Goal: Complete application form: Complete application form

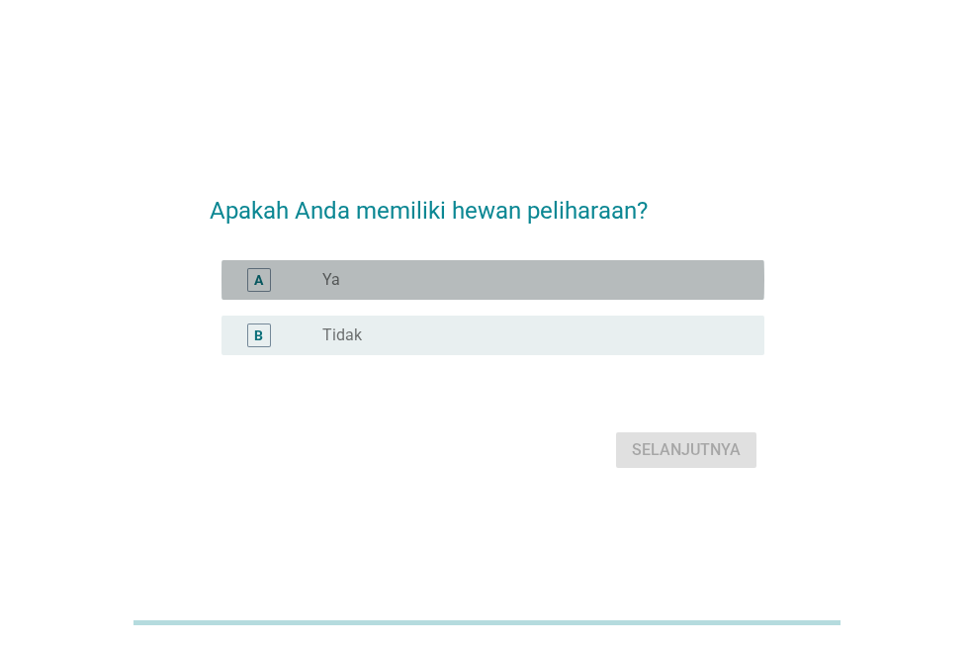
click at [600, 264] on div "A radio_button_unchecked Ya" at bounding box center [493, 280] width 543 height 40
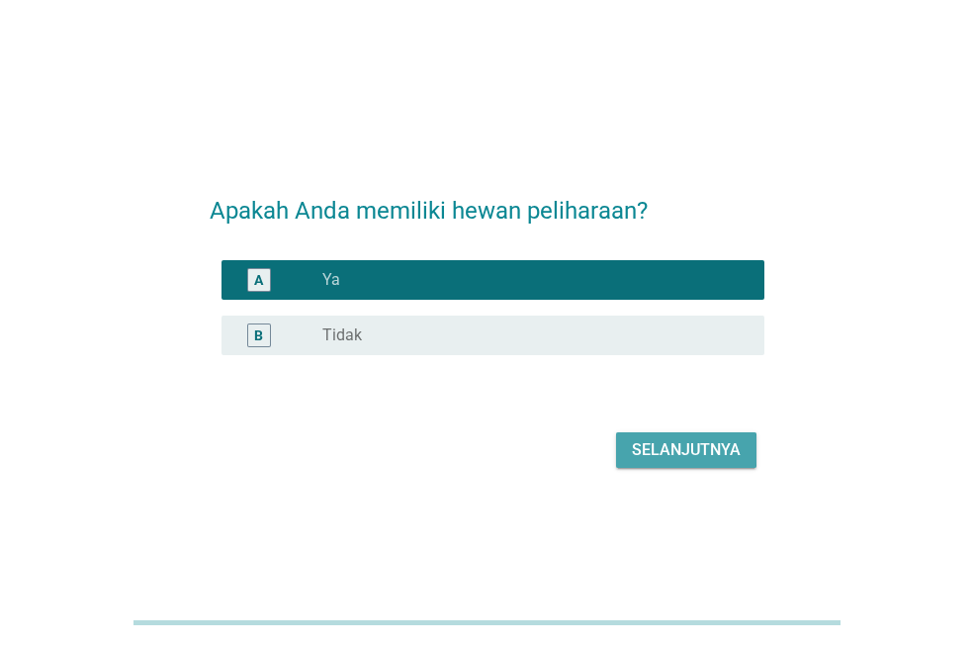
click at [680, 443] on div "Selanjutnya" at bounding box center [686, 450] width 109 height 24
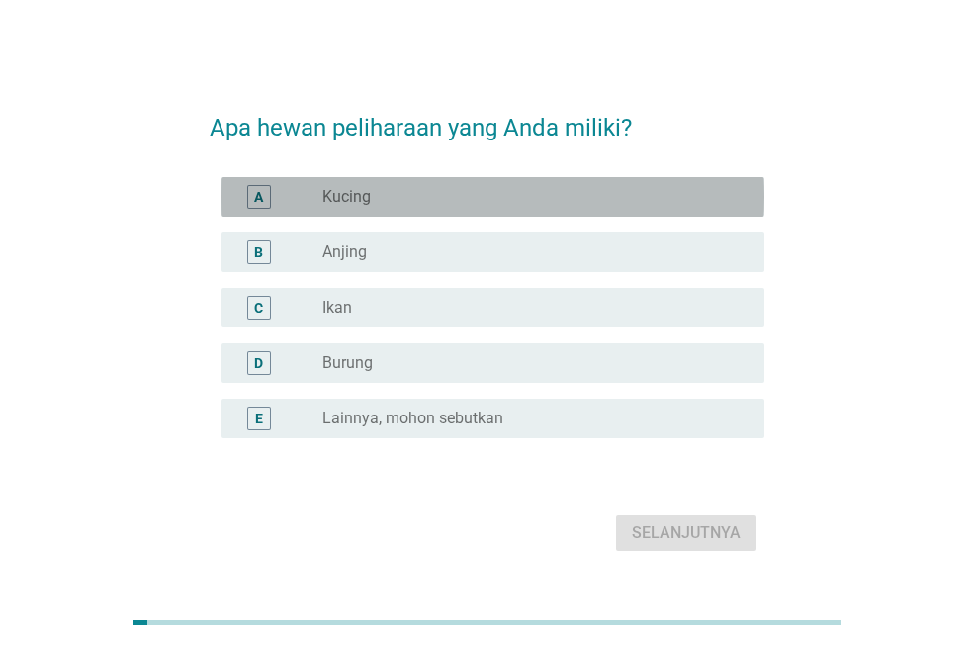
click at [556, 181] on div "A radio_button_unchecked Kucing" at bounding box center [493, 197] width 543 height 40
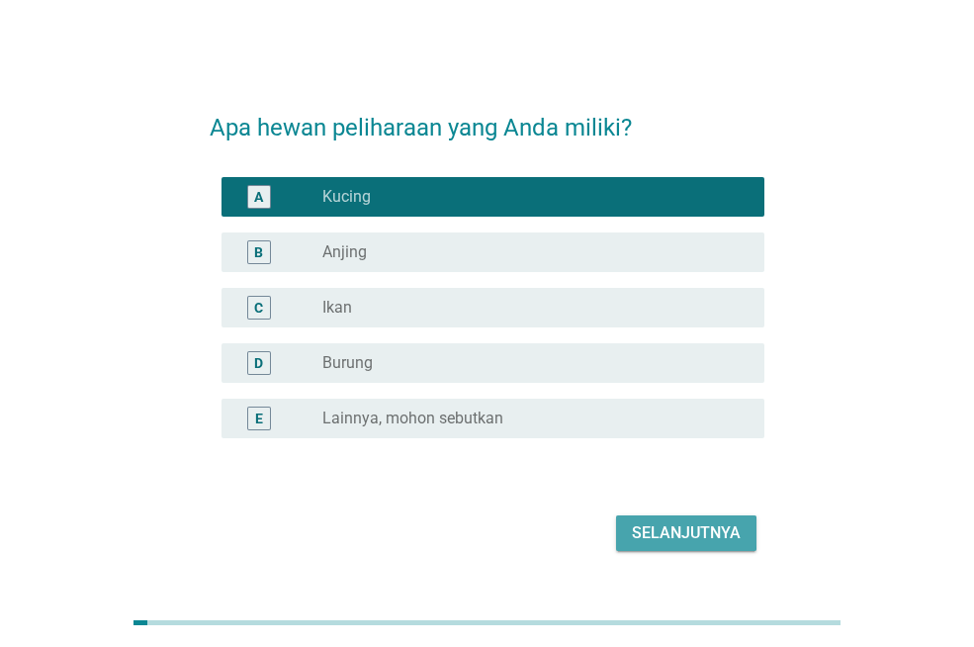
click at [675, 528] on div "Selanjutnya" at bounding box center [686, 533] width 109 height 24
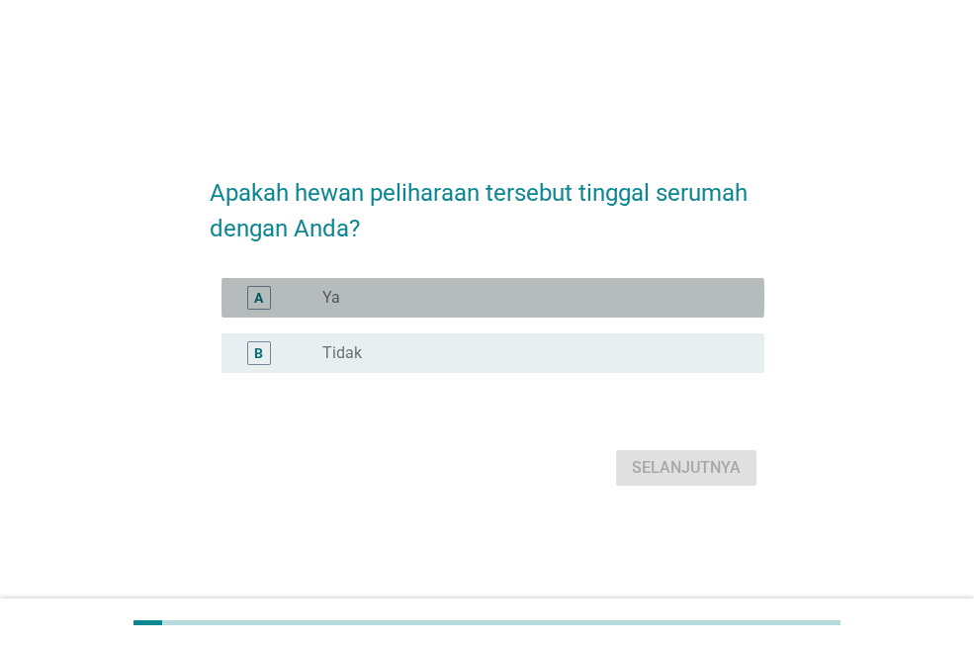
click at [527, 303] on div "radio_button_unchecked Ya" at bounding box center [527, 298] width 410 height 20
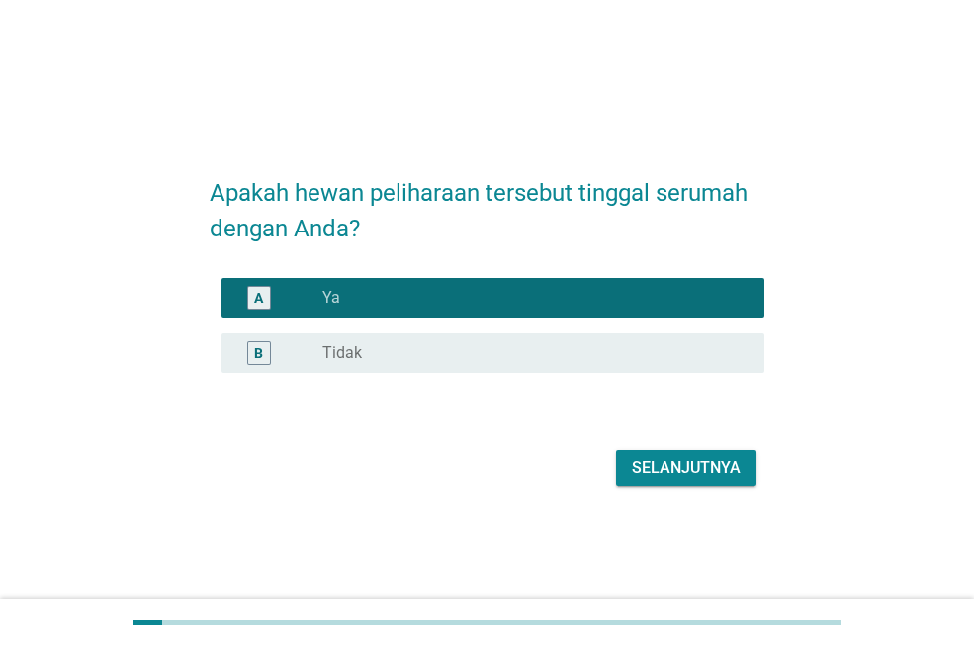
click at [648, 465] on div "Selanjutnya" at bounding box center [686, 468] width 109 height 24
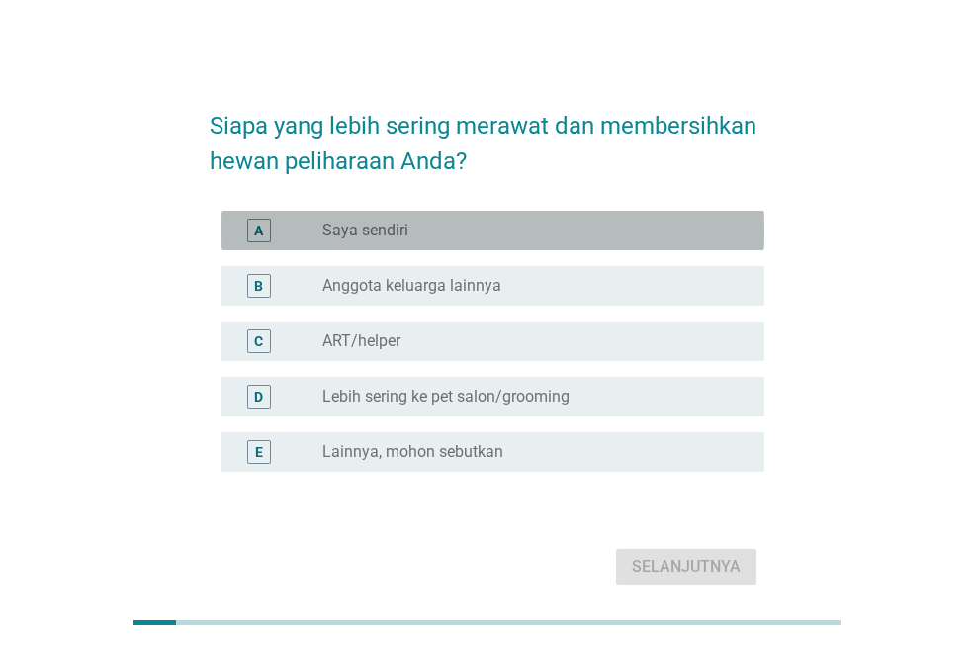
click at [425, 224] on div "radio_button_unchecked Saya sendiri" at bounding box center [527, 231] width 410 height 20
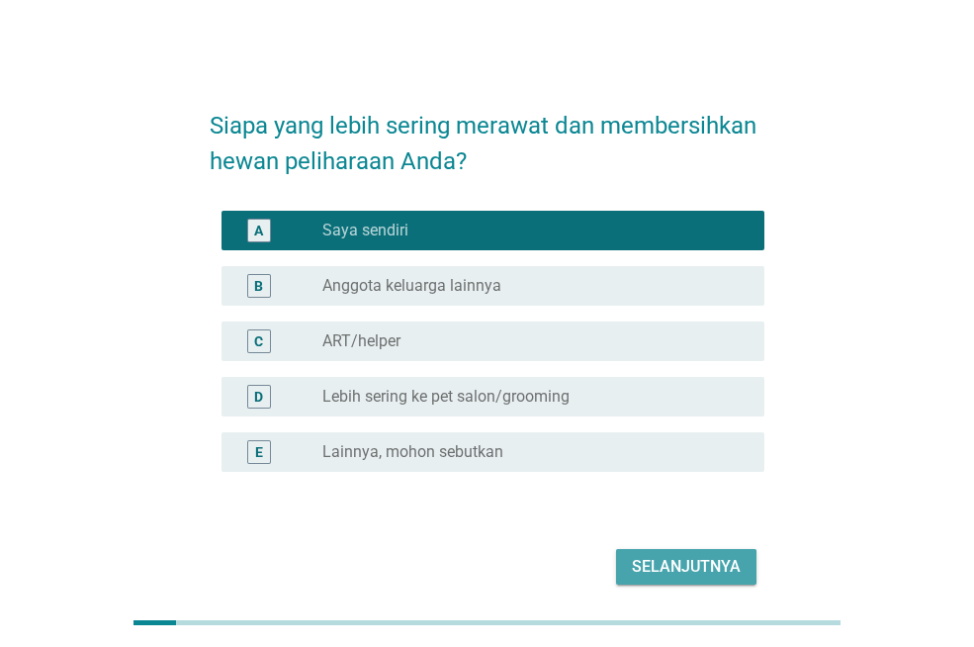
click at [678, 569] on div "Selanjutnya" at bounding box center [686, 567] width 109 height 24
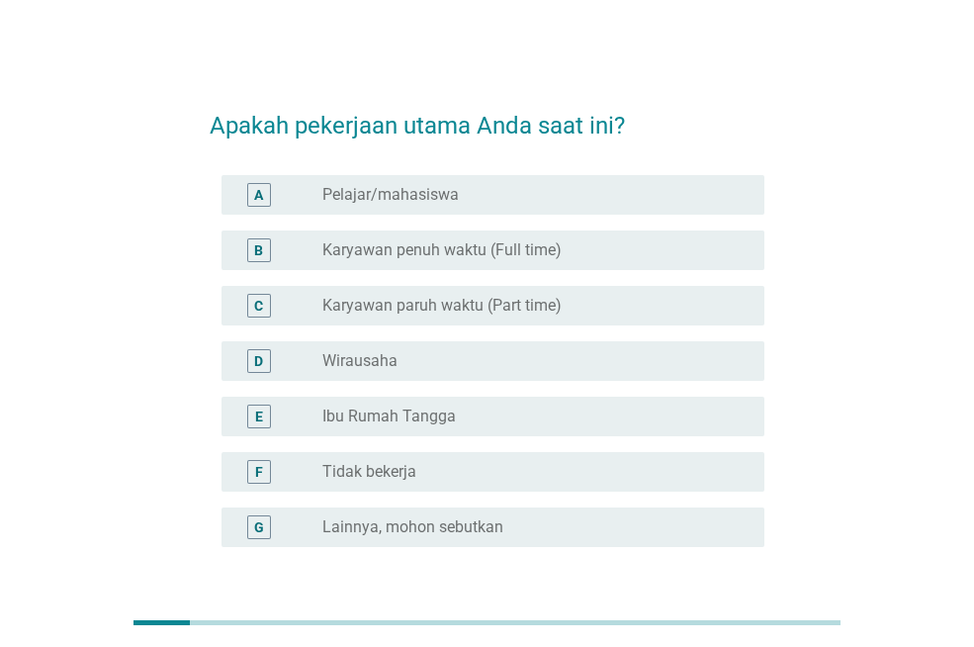
click at [536, 244] on label "Karyawan penuh waktu (Full time)" at bounding box center [441, 250] width 239 height 20
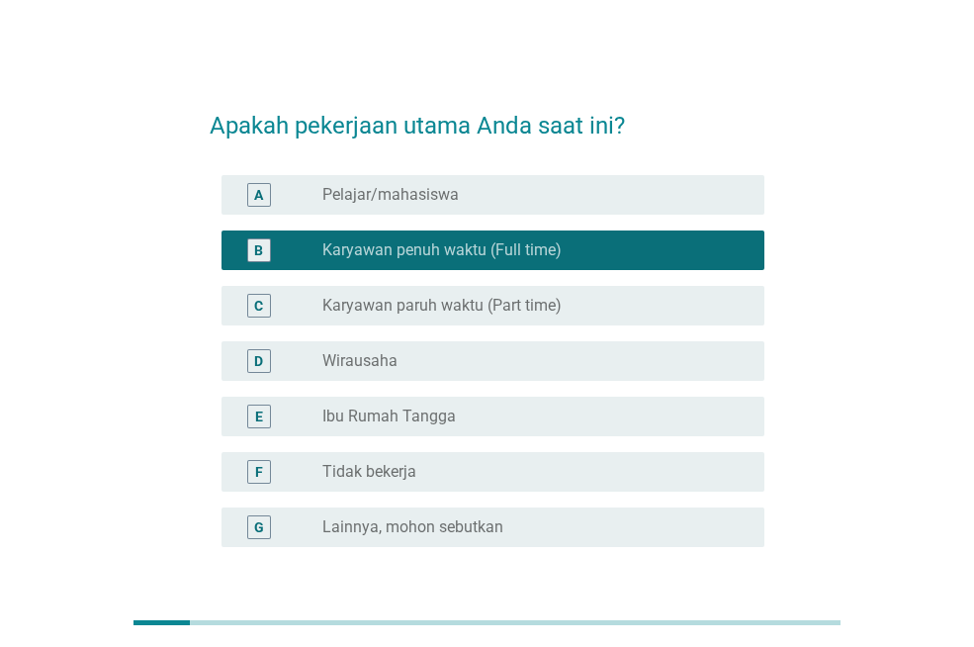
scroll to position [154, 0]
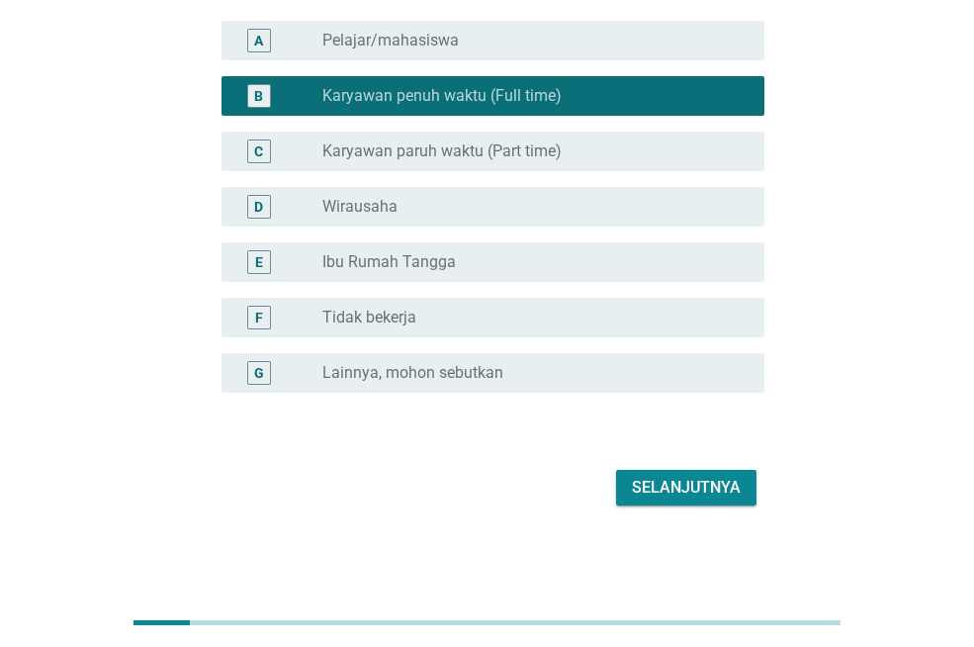
click at [743, 508] on div "Selanjutnya" at bounding box center [487, 487] width 555 height 47
click at [739, 497] on div "Selanjutnya" at bounding box center [686, 488] width 109 height 24
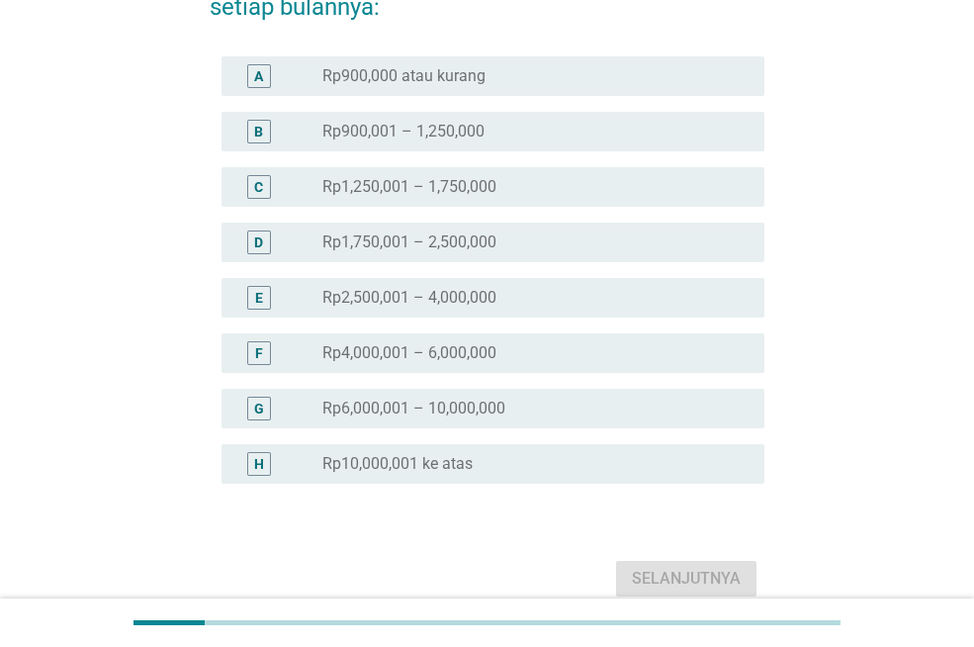
scroll to position [0, 0]
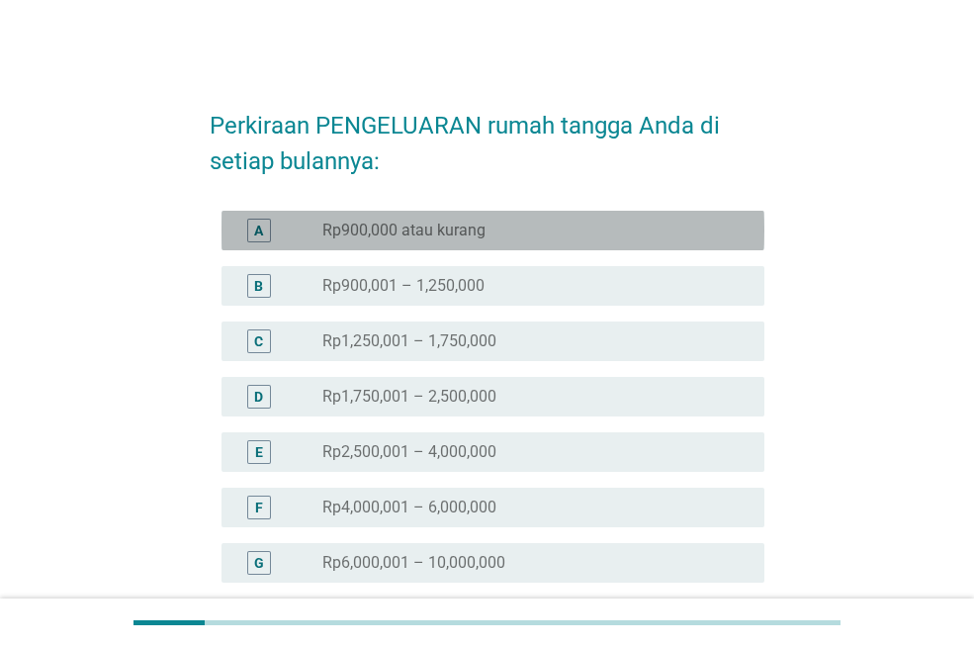
click at [606, 237] on div "radio_button_unchecked Rp900,000 atau kurang" at bounding box center [527, 231] width 410 height 20
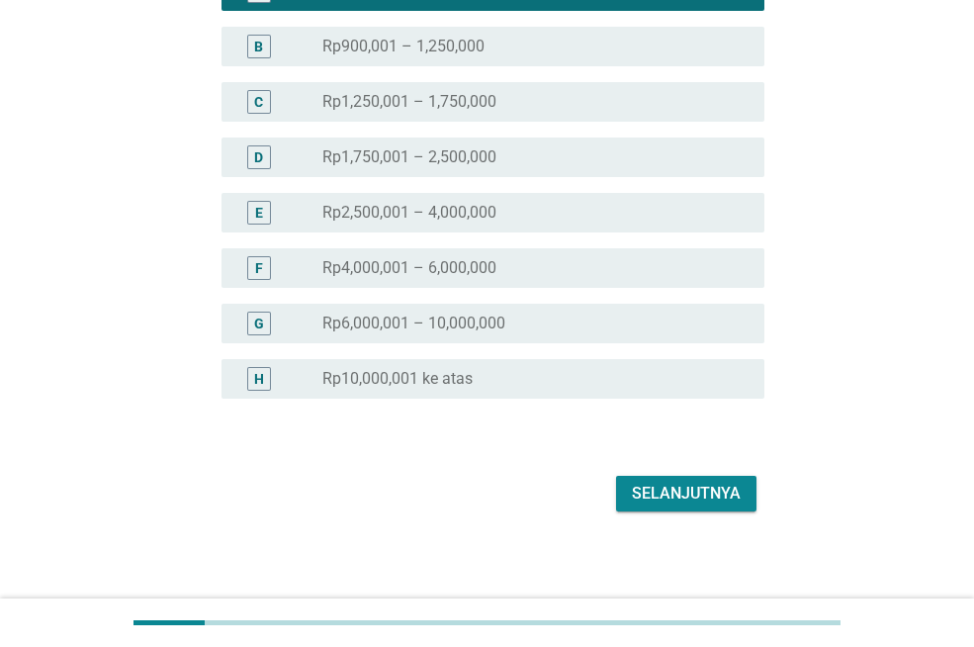
scroll to position [245, 0]
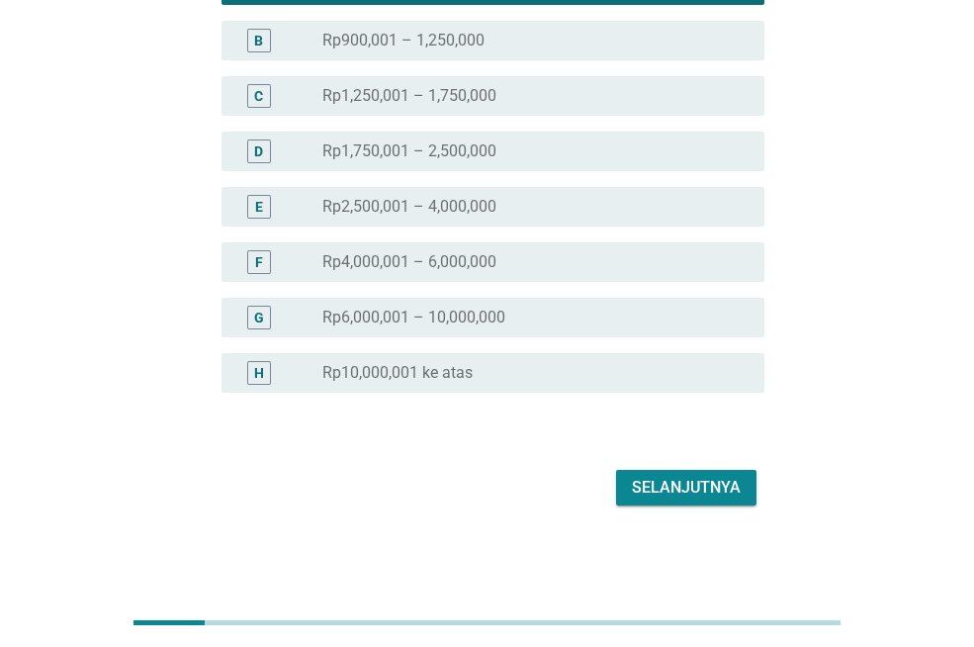
click at [720, 490] on div "Selanjutnya" at bounding box center [686, 488] width 109 height 24
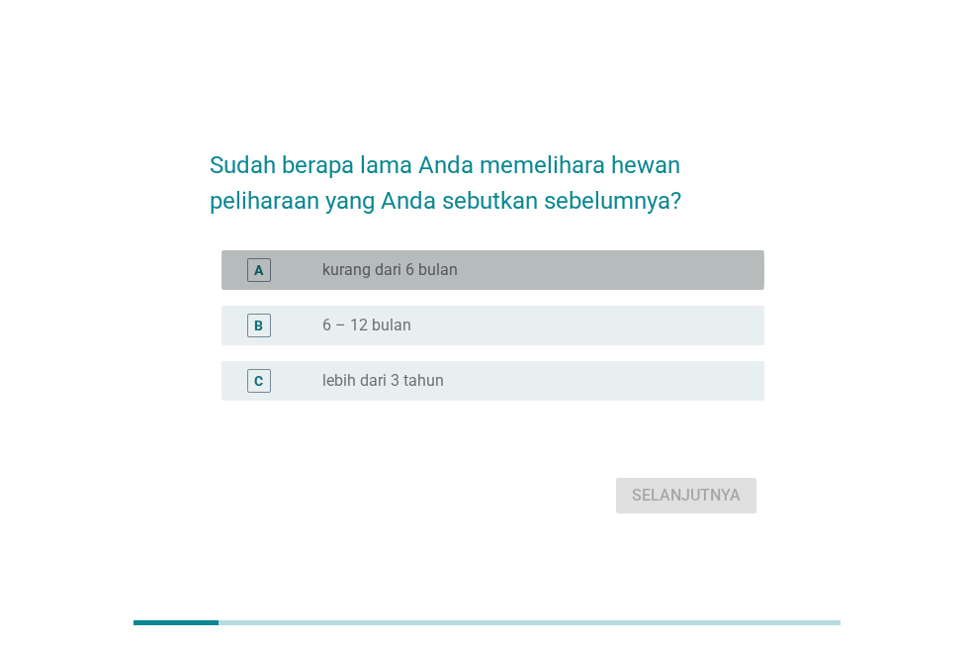
click at [608, 257] on div "A radio_button_unchecked kurang dari 6 bulan" at bounding box center [493, 270] width 543 height 40
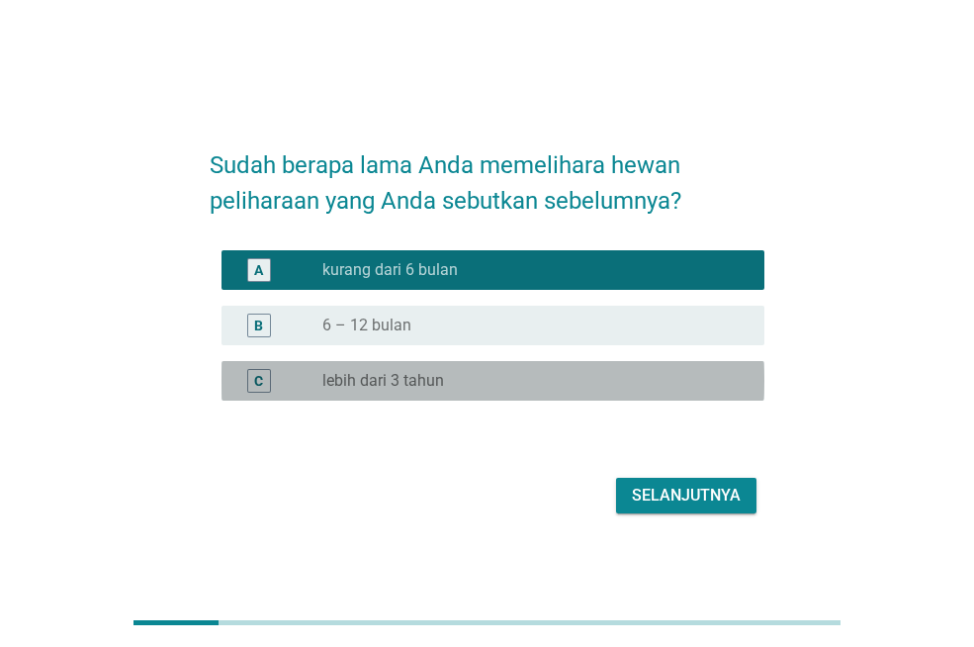
click at [612, 371] on div "radio_button_unchecked lebih dari 3 tahun" at bounding box center [527, 381] width 410 height 20
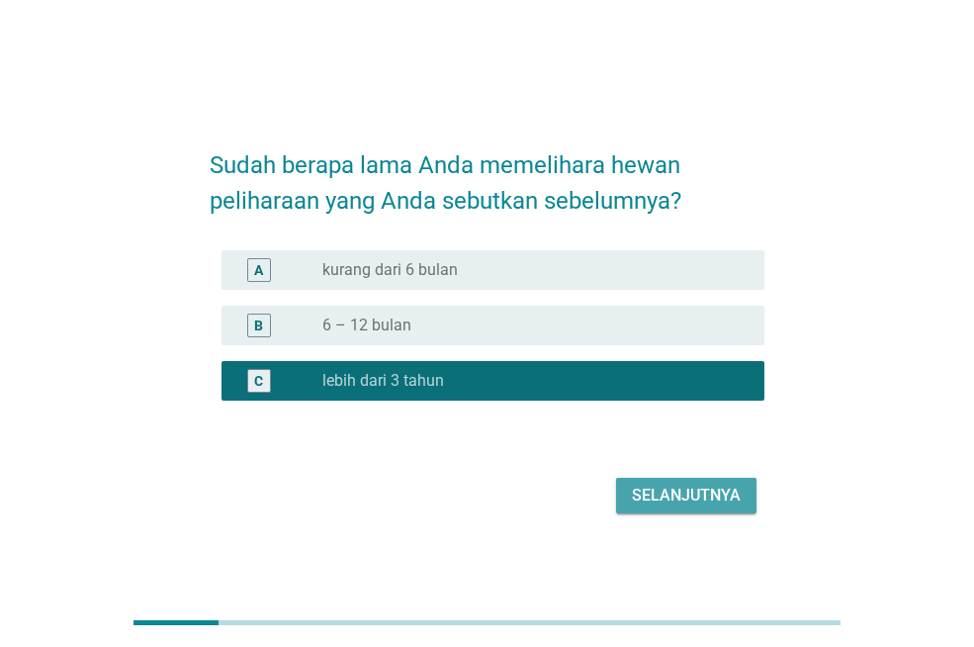
click at [663, 497] on div "Selanjutnya" at bounding box center [686, 496] width 109 height 24
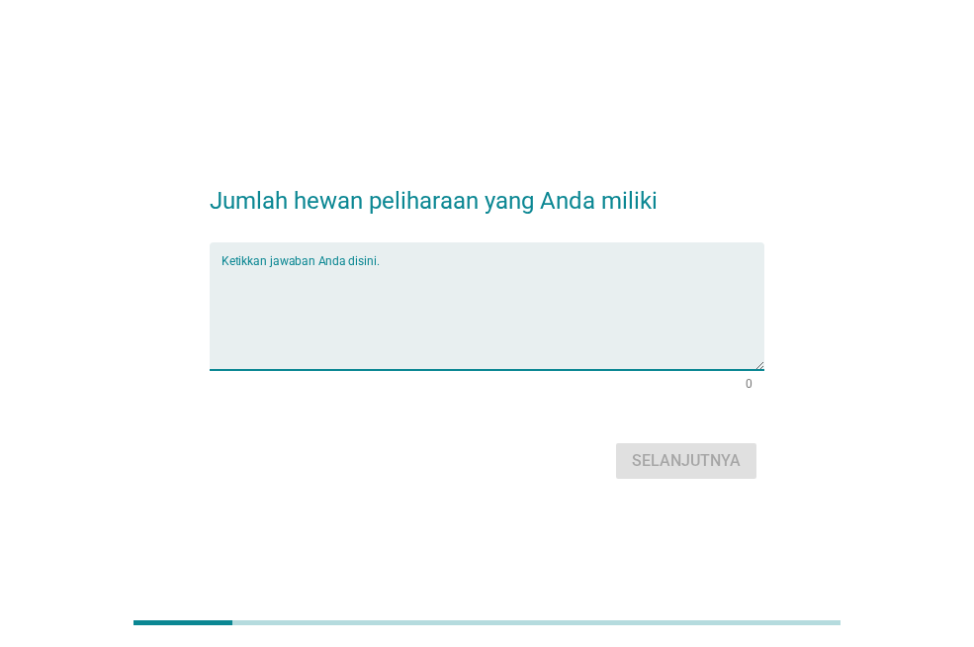
click at [560, 266] on textarea "Ketikkan jawaban Anda disini." at bounding box center [493, 318] width 543 height 104
type textarea "1"
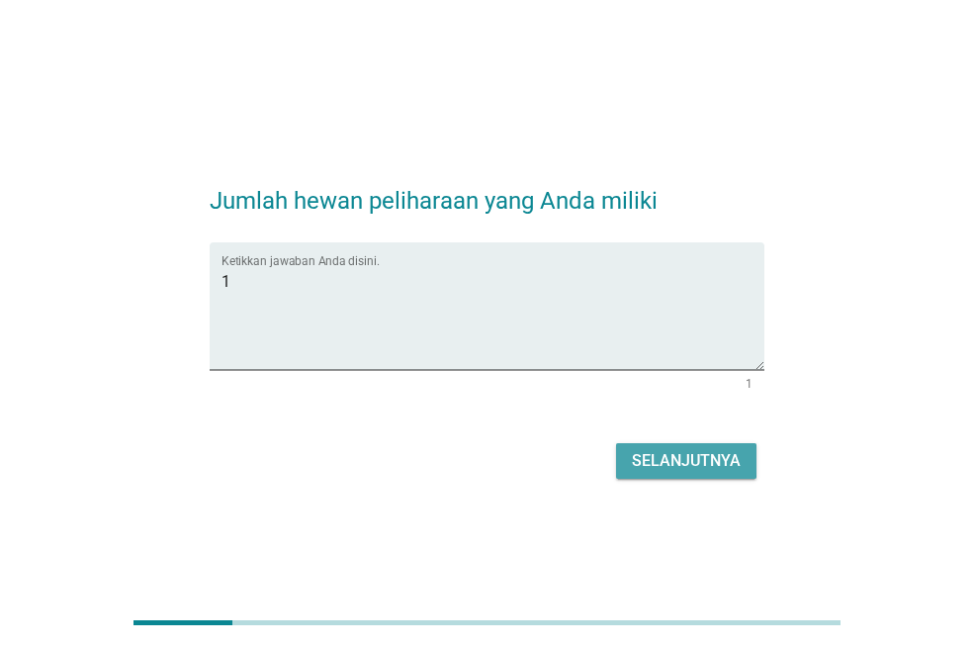
click at [660, 451] on div "Selanjutnya" at bounding box center [686, 461] width 109 height 24
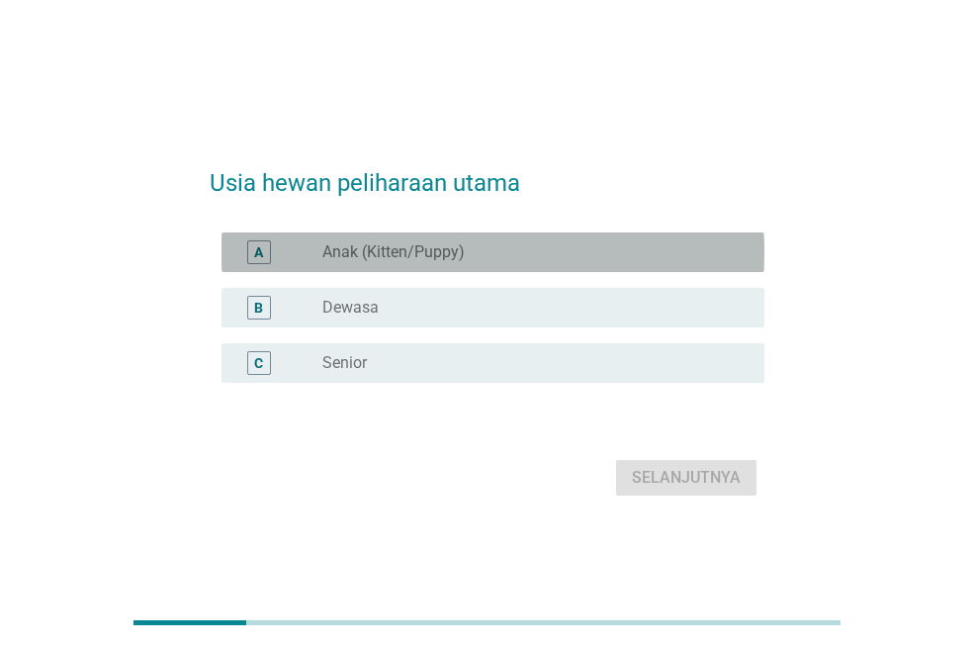
click at [557, 242] on div "radio_button_unchecked Anak (Kitten/Puppy)" at bounding box center [527, 252] width 410 height 20
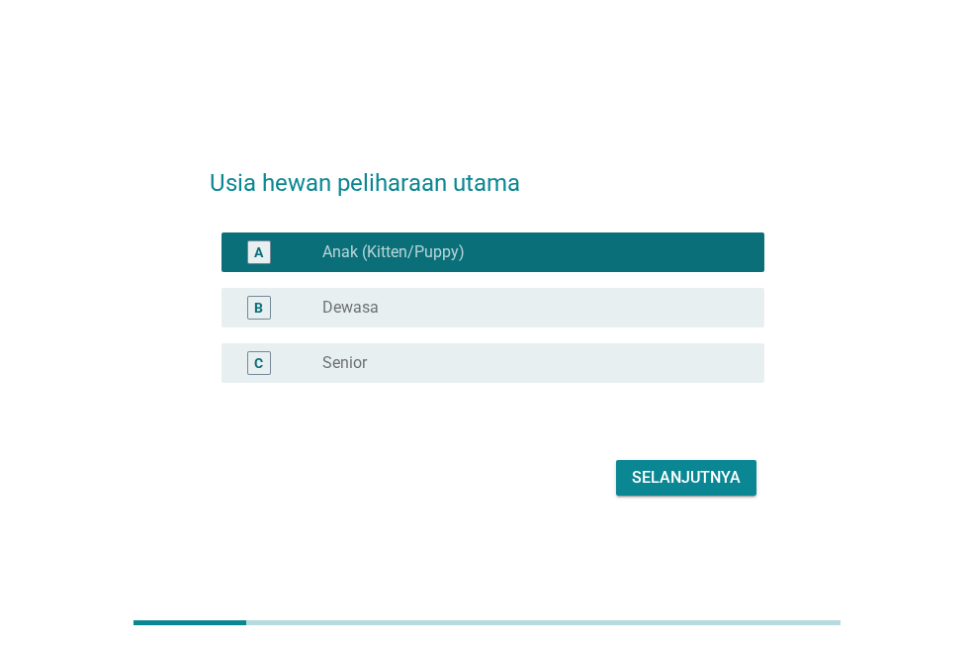
click at [644, 487] on div "Selanjutnya" at bounding box center [686, 478] width 109 height 24
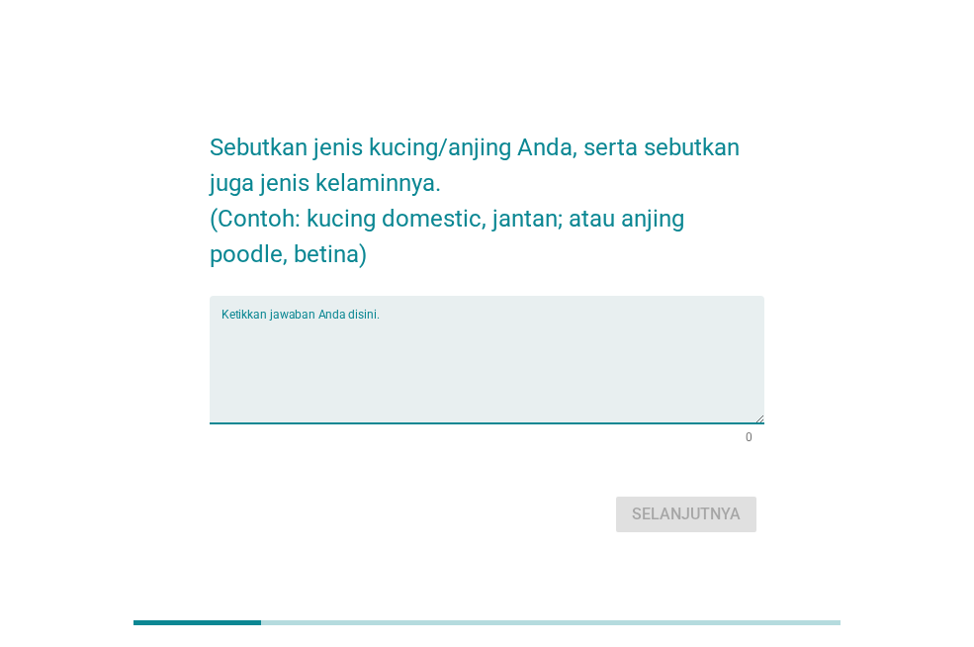
click at [532, 327] on textarea "Ketikkan jawaban Anda disini." at bounding box center [493, 371] width 543 height 104
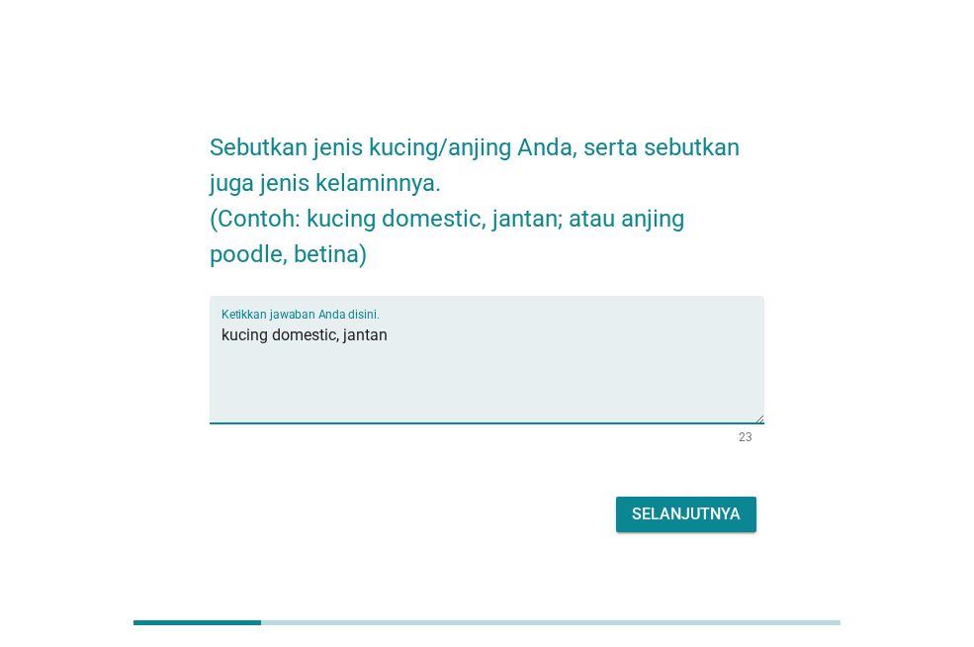
type textarea "kucing domestic, jantan"
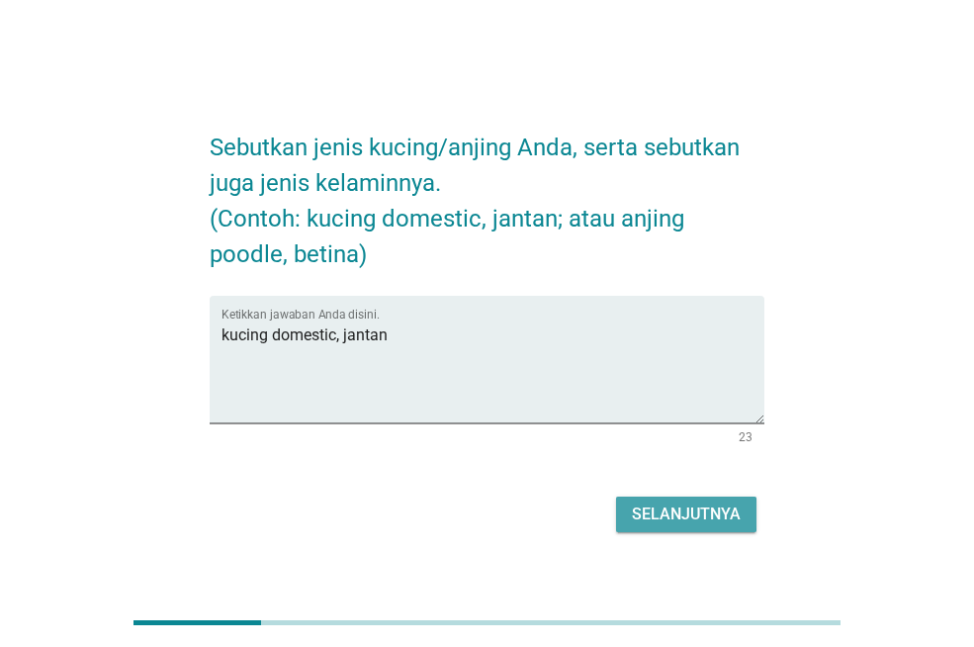
click at [703, 522] on div "Selanjutnya" at bounding box center [686, 514] width 109 height 24
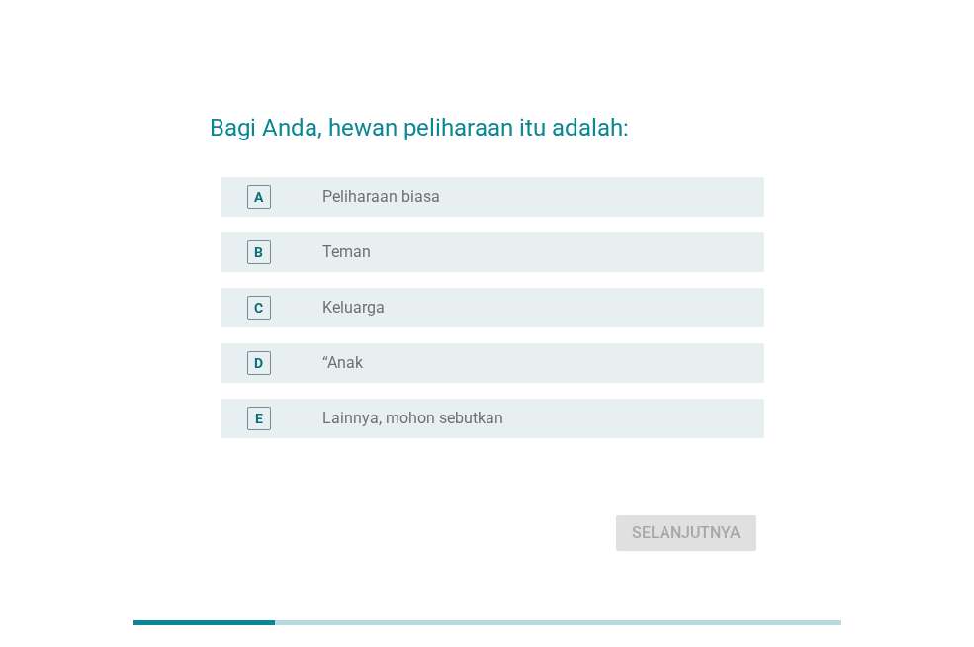
click at [407, 366] on div "radio_button_unchecked “Anak" at bounding box center [527, 363] width 410 height 20
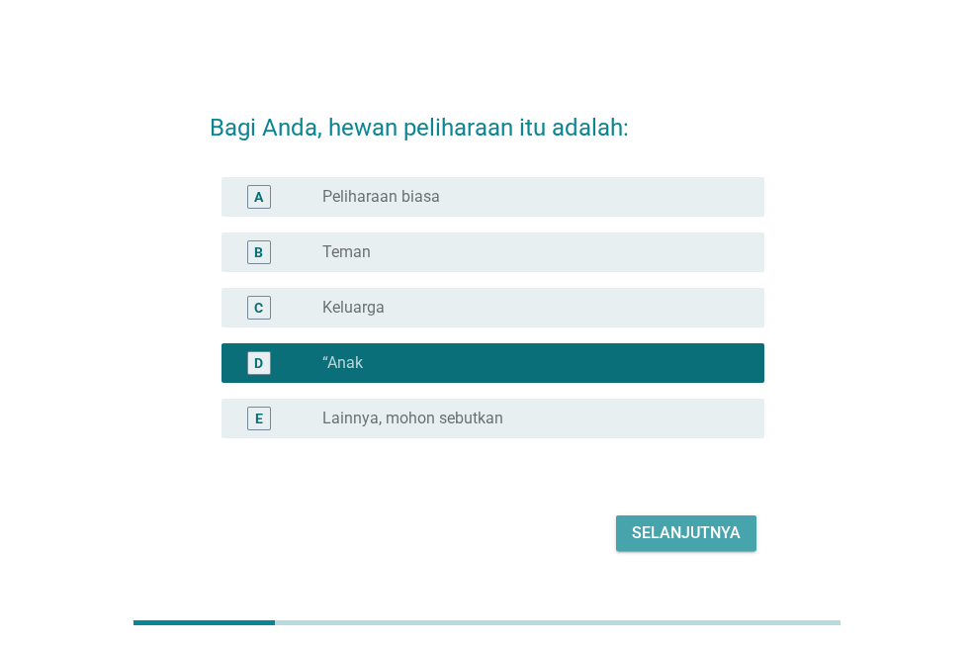
click at [640, 542] on div "Selanjutnya" at bounding box center [686, 533] width 109 height 24
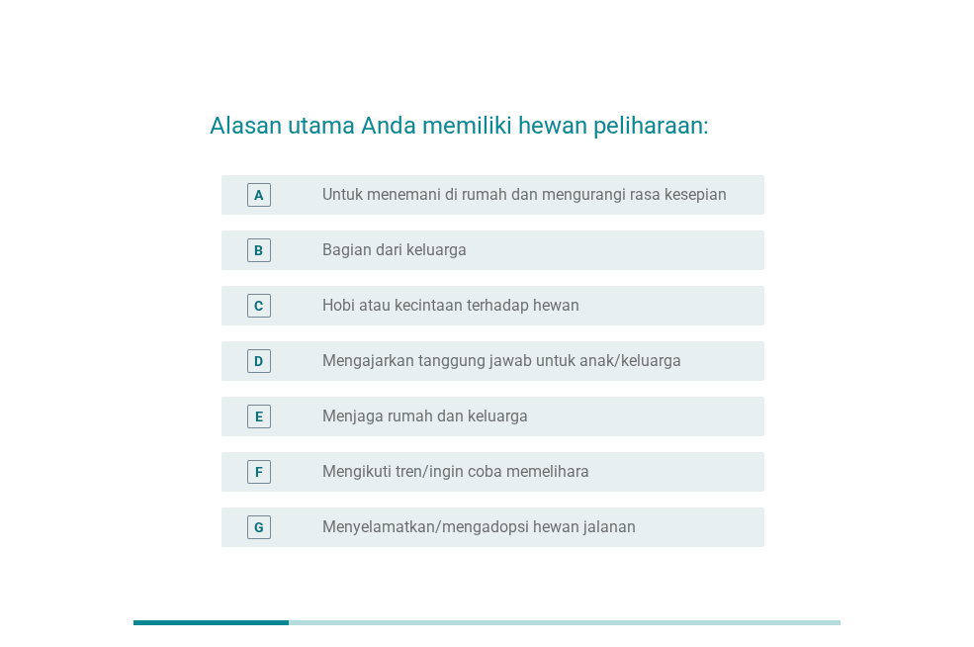
click at [655, 196] on label "Untuk menemani di rumah dan mengurangi rasa kesepian" at bounding box center [524, 195] width 405 height 20
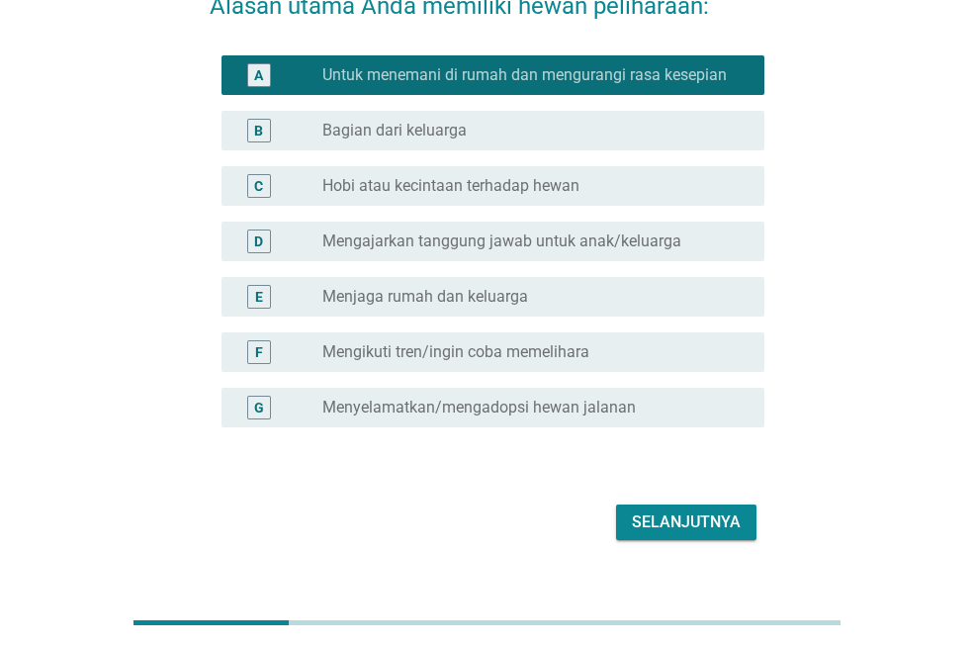
scroll to position [154, 0]
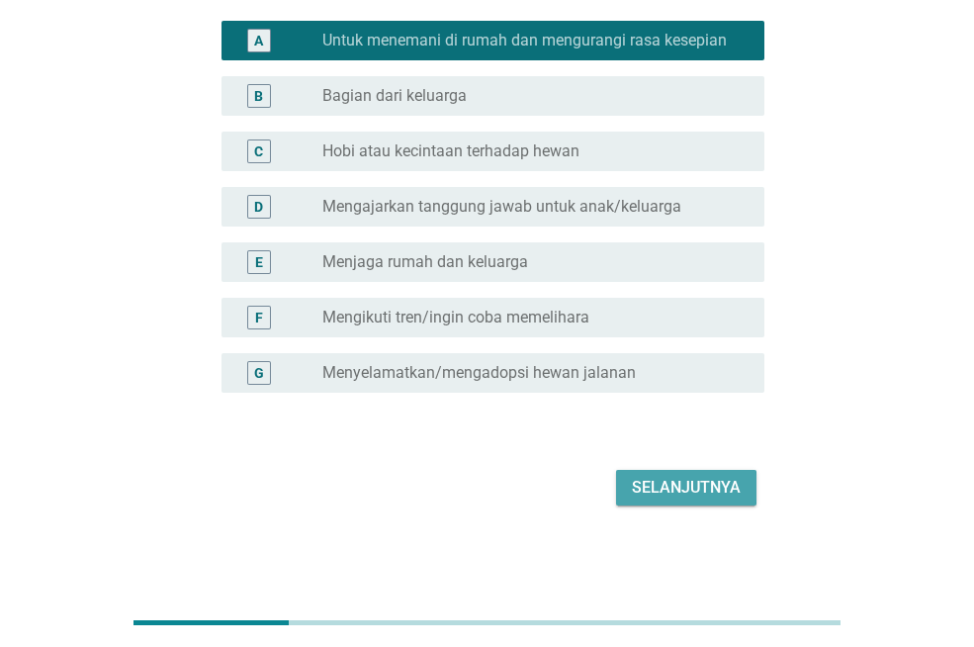
click at [724, 495] on div "Selanjutnya" at bounding box center [686, 488] width 109 height 24
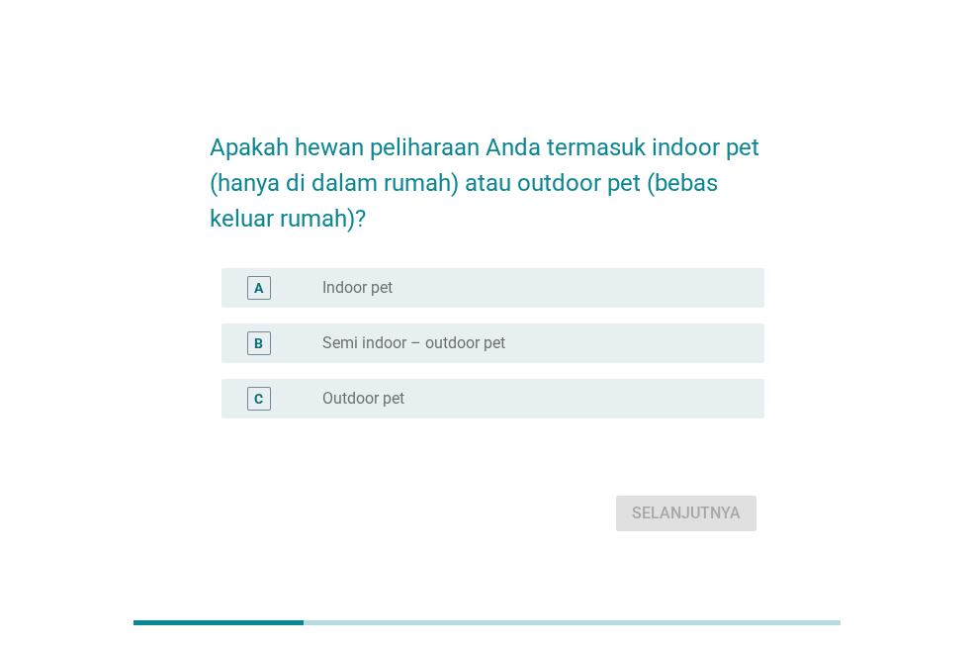
click at [453, 287] on div "radio_button_unchecked Indoor pet" at bounding box center [527, 288] width 410 height 20
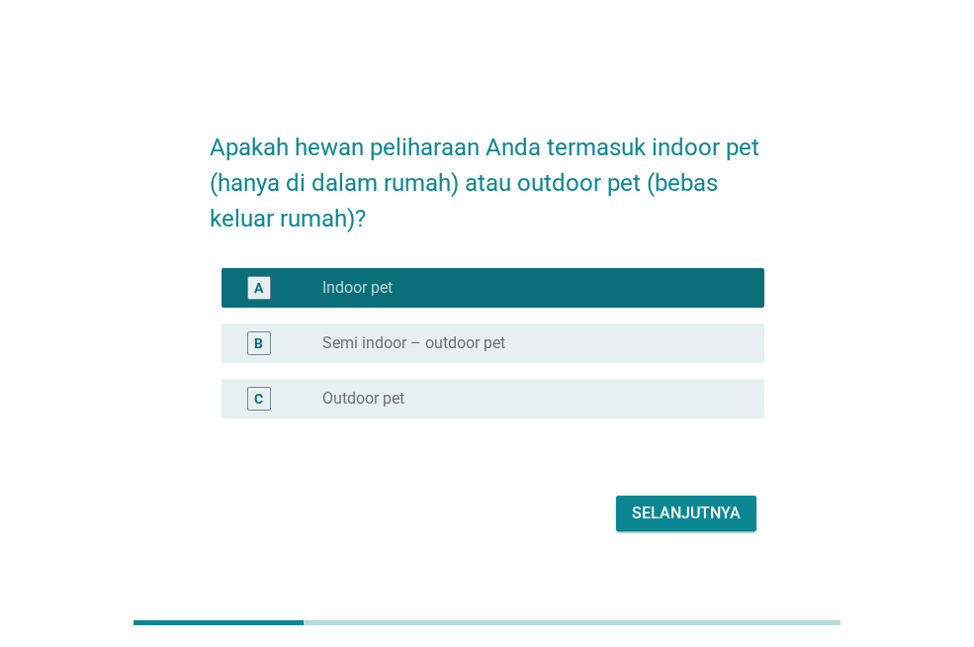
click at [635, 518] on div "Selanjutnya" at bounding box center [686, 513] width 109 height 24
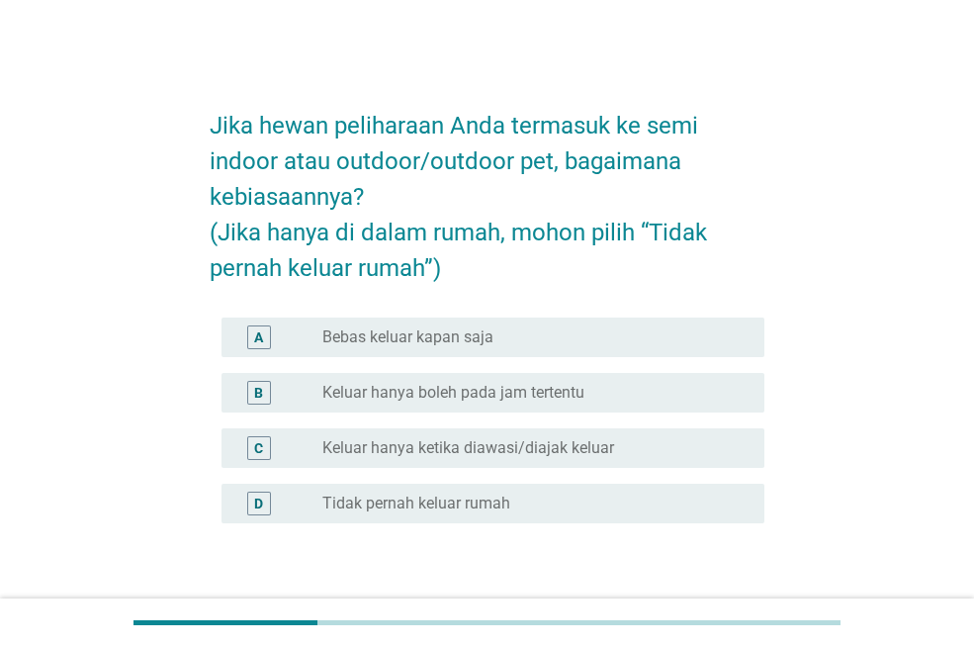
click at [541, 330] on div "radio_button_unchecked Bebas keluar kapan saja" at bounding box center [527, 337] width 410 height 20
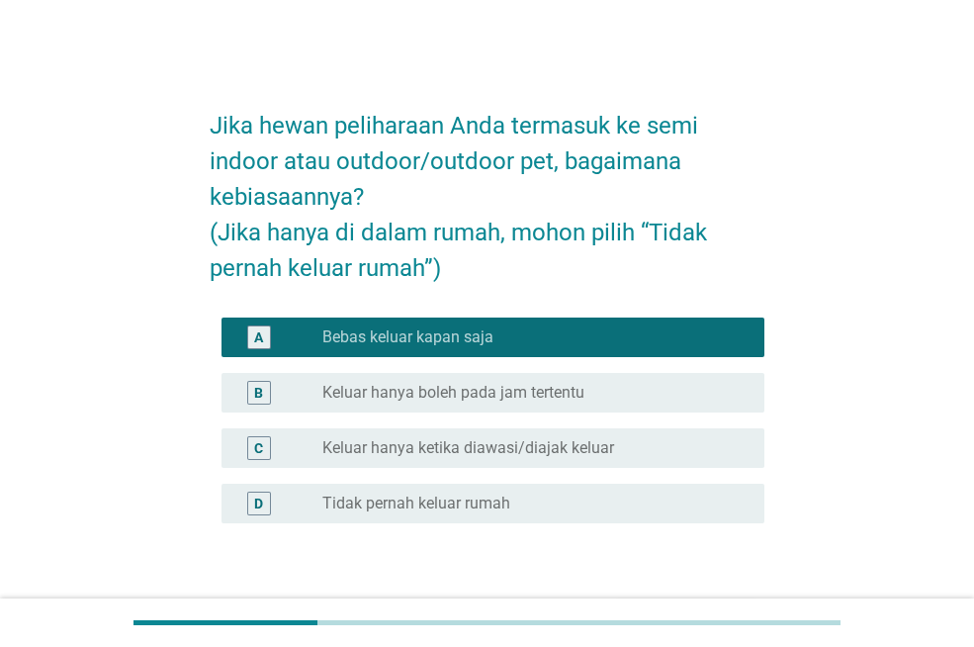
scroll to position [131, 0]
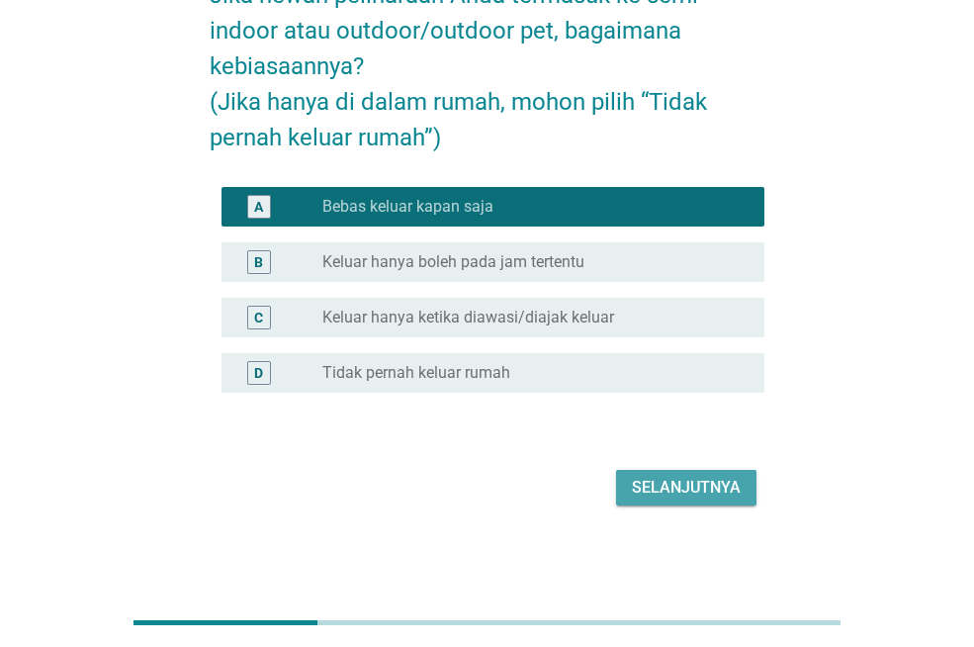
click at [722, 484] on div "Selanjutnya" at bounding box center [686, 488] width 109 height 24
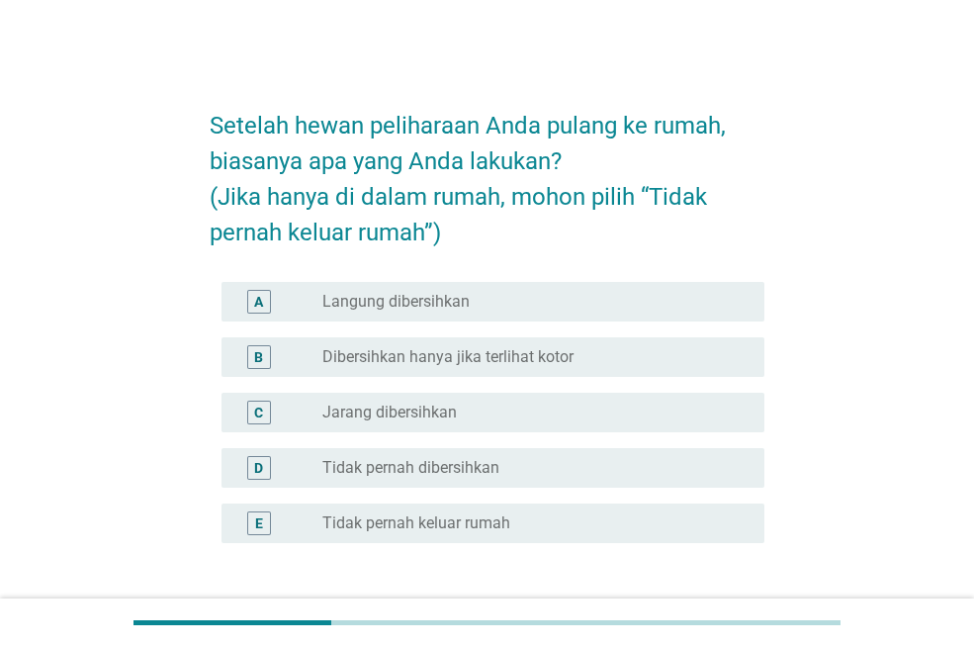
click at [509, 340] on div "B radio_button_unchecked Dibersihkan hanya jika terlihat kotor" at bounding box center [493, 357] width 543 height 40
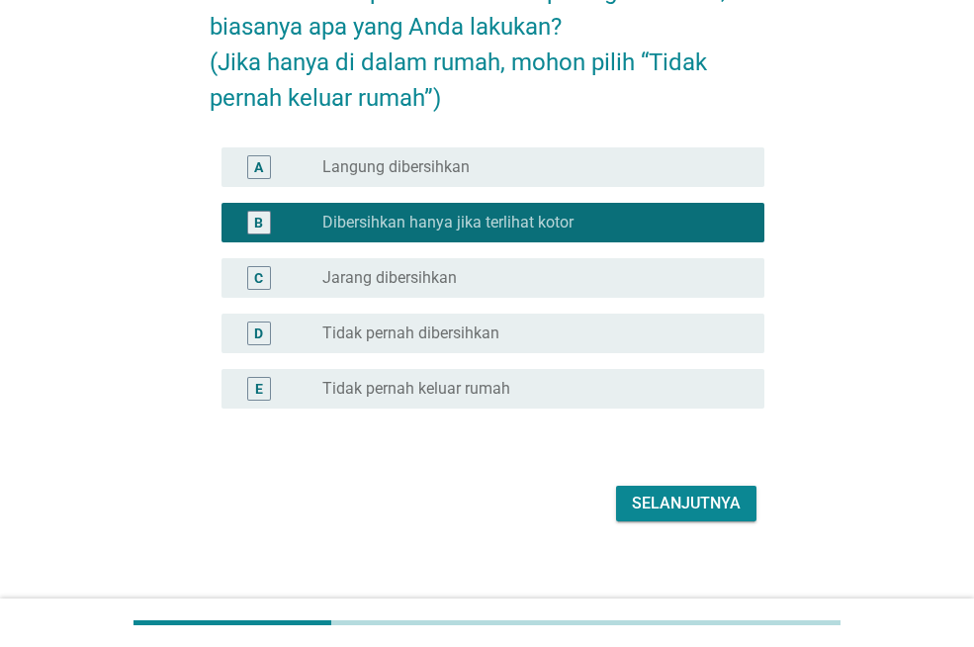
scroll to position [150, 0]
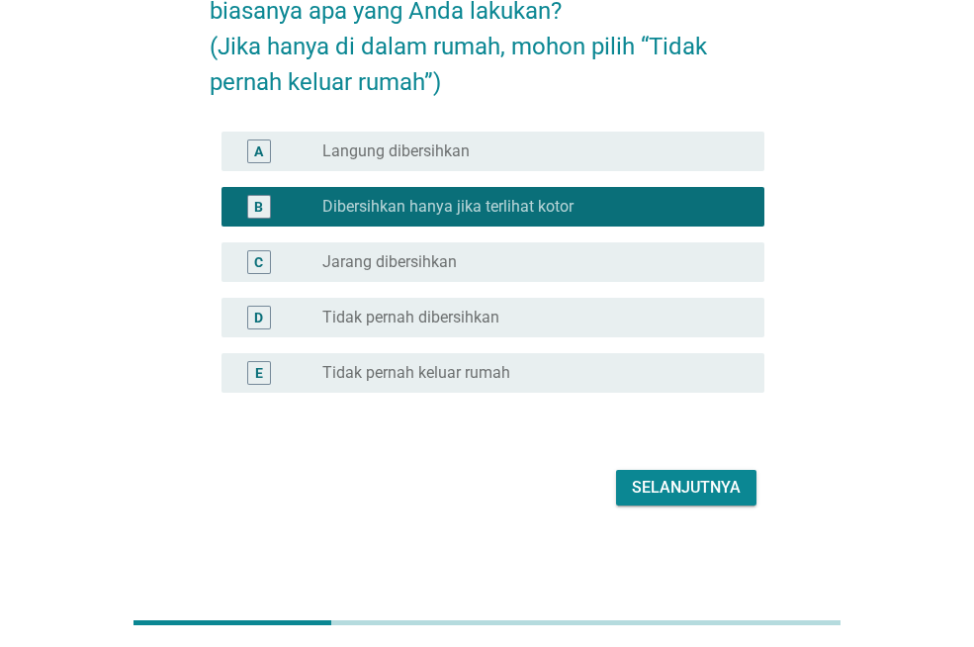
click at [686, 488] on div "Selanjutnya" at bounding box center [686, 488] width 109 height 24
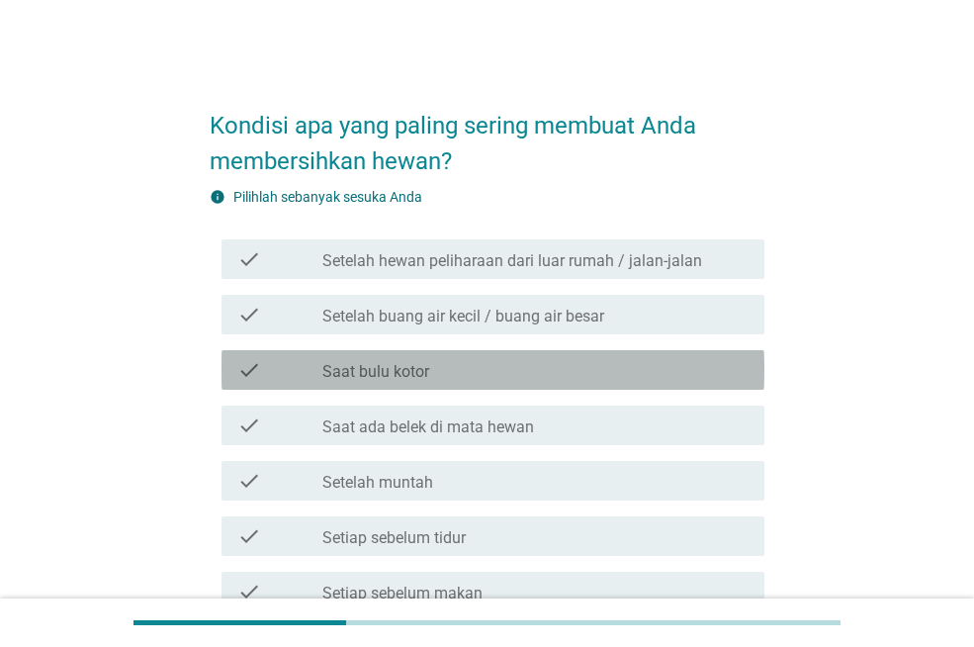
click at [572, 370] on div "check_box_outline_blank Saat bulu kotor" at bounding box center [535, 370] width 426 height 24
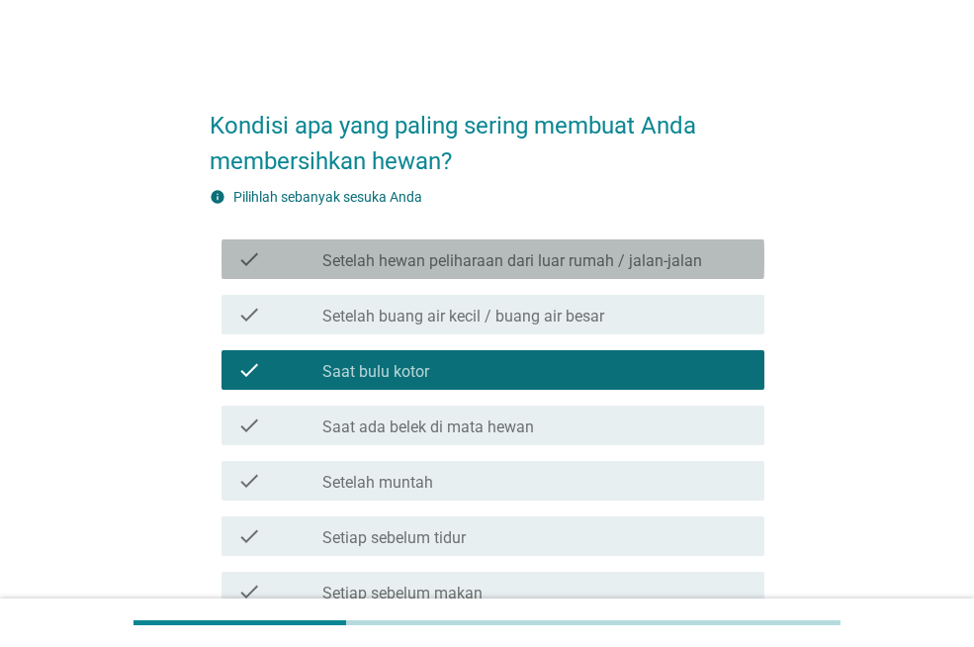
click at [611, 258] on label "Setelah hewan peliharaan dari luar rumah / jalan-jalan" at bounding box center [512, 261] width 380 height 20
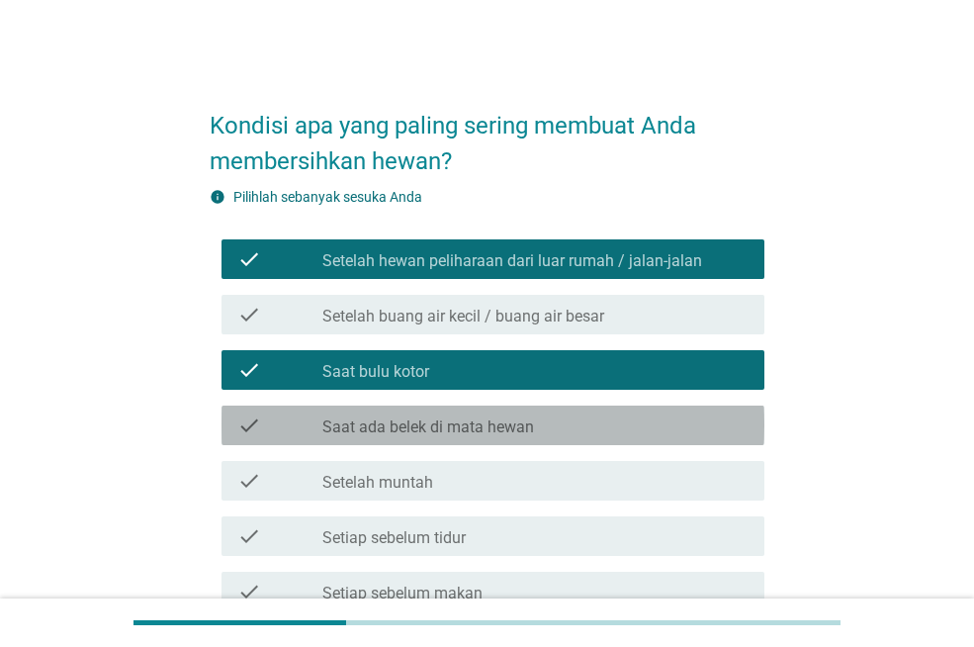
click at [635, 422] on div "check_box_outline_blank Saat ada belek di mata hewan" at bounding box center [535, 425] width 426 height 24
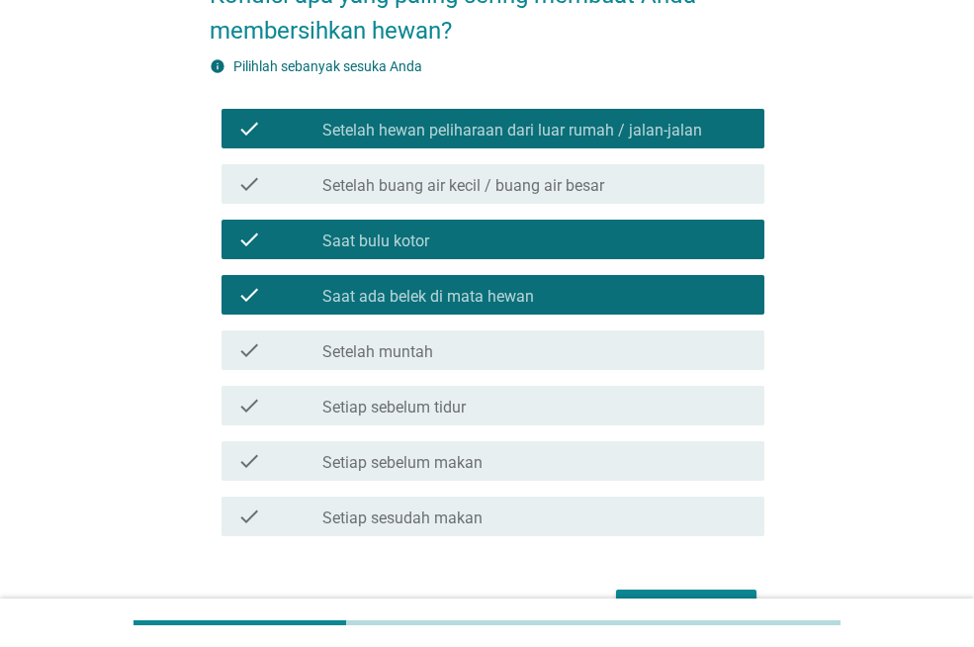
scroll to position [134, 0]
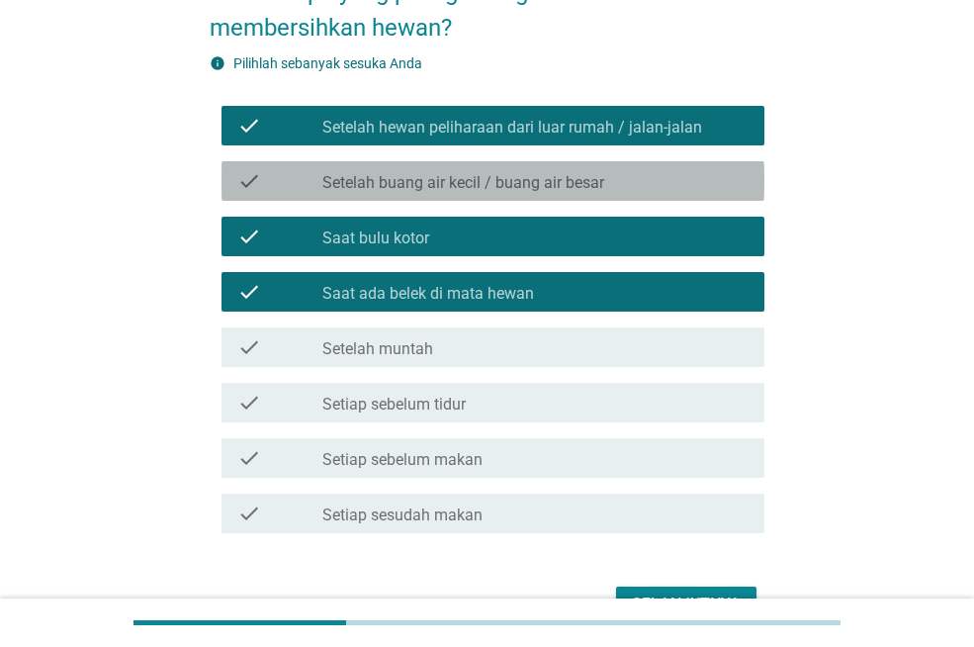
click at [660, 174] on div "check_box_outline_blank Setelah buang air kecil / buang air besar" at bounding box center [535, 181] width 426 height 24
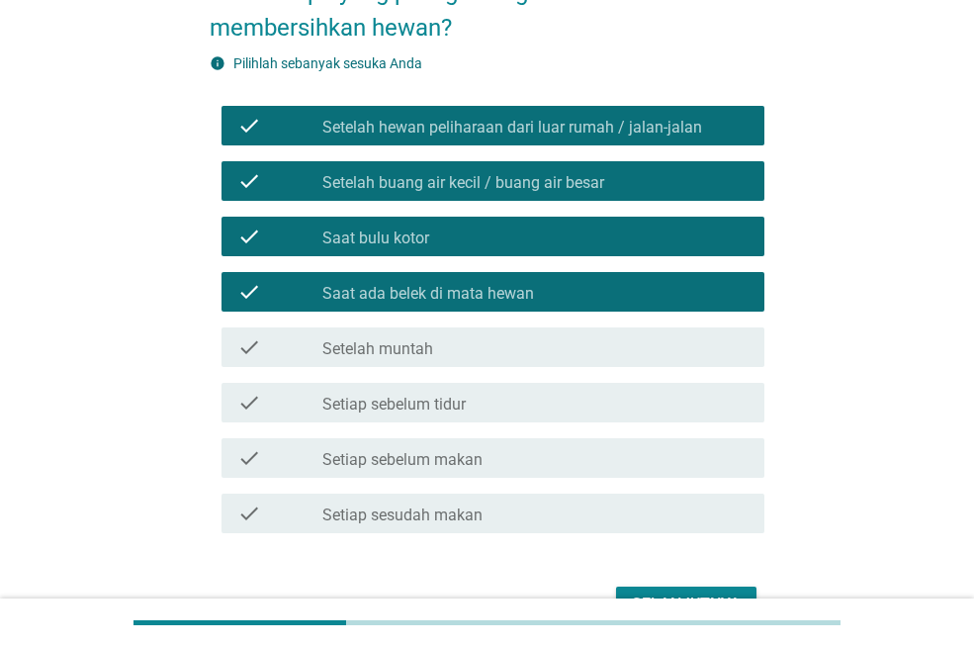
scroll to position [250, 0]
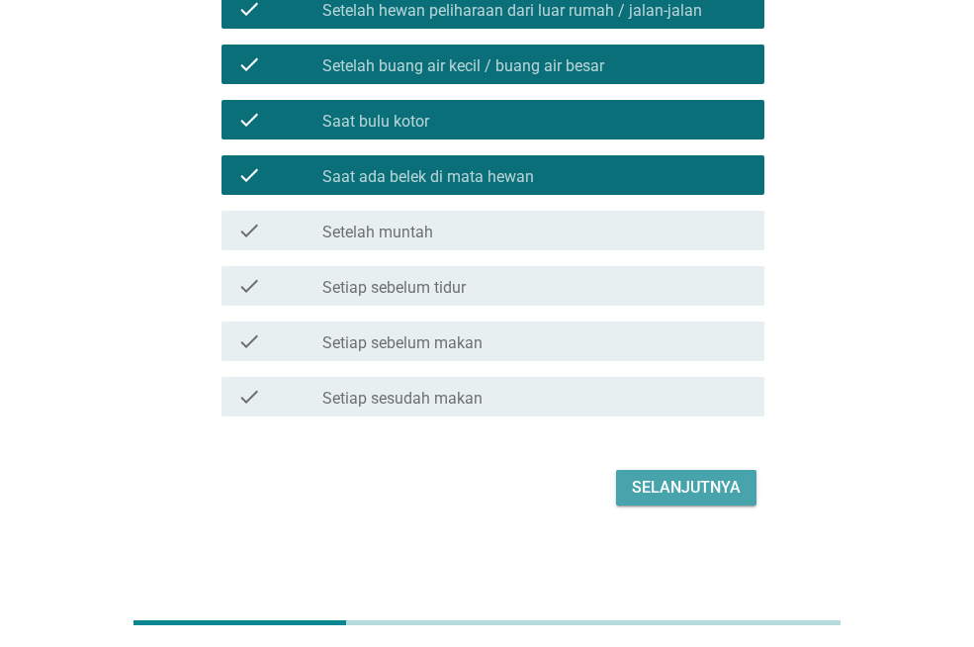
click at [717, 498] on div "Selanjutnya" at bounding box center [686, 488] width 109 height 24
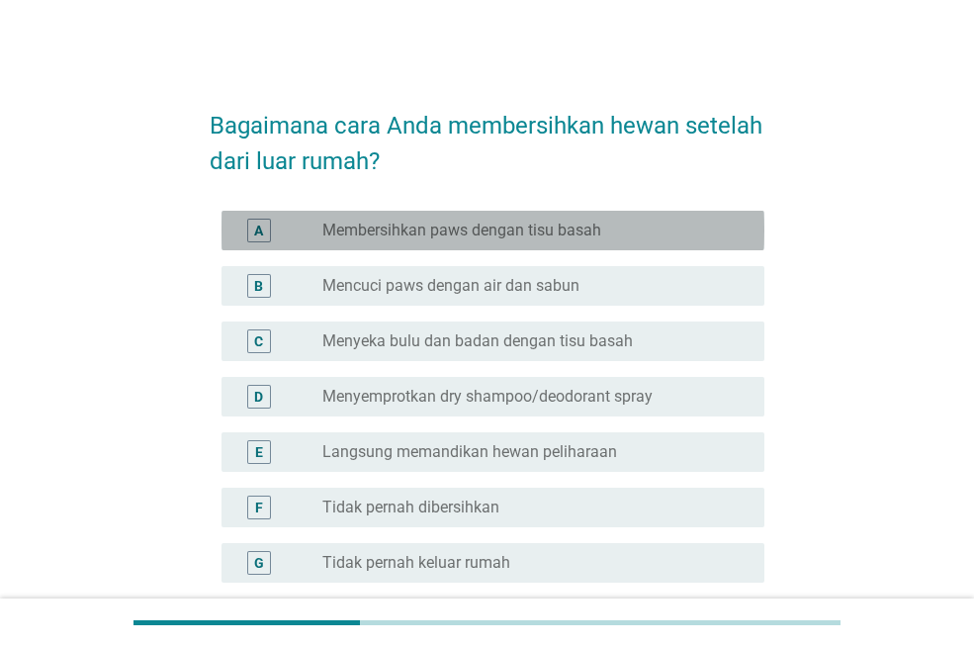
click at [679, 228] on div "radio_button_unchecked Membersihkan paws dengan tisu basah" at bounding box center [527, 231] width 410 height 20
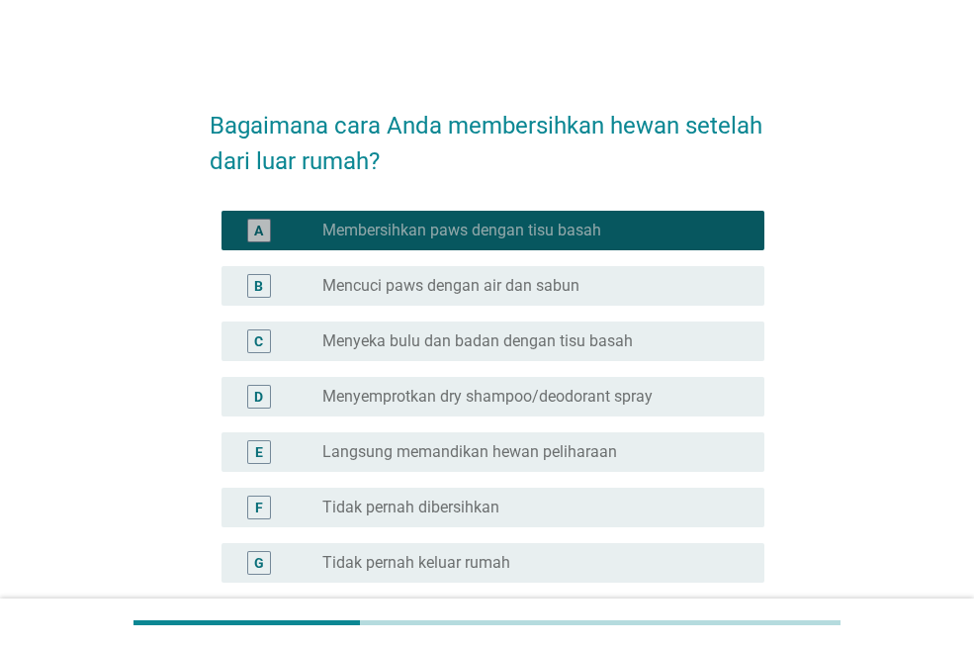
click at [668, 226] on div "radio_button_checked Membersihkan paws dengan tisu basah" at bounding box center [527, 231] width 410 height 20
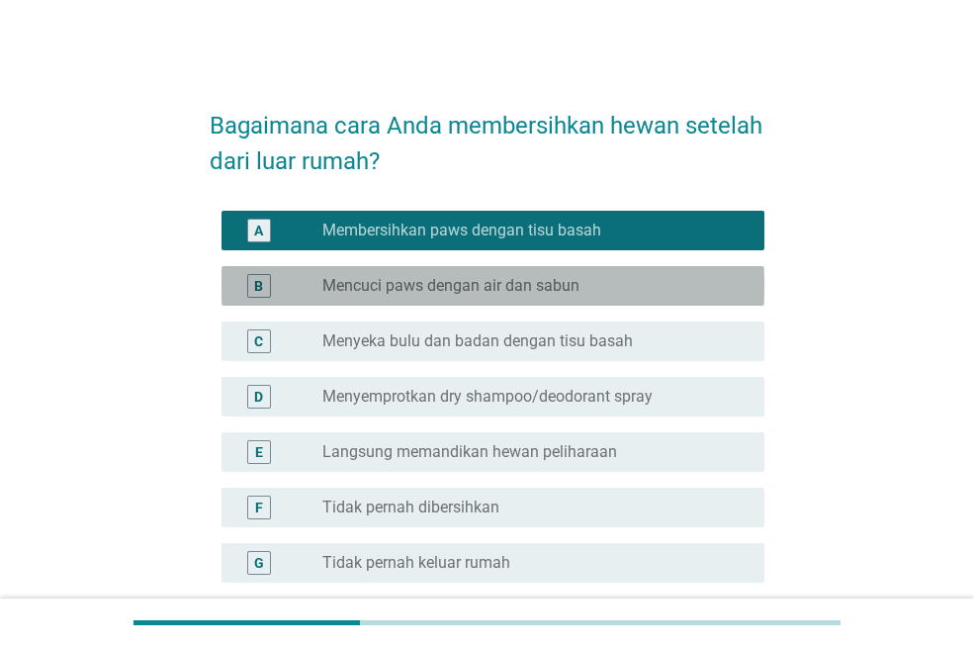
click at [682, 296] on div "radio_button_unchecked Mencuci paws dengan air dan sabun" at bounding box center [535, 286] width 426 height 24
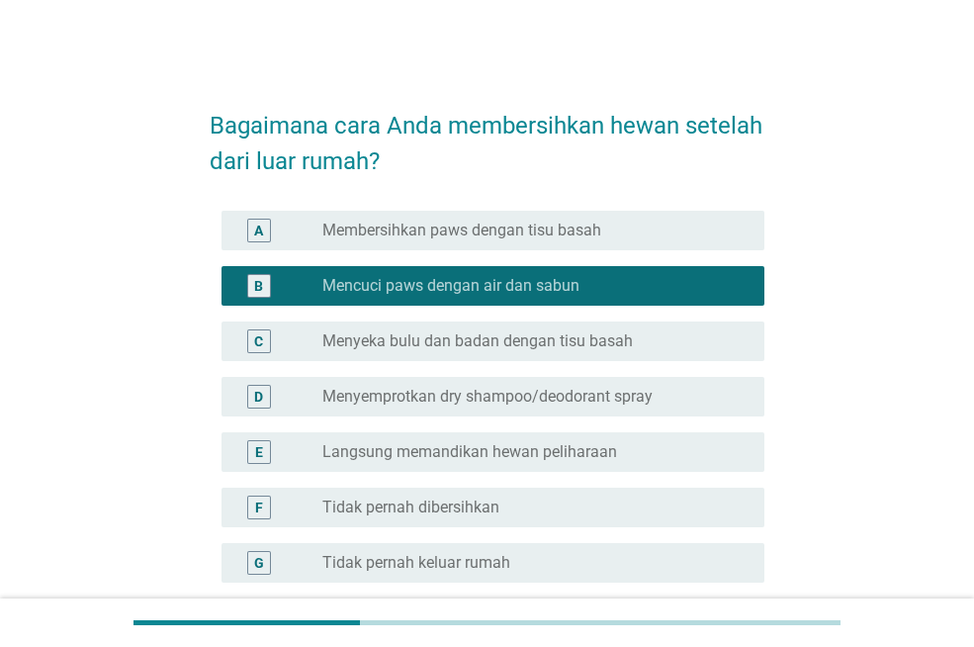
scroll to position [190, 0]
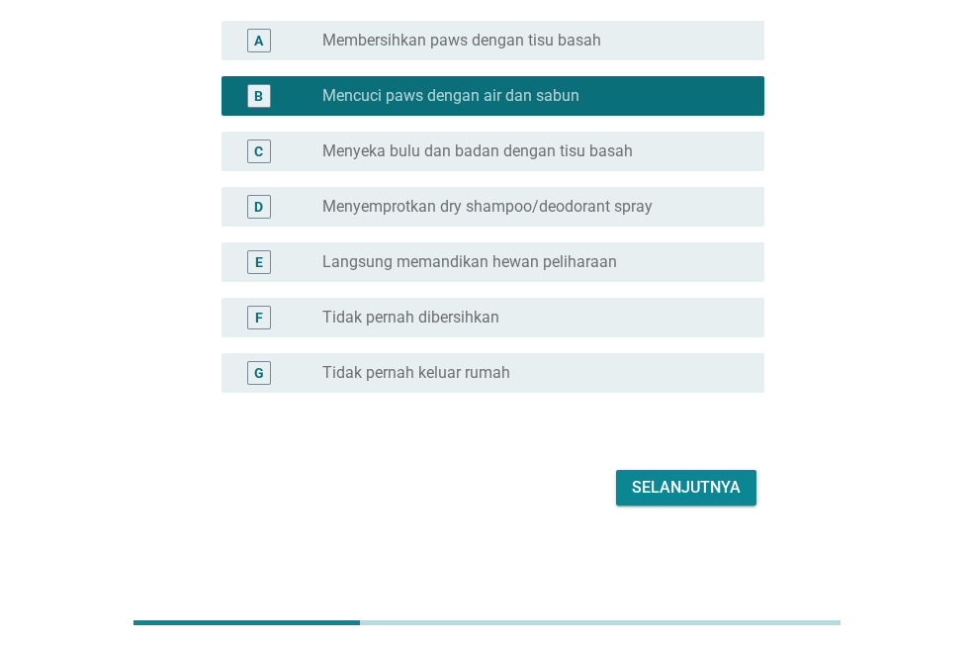
click at [712, 484] on div "Selanjutnya" at bounding box center [686, 488] width 109 height 24
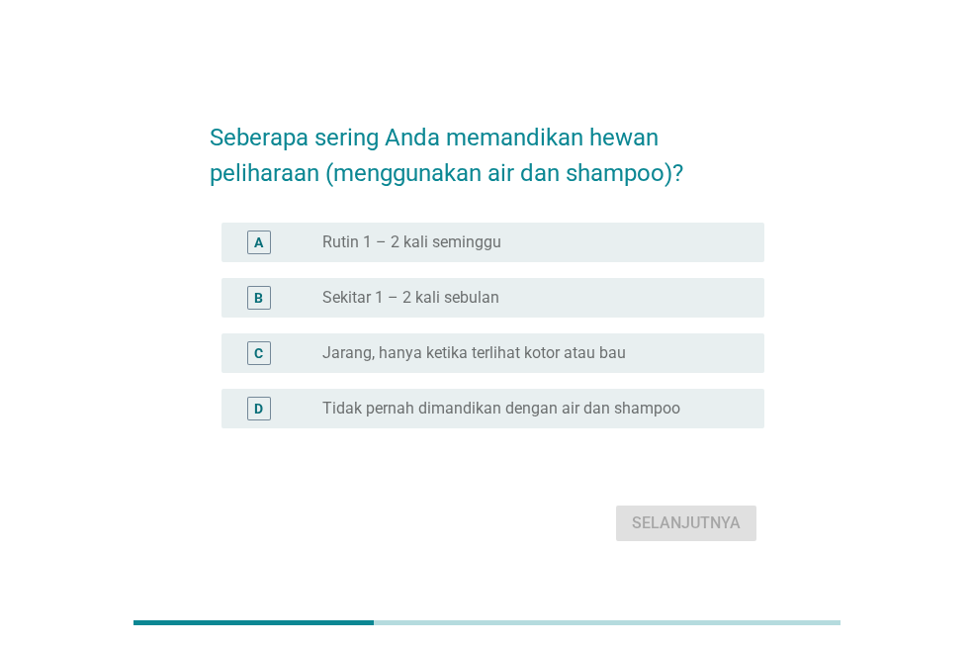
click at [526, 222] on div "A radio_button_unchecked Rutin 1 – 2 kali seminggu" at bounding box center [487, 242] width 555 height 55
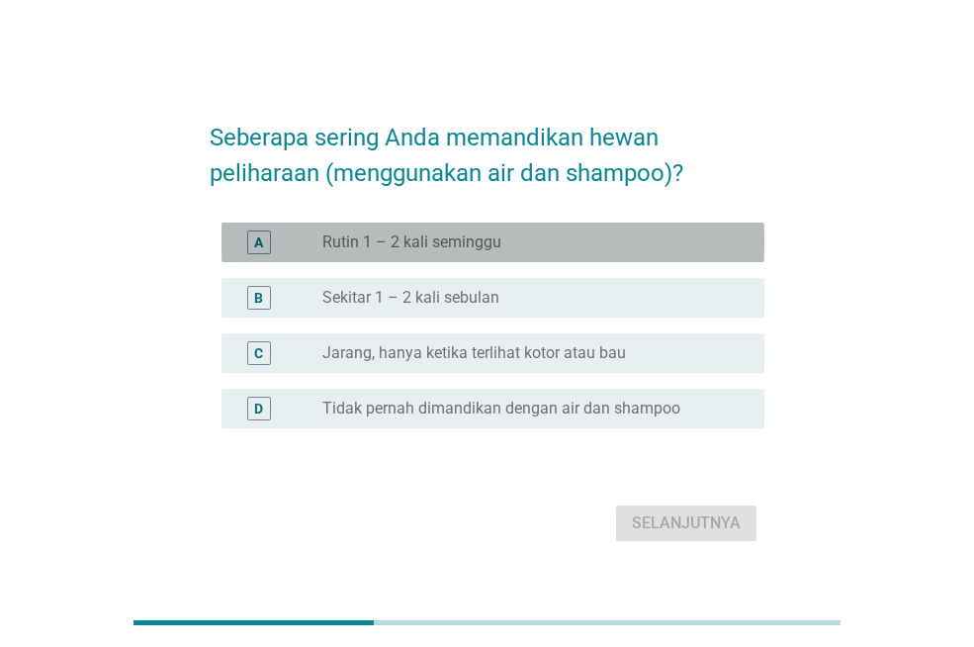
click at [543, 254] on div "A radio_button_unchecked Rutin 1 – 2 kali seminggu" at bounding box center [493, 243] width 543 height 40
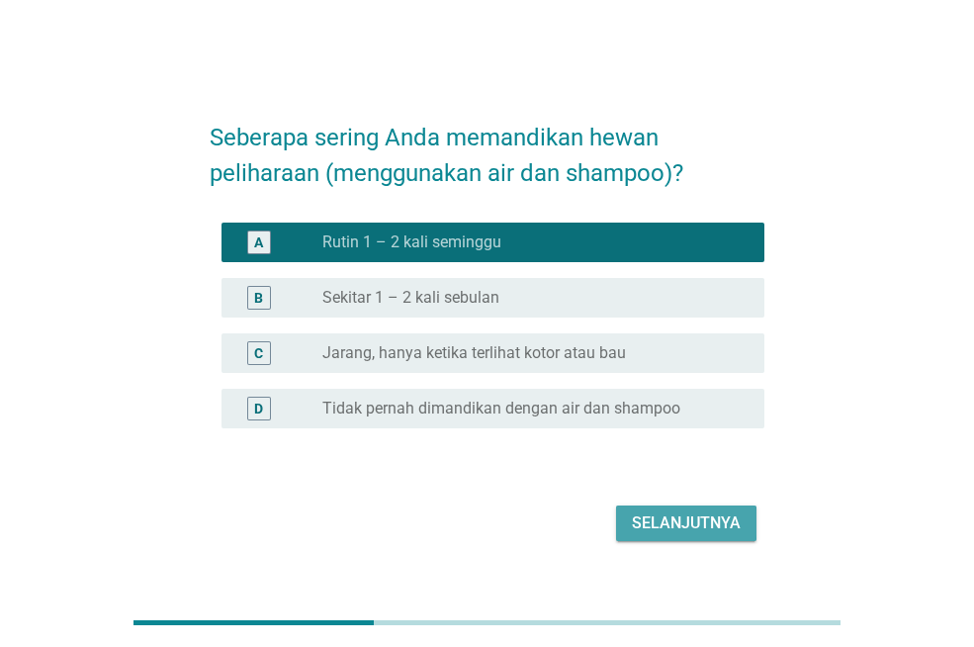
click at [632, 509] on button "Selanjutnya" at bounding box center [686, 523] width 140 height 36
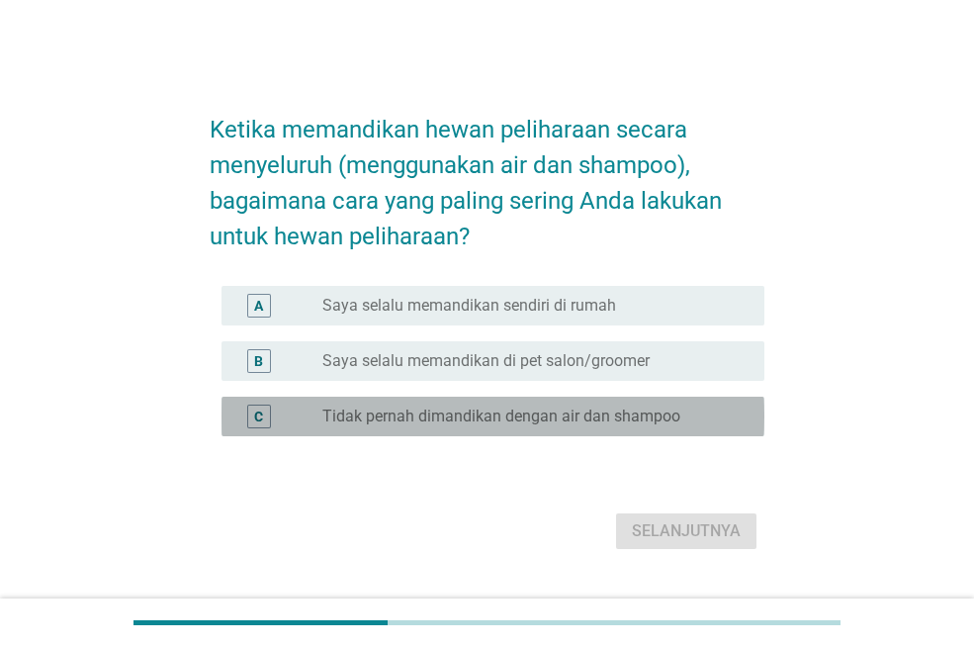
click at [625, 425] on label "Tidak pernah dimandikan dengan air dan shampoo" at bounding box center [501, 417] width 358 height 20
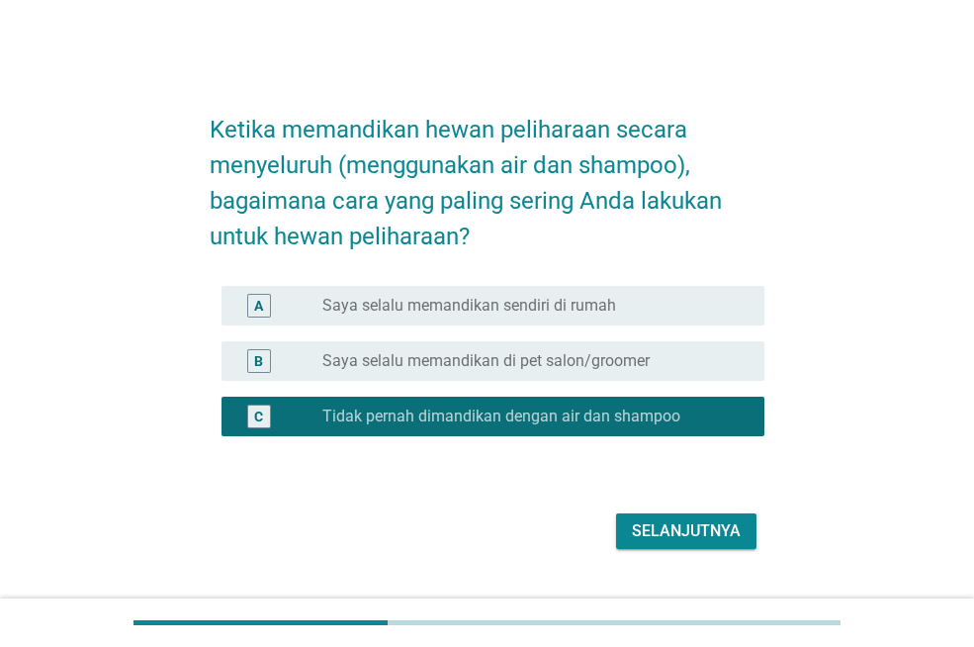
click at [631, 365] on label "Saya selalu memandikan di pet salon/groomer" at bounding box center [485, 361] width 327 height 20
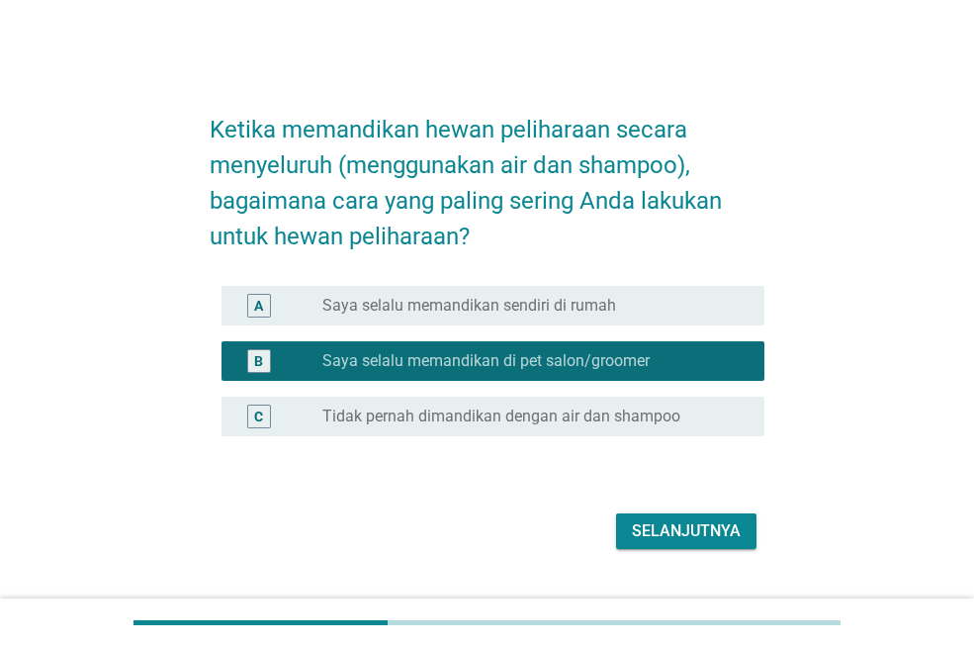
click at [596, 282] on div "A radio_button_unchecked Saya selalu memandikan sendiri di rumah" at bounding box center [487, 305] width 555 height 55
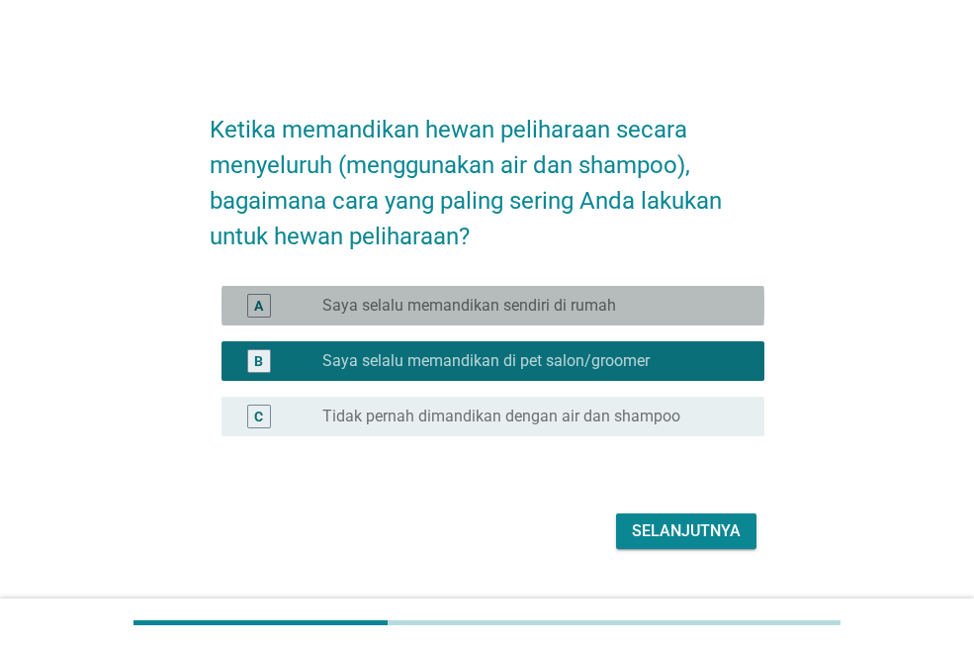
click at [596, 297] on label "Saya selalu memandikan sendiri di rumah" at bounding box center [469, 306] width 294 height 20
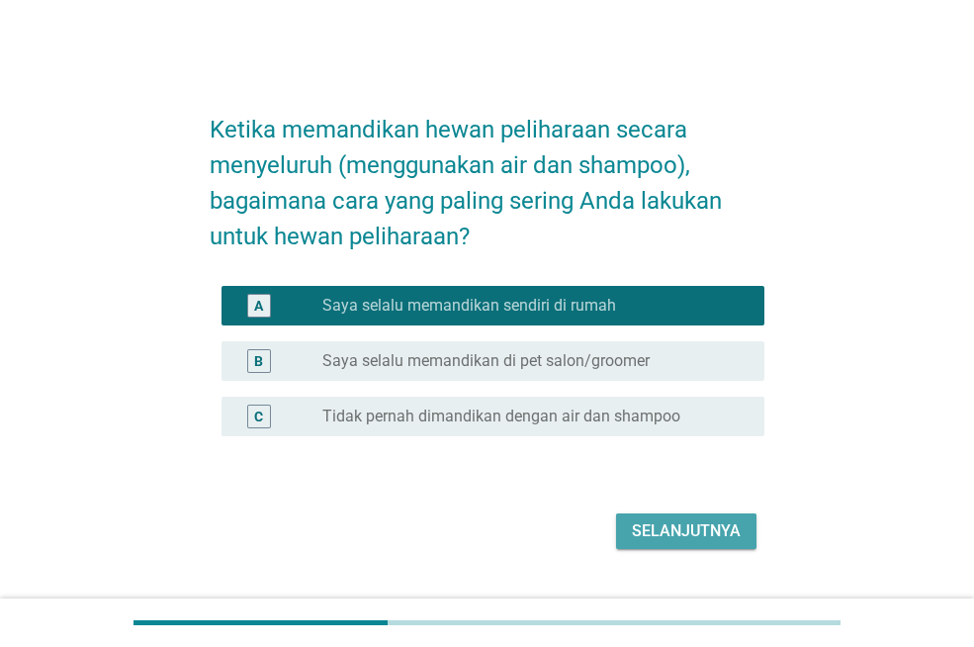
click at [643, 530] on div "Selanjutnya" at bounding box center [686, 531] width 109 height 24
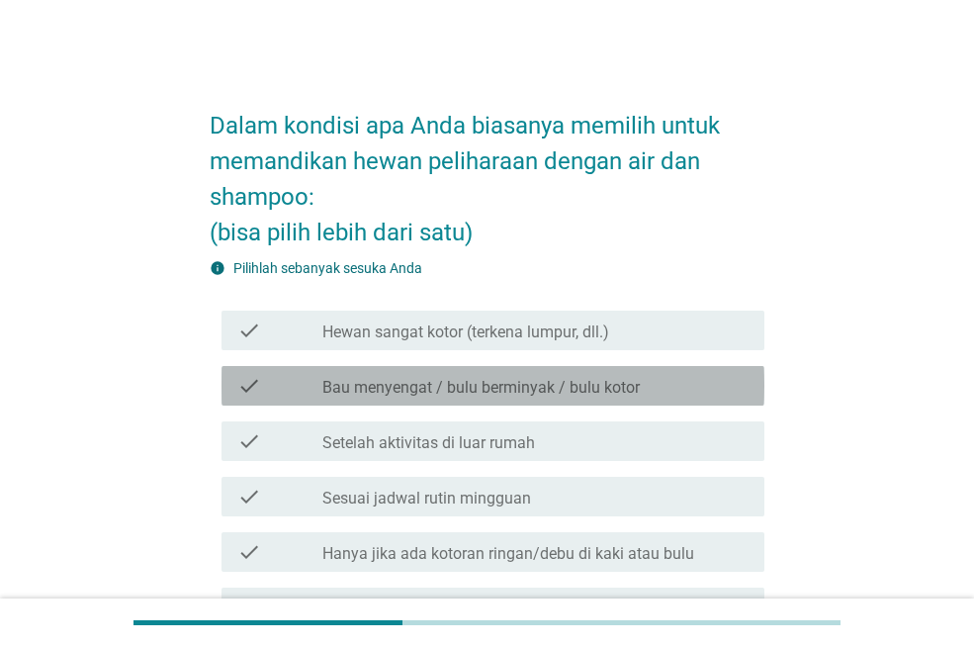
click at [676, 388] on div "check_box_outline_blank Bau menyengat / bulu berminyak / bulu kotor" at bounding box center [535, 386] width 426 height 24
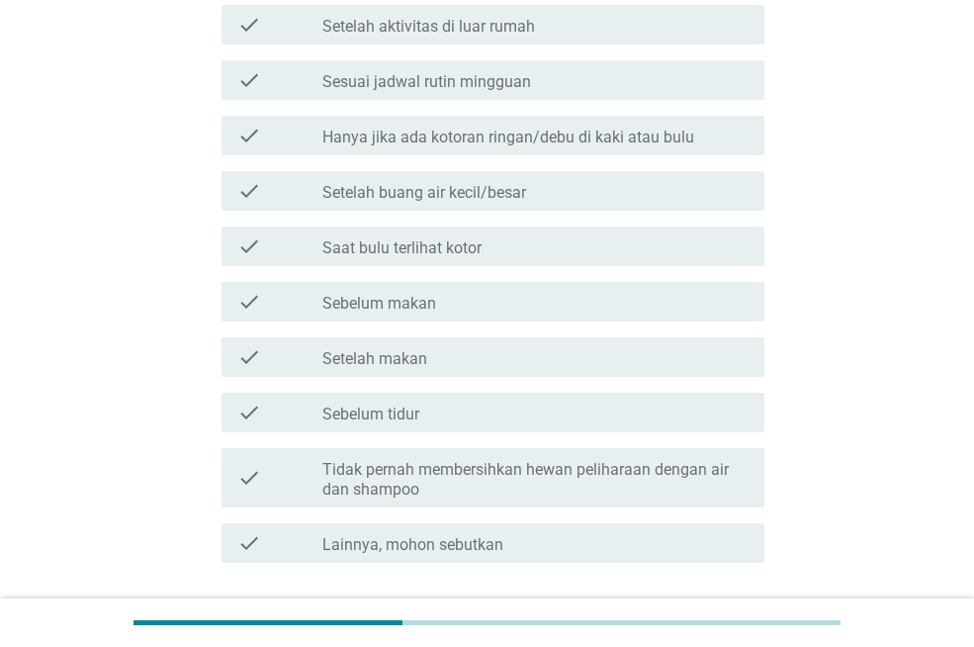
scroll to position [420, 0]
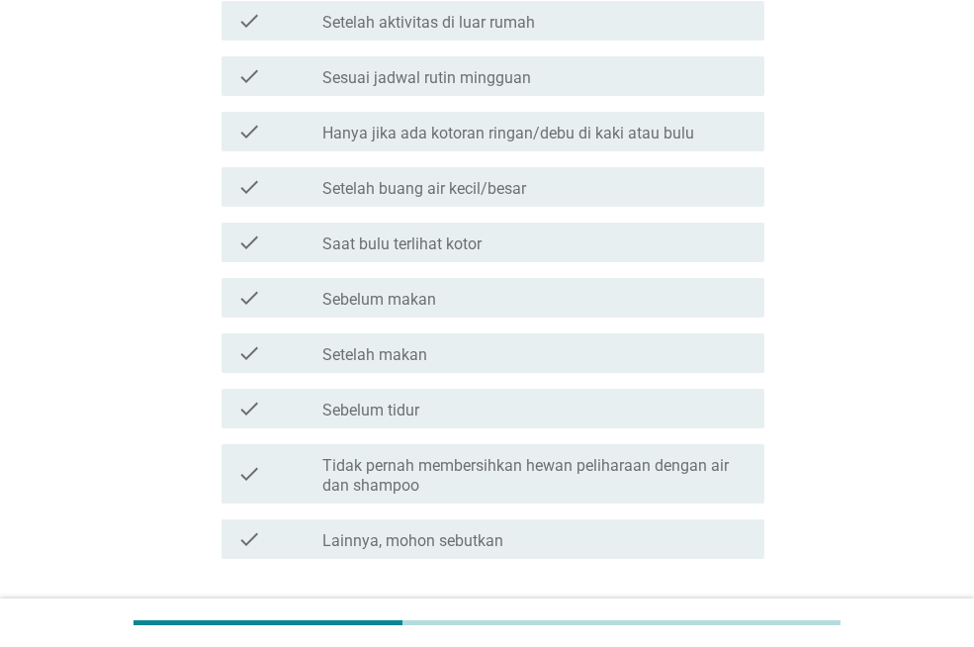
click at [564, 243] on div "check_box_outline_blank Saat bulu terlihat kotor" at bounding box center [535, 242] width 426 height 24
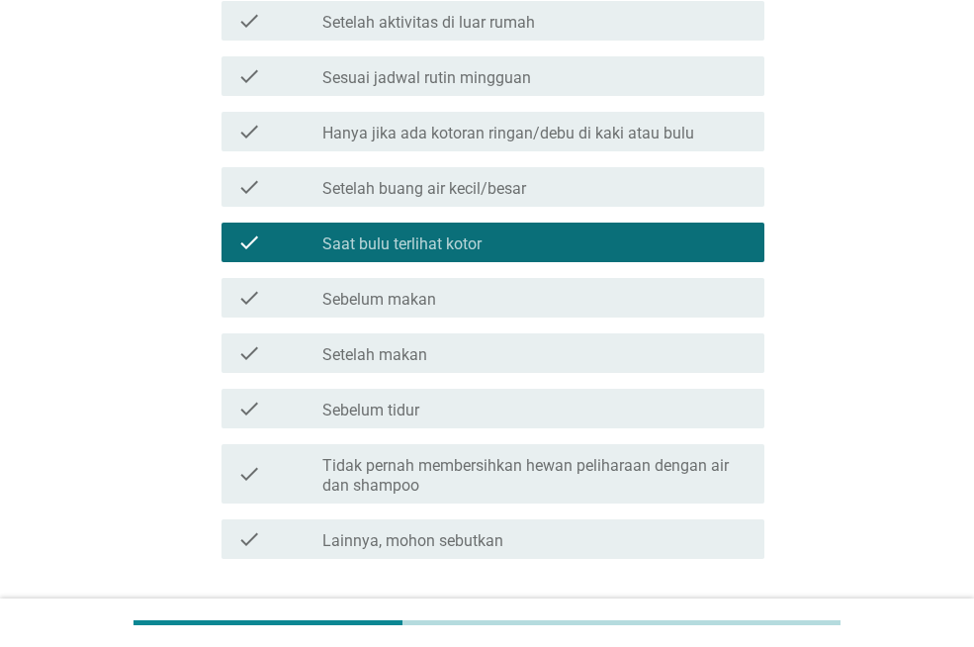
click at [587, 185] on div "check_box_outline_blank Setelah buang air kecil/besar" at bounding box center [535, 187] width 426 height 24
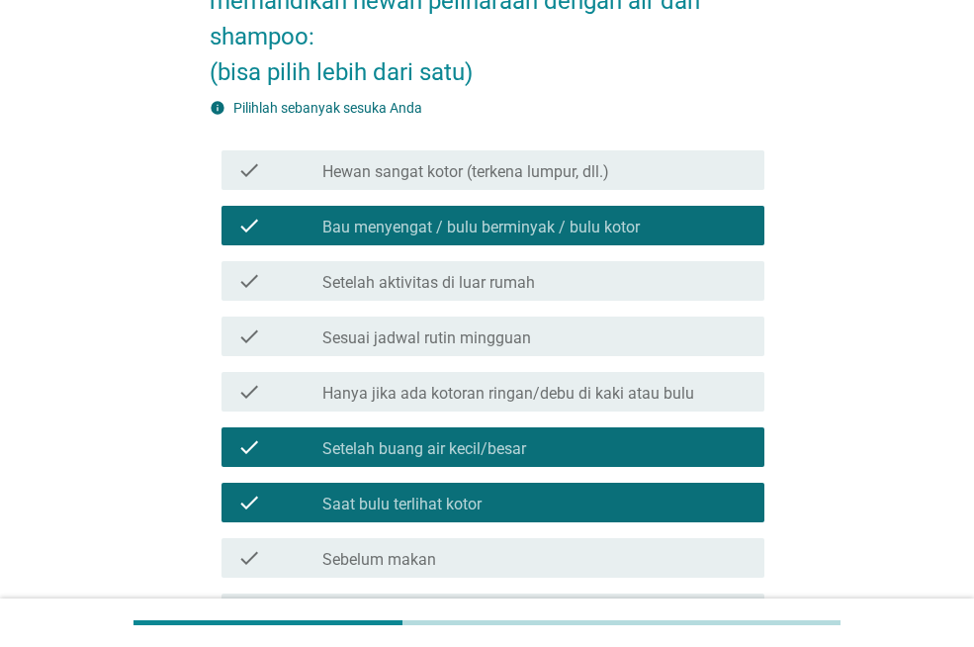
scroll to position [158, 0]
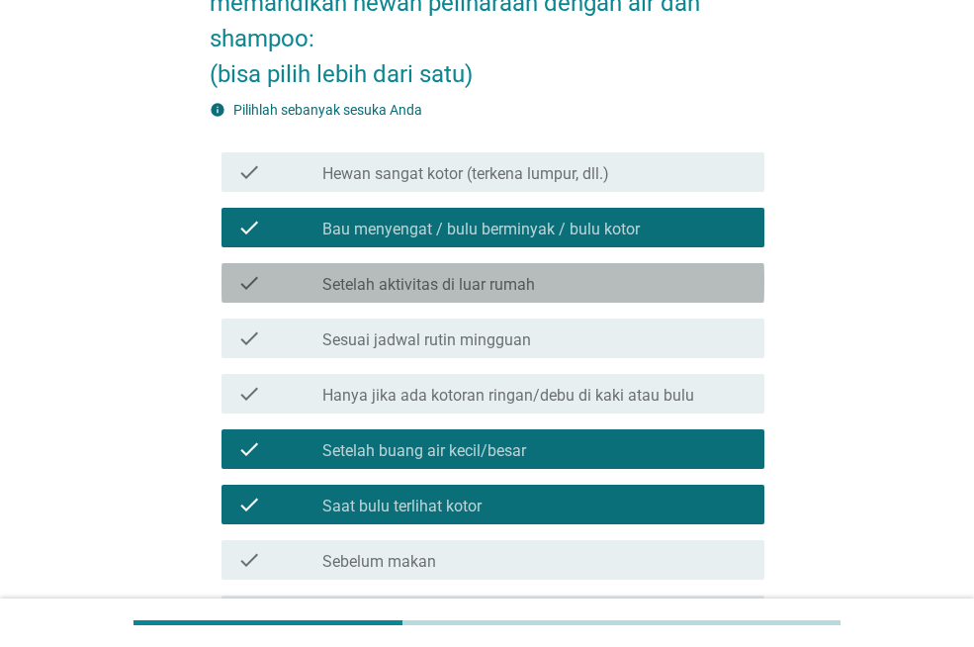
click at [634, 288] on div "check_box_outline_blank Setelah aktivitas di luar rumah" at bounding box center [535, 283] width 426 height 24
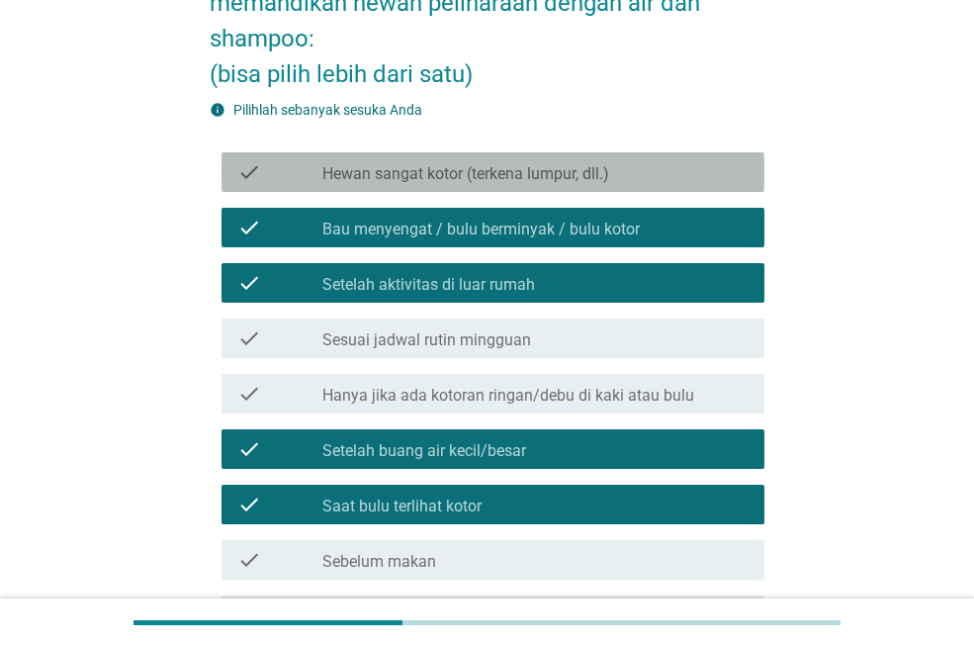
click at [635, 176] on div "check_box_outline_blank Hewan sangat kotor (terkena lumpur, dll.)" at bounding box center [535, 172] width 426 height 24
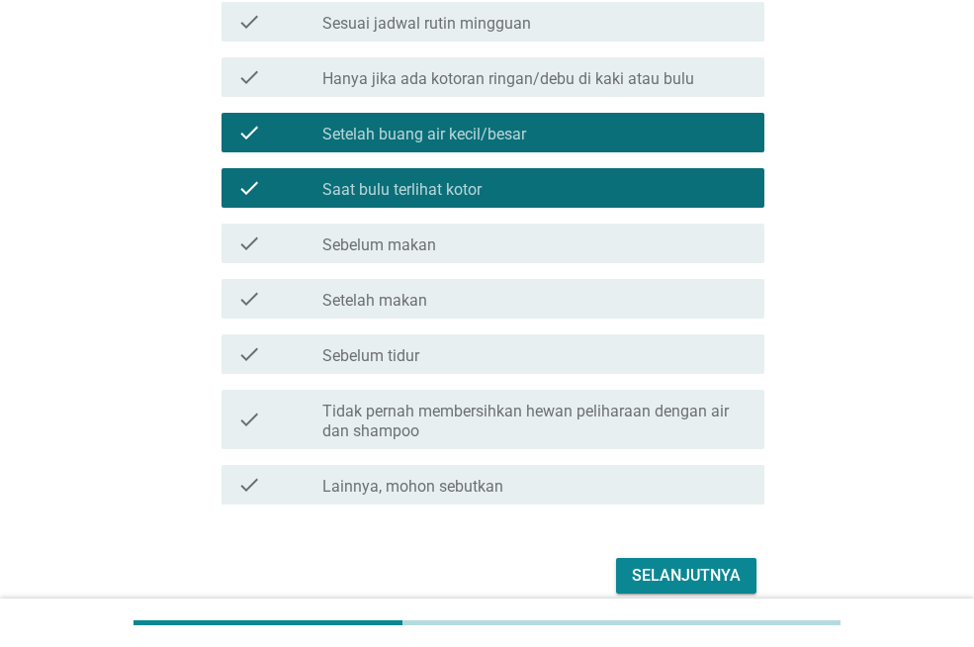
scroll to position [563, 0]
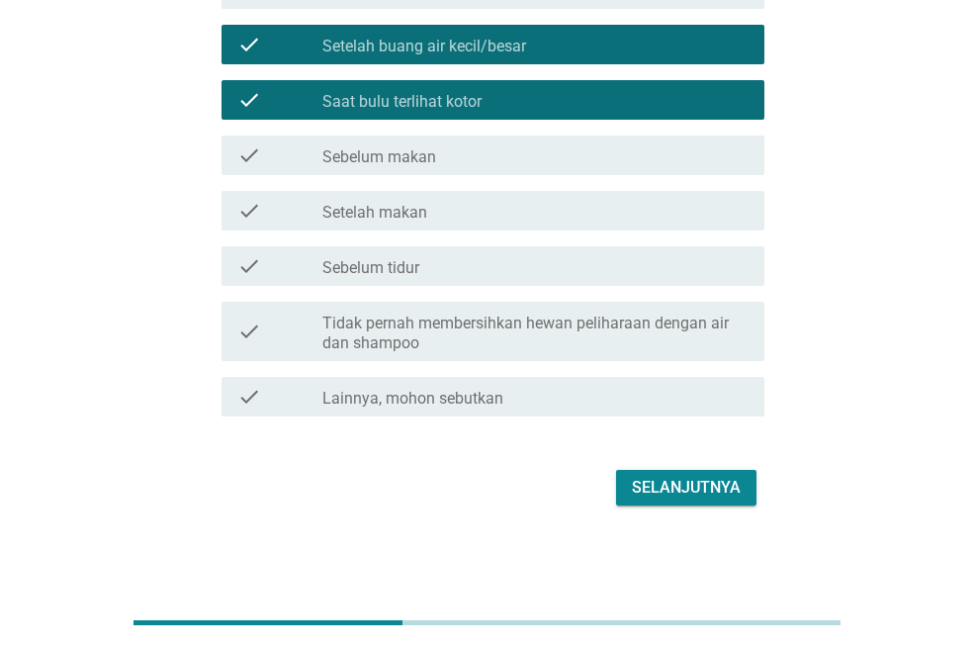
click at [757, 498] on div "Selanjutnya" at bounding box center [487, 487] width 555 height 47
click at [749, 497] on button "Selanjutnya" at bounding box center [686, 488] width 140 height 36
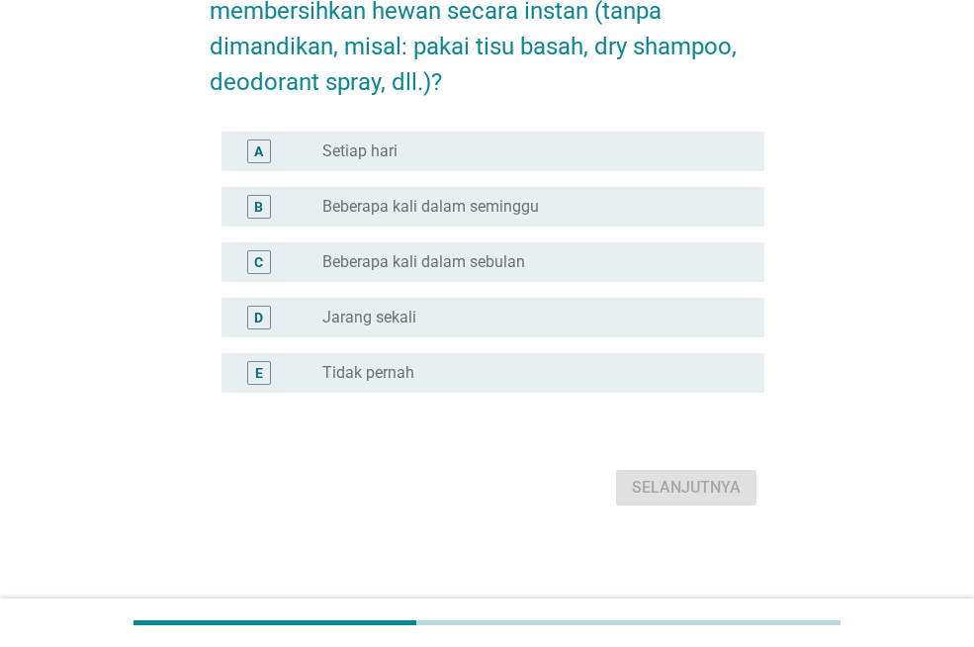
scroll to position [0, 0]
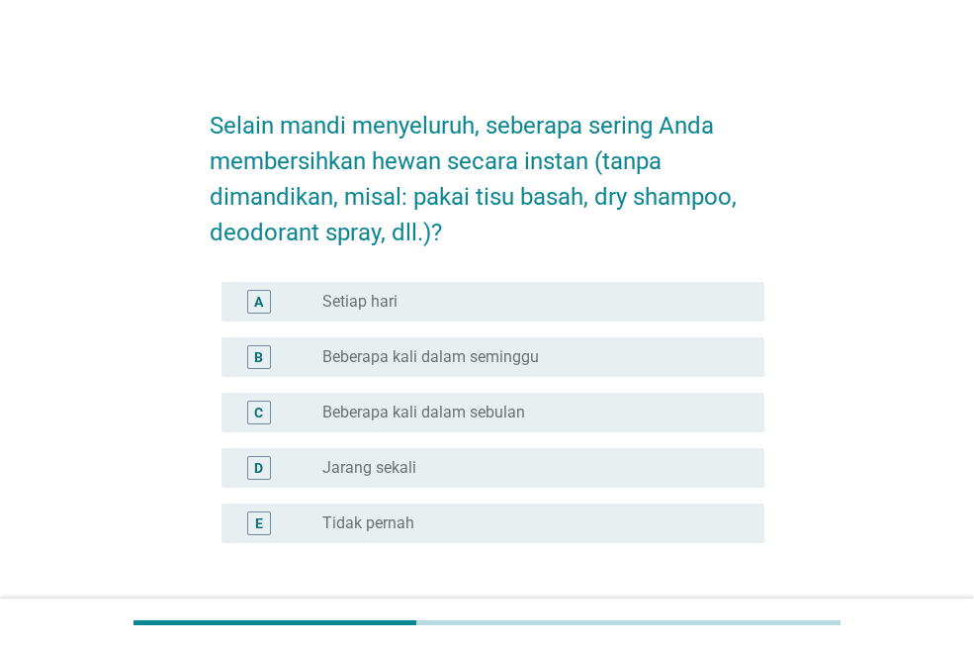
click at [623, 354] on div "radio_button_unchecked Beberapa kali dalam seminggu" at bounding box center [527, 357] width 410 height 20
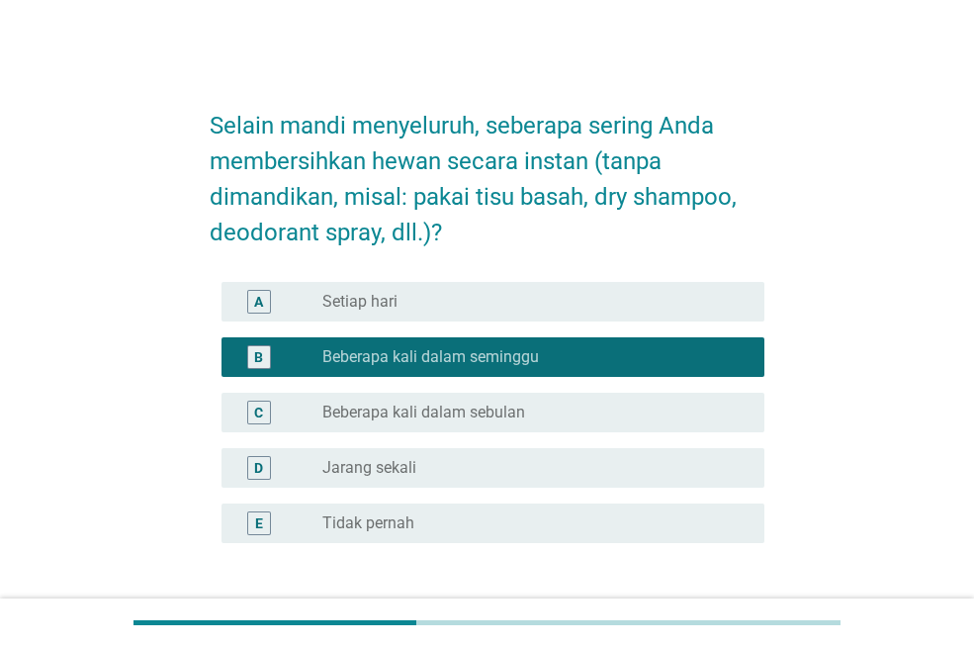
scroll to position [150, 0]
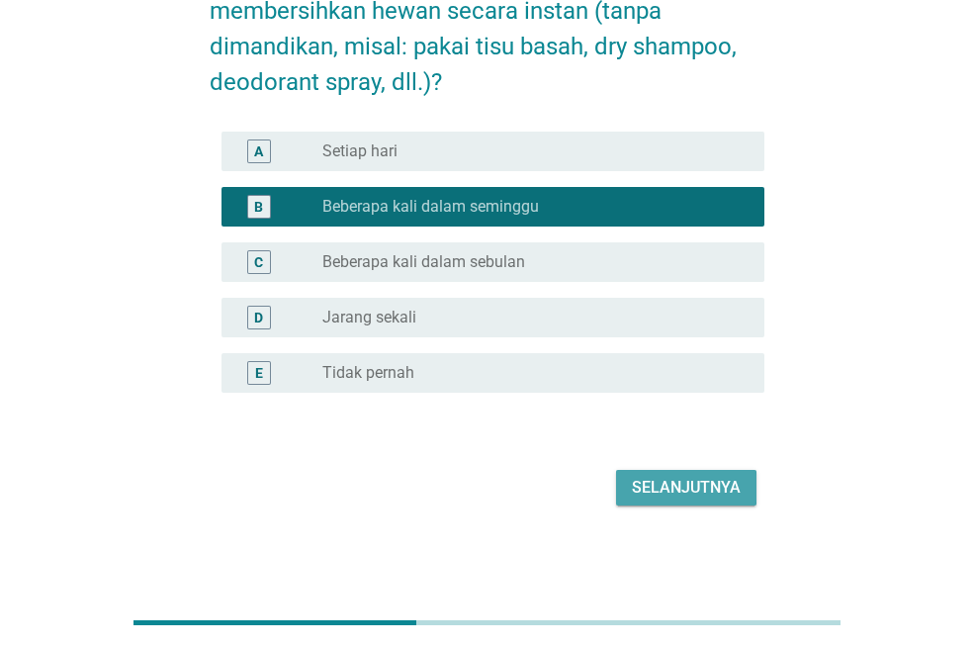
click at [738, 494] on div "Selanjutnya" at bounding box center [686, 488] width 109 height 24
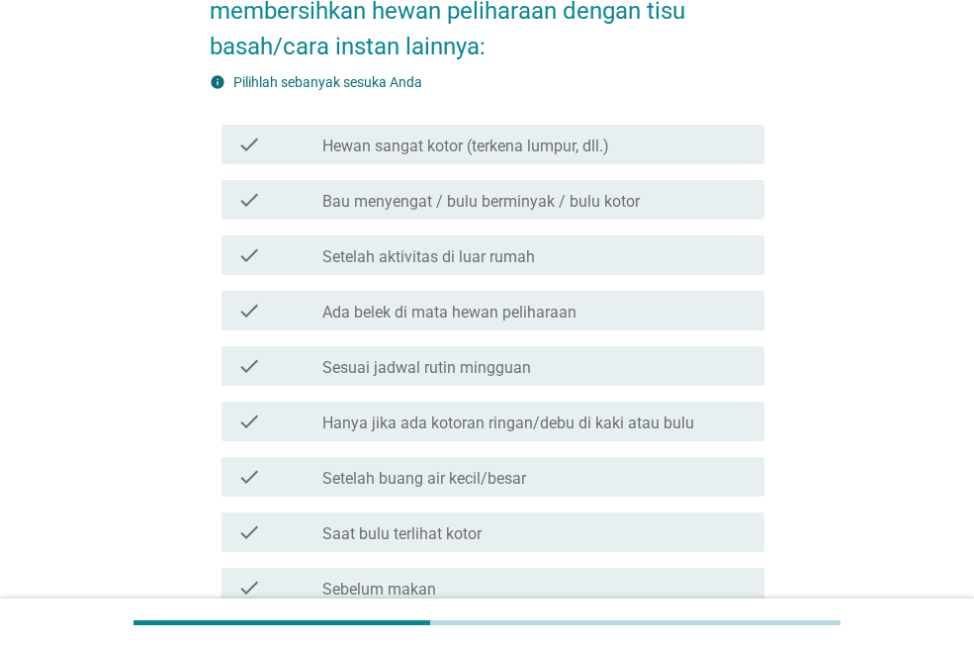
scroll to position [0, 0]
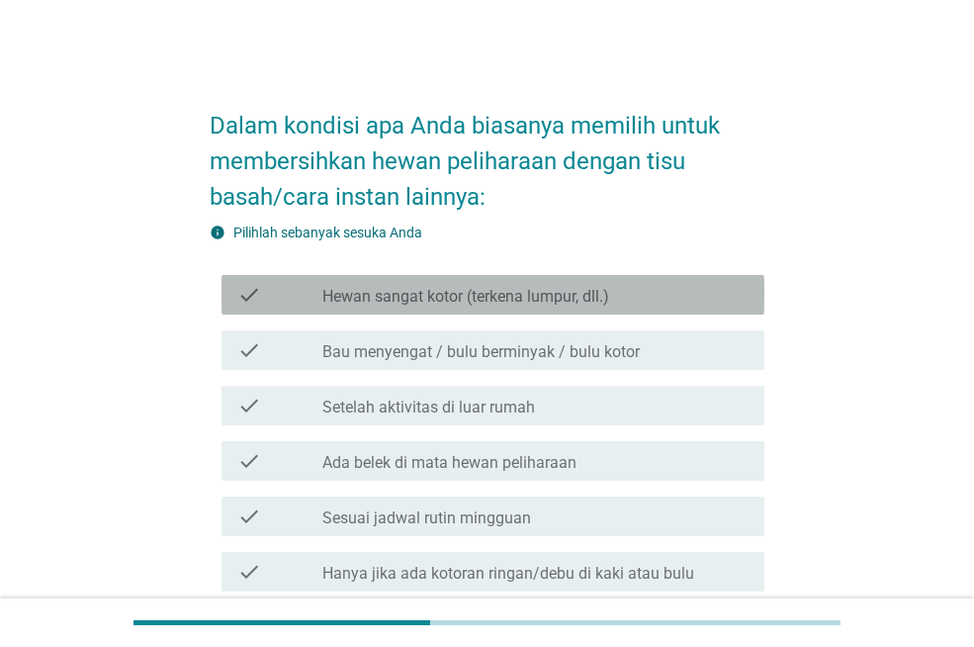
click at [610, 283] on div "check_box_outline_blank Hewan sangat kotor (terkena lumpur, dll.)" at bounding box center [535, 295] width 426 height 24
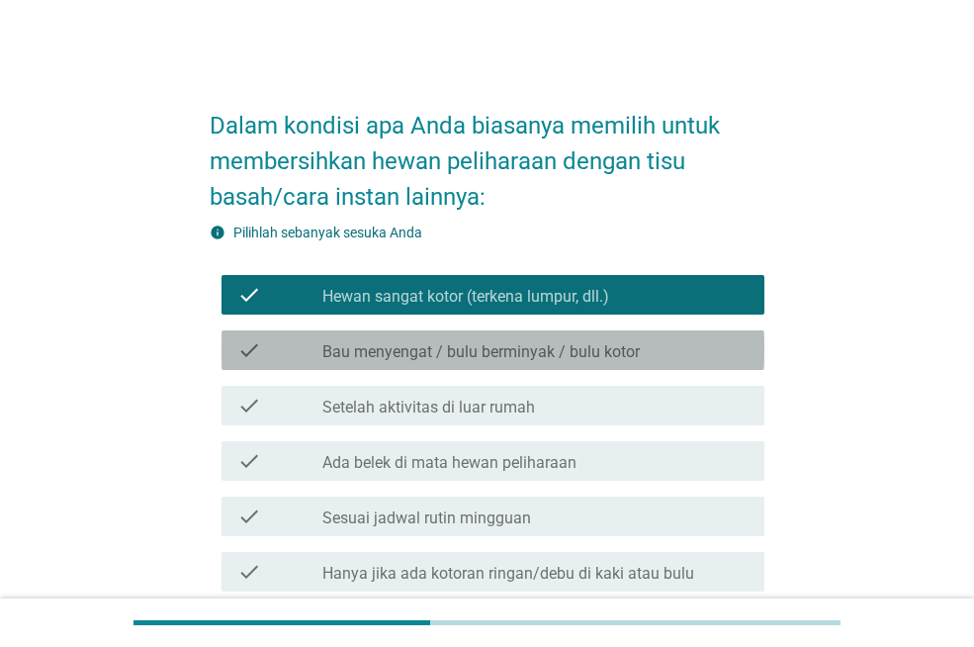
click at [636, 364] on div "check check_box_outline_blank Bau menyengat / bulu berminyak / bulu kotor" at bounding box center [493, 350] width 543 height 40
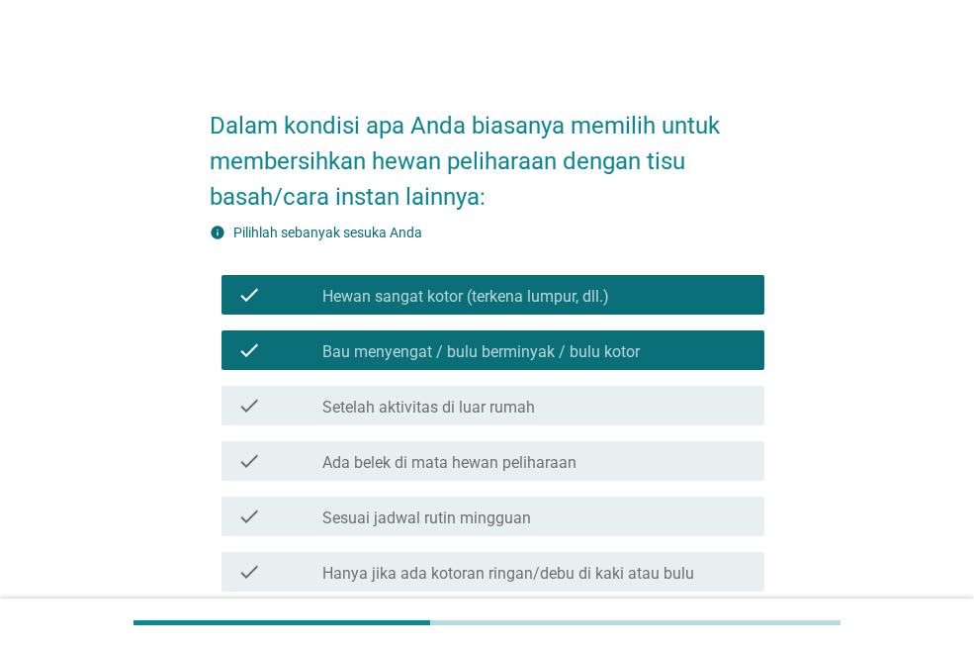
click at [654, 431] on div "check check_box_outline_blank Setelah aktivitas di luar rumah" at bounding box center [487, 405] width 555 height 55
click at [660, 418] on div "check check_box_outline_blank Setelah aktivitas di luar rumah" at bounding box center [493, 406] width 543 height 40
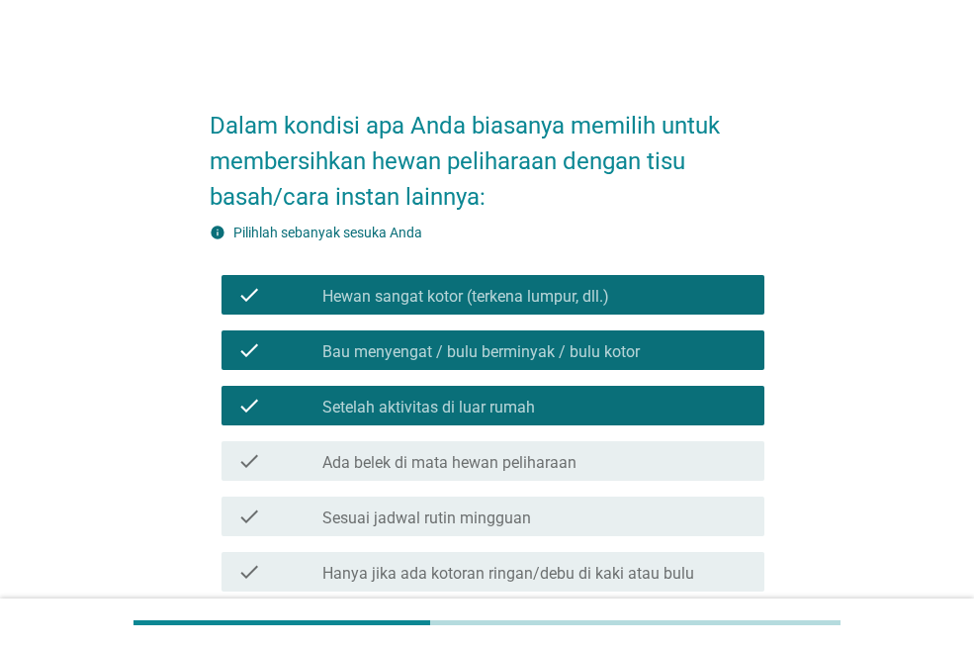
click at [670, 462] on div "check_box_outline_blank Ada belek di mata hewan peliharaan" at bounding box center [535, 461] width 426 height 24
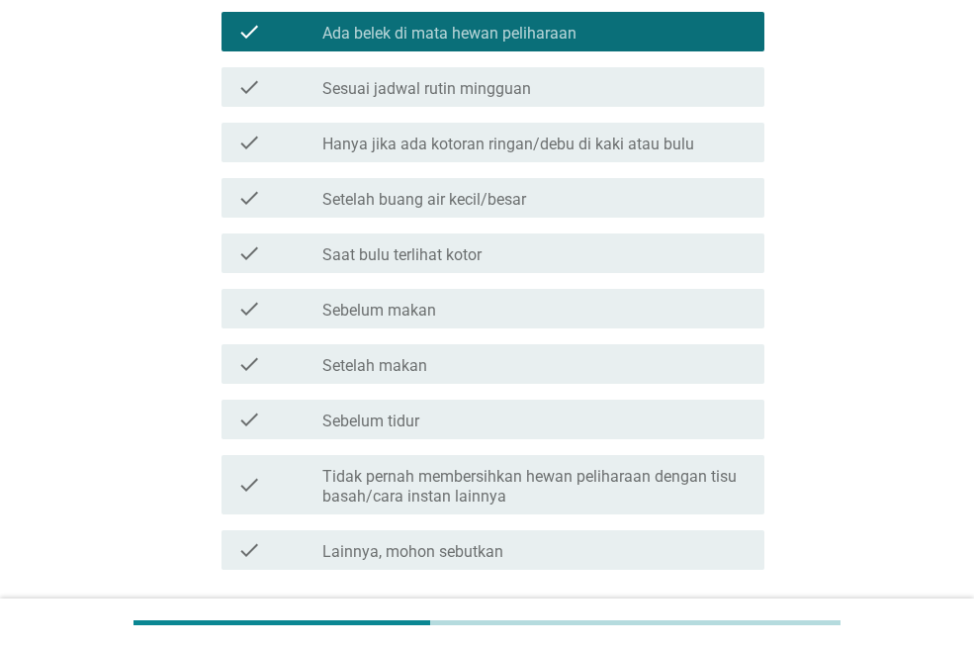
scroll to position [431, 0]
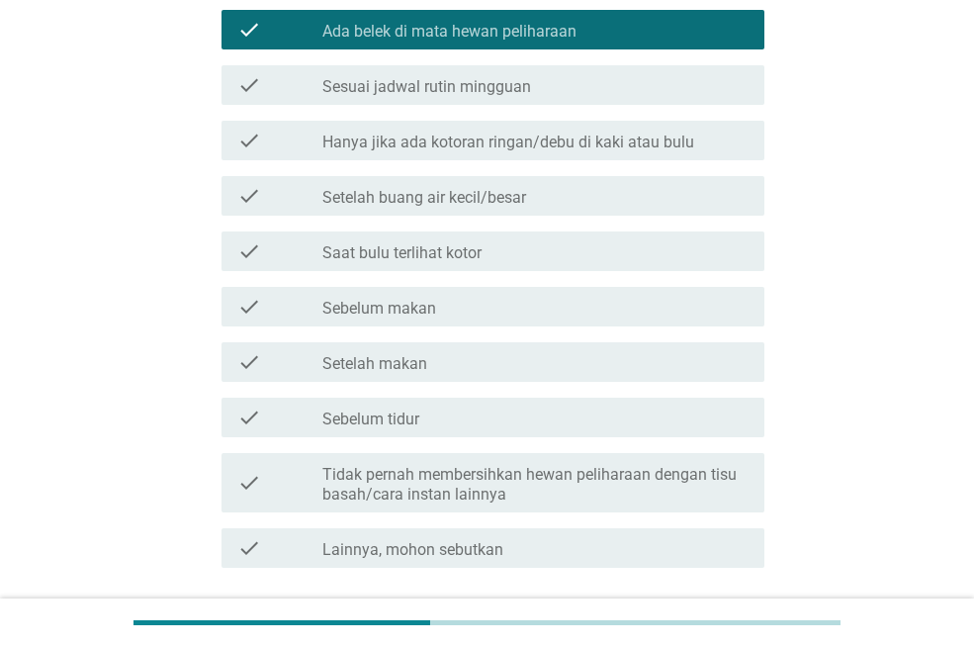
click at [576, 197] on div "check_box_outline_blank Setelah buang air kecil/besar" at bounding box center [535, 196] width 426 height 24
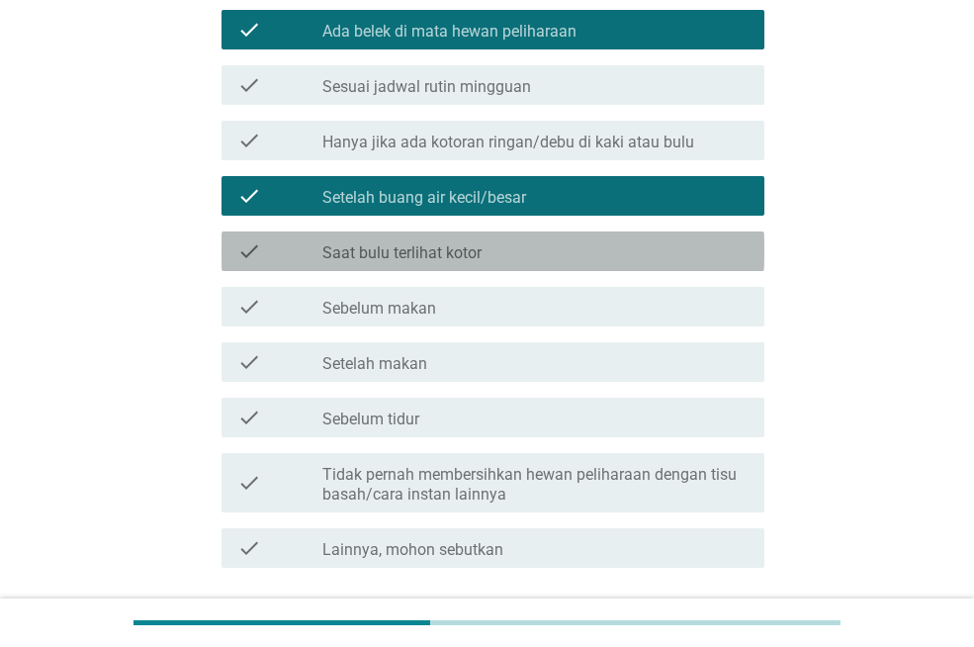
click at [585, 256] on div "check_box_outline_blank Saat bulu terlihat kotor" at bounding box center [535, 251] width 426 height 24
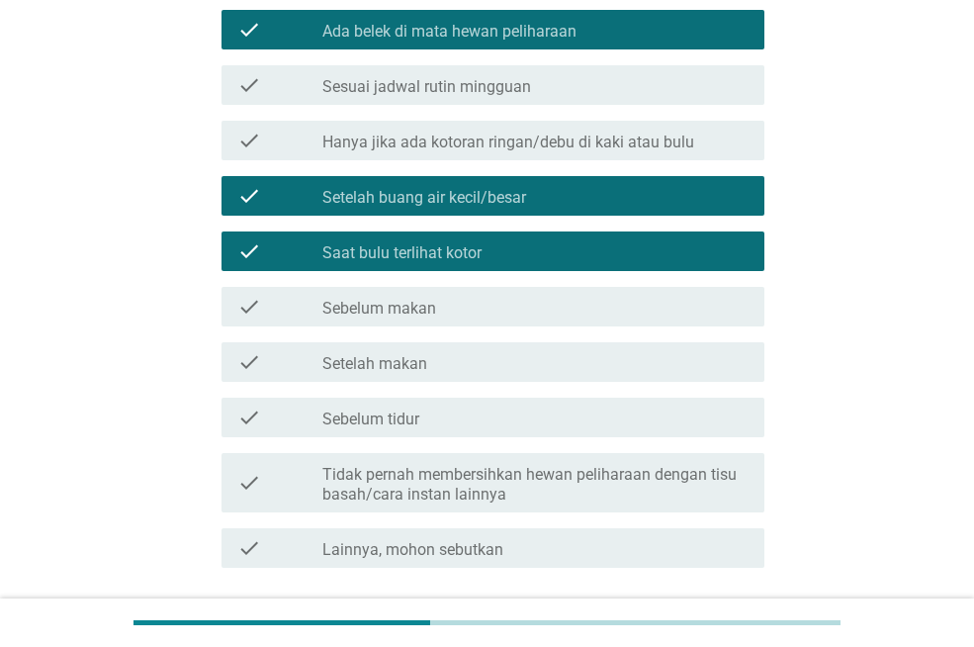
scroll to position [583, 0]
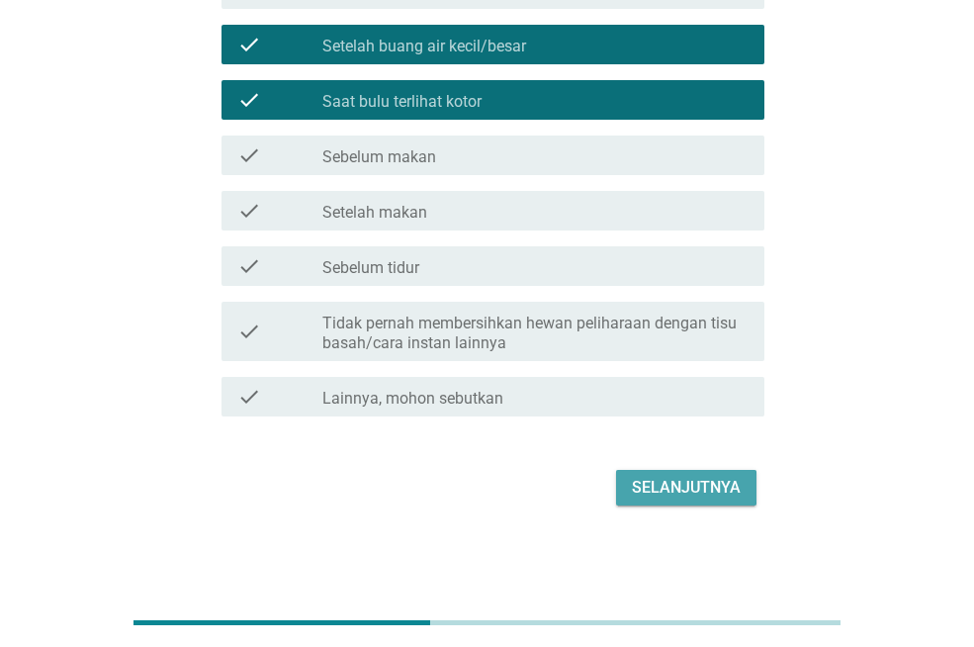
click at [739, 481] on div "Selanjutnya" at bounding box center [686, 488] width 109 height 24
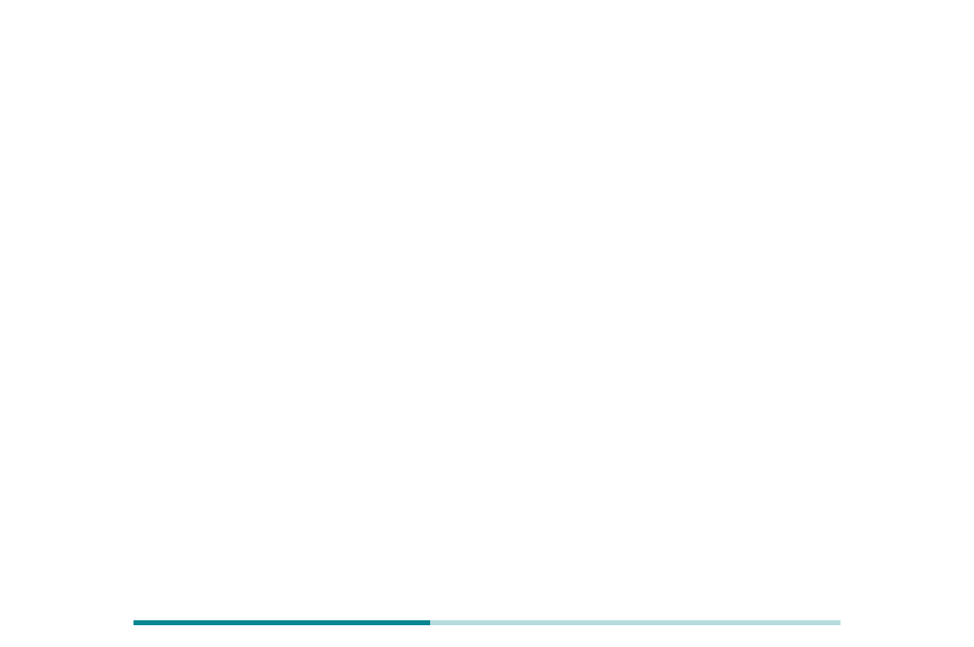
scroll to position [0, 0]
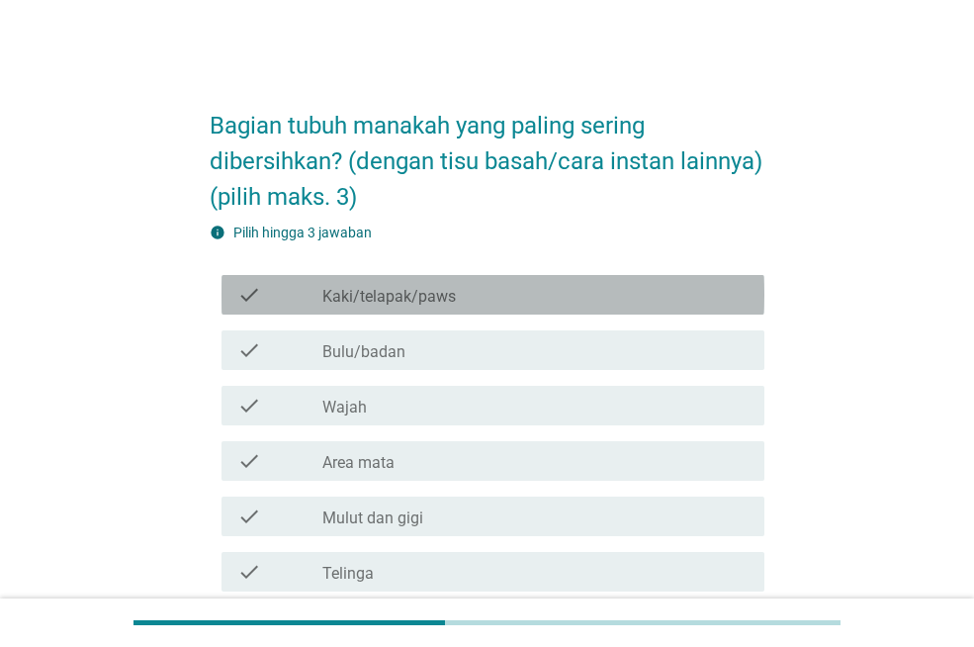
click at [645, 297] on div "check_box_outline_blank Kaki/telapak/paws" at bounding box center [535, 295] width 426 height 24
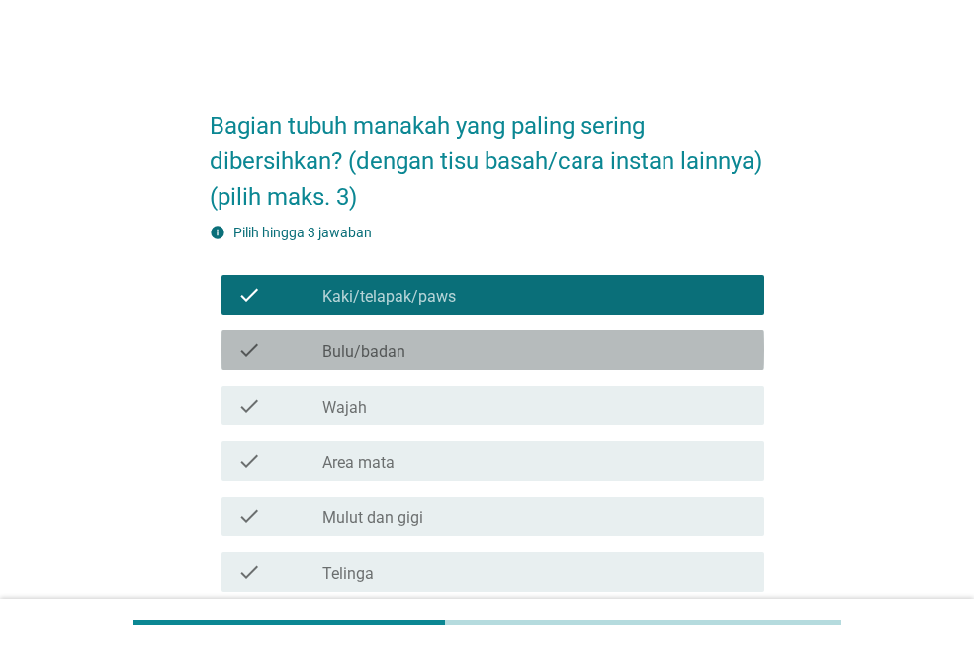
click at [652, 347] on div "check_box_outline_blank Bulu/badan" at bounding box center [535, 350] width 426 height 24
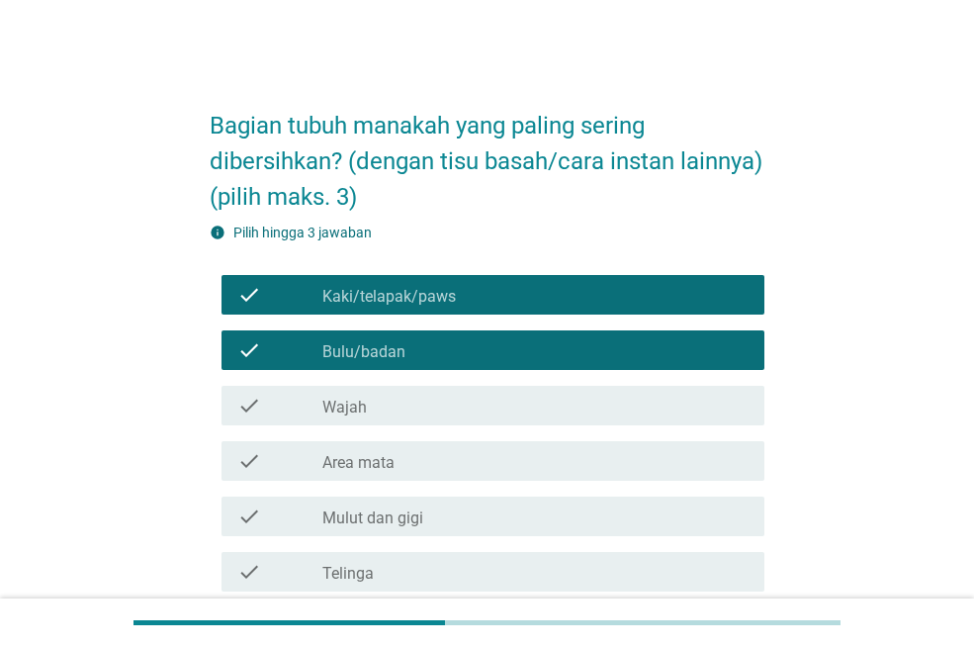
click at [661, 413] on div "check_box_outline_blank Wajah" at bounding box center [535, 406] width 426 height 24
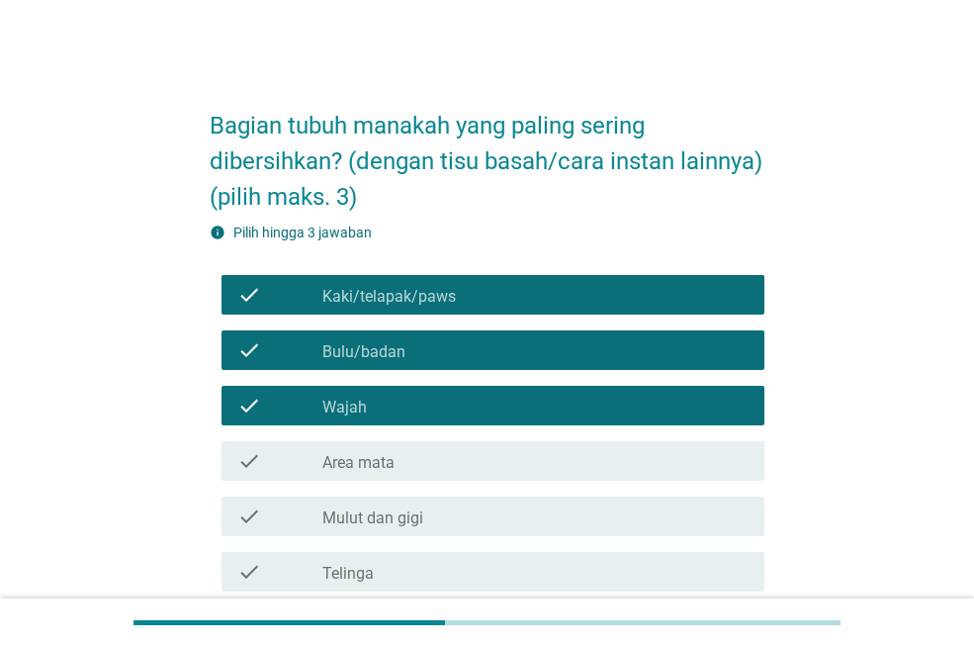
click at [669, 449] on div "check_box_outline_blank Area mata" at bounding box center [535, 461] width 426 height 24
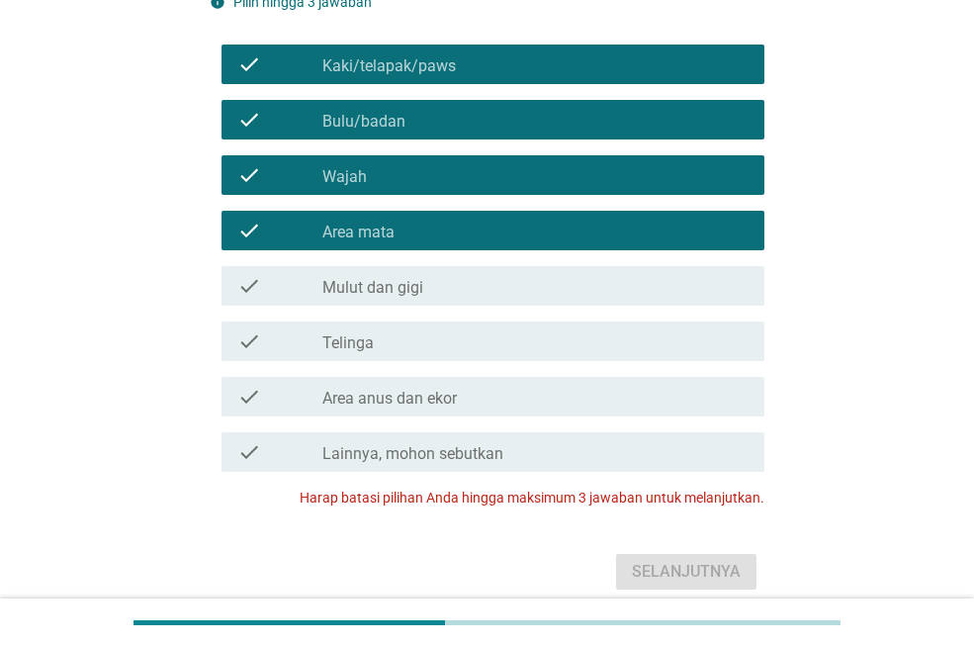
scroll to position [241, 0]
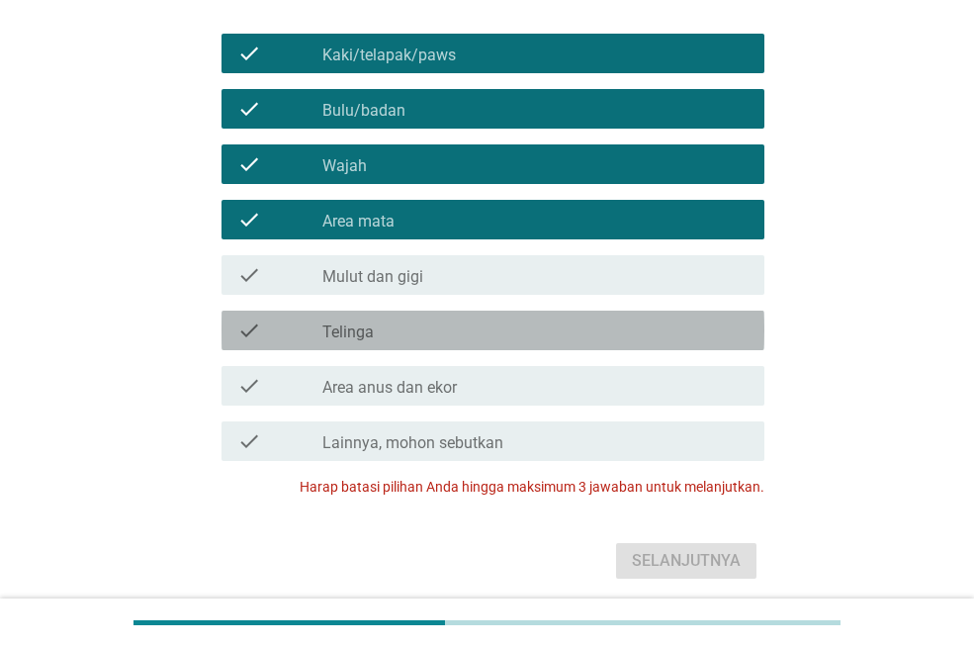
click at [636, 319] on div "check_box_outline_blank Telinga" at bounding box center [535, 331] width 426 height 24
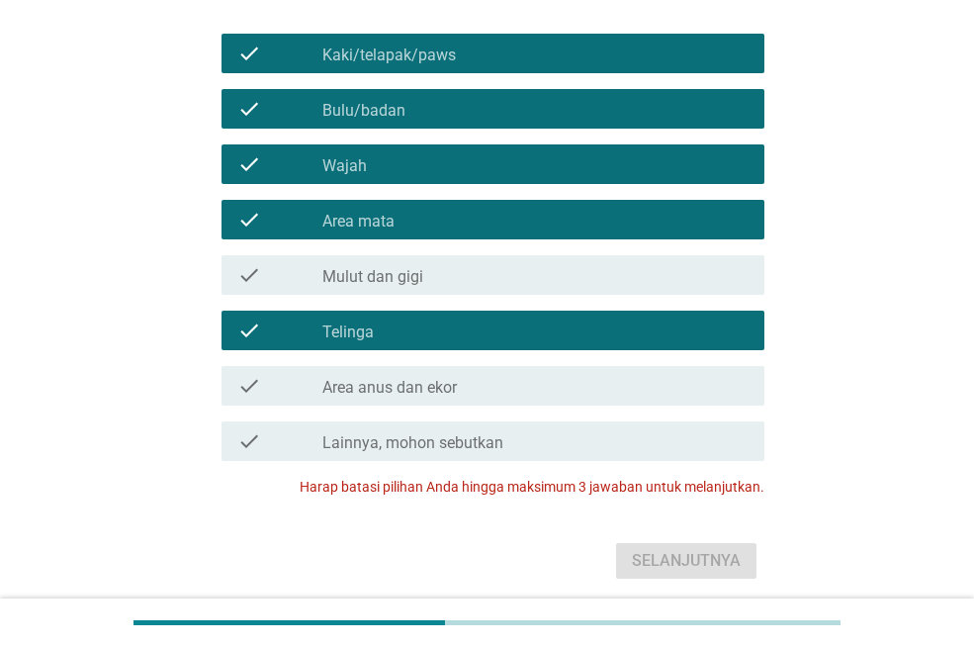
click at [641, 371] on div "check check_box_outline_blank Area anus dan ekor" at bounding box center [493, 386] width 543 height 40
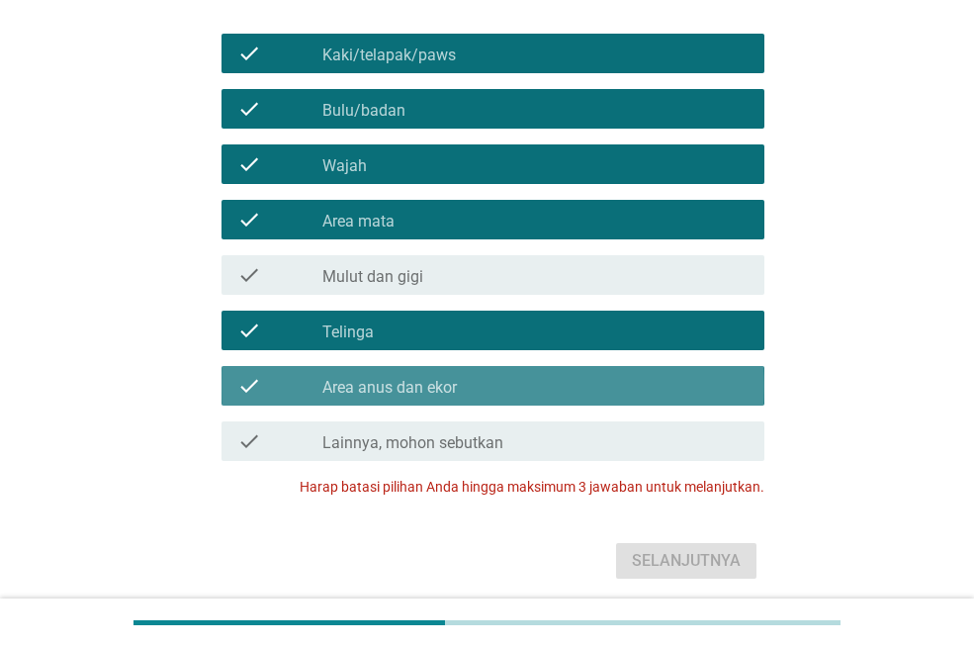
click at [660, 379] on div "check_box_outline_blank Area anus dan ekor" at bounding box center [535, 386] width 426 height 24
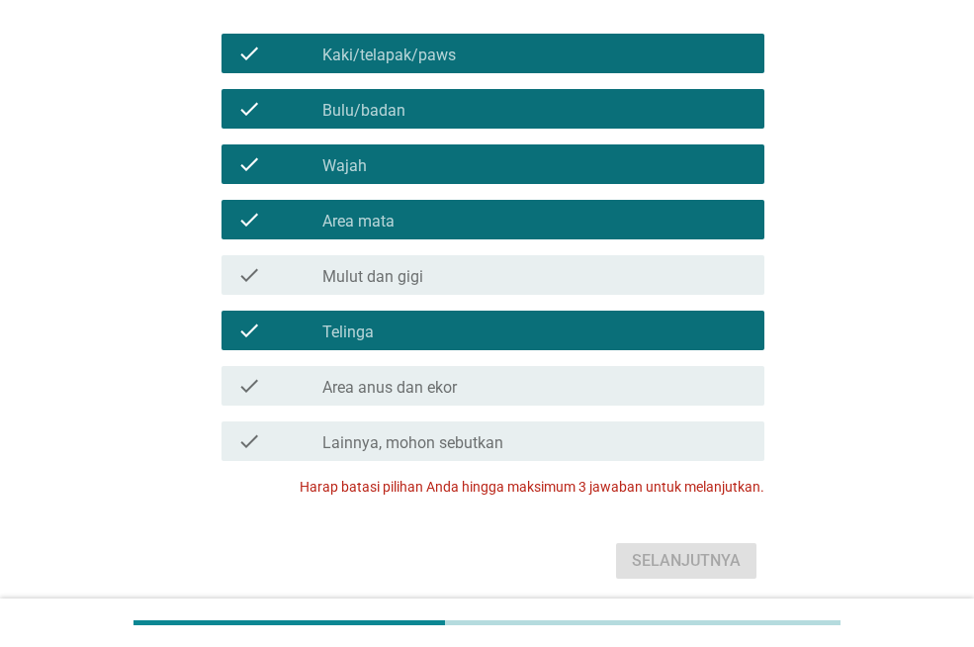
click at [669, 313] on div "check check_box_outline_blank Telinga" at bounding box center [493, 331] width 543 height 40
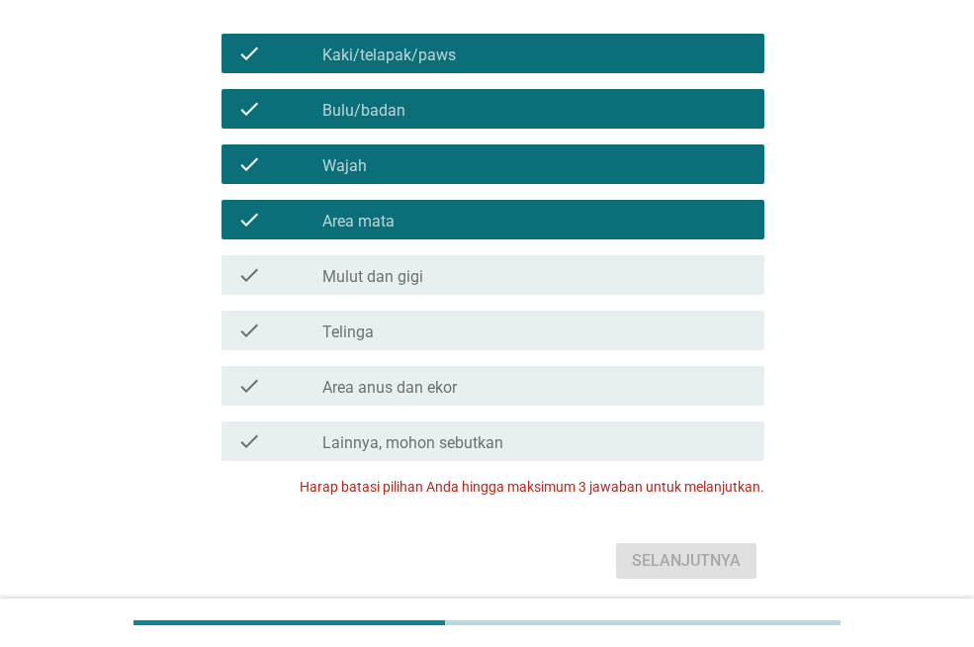
click at [674, 215] on div "check_box_outline_blank Area mata" at bounding box center [535, 220] width 426 height 24
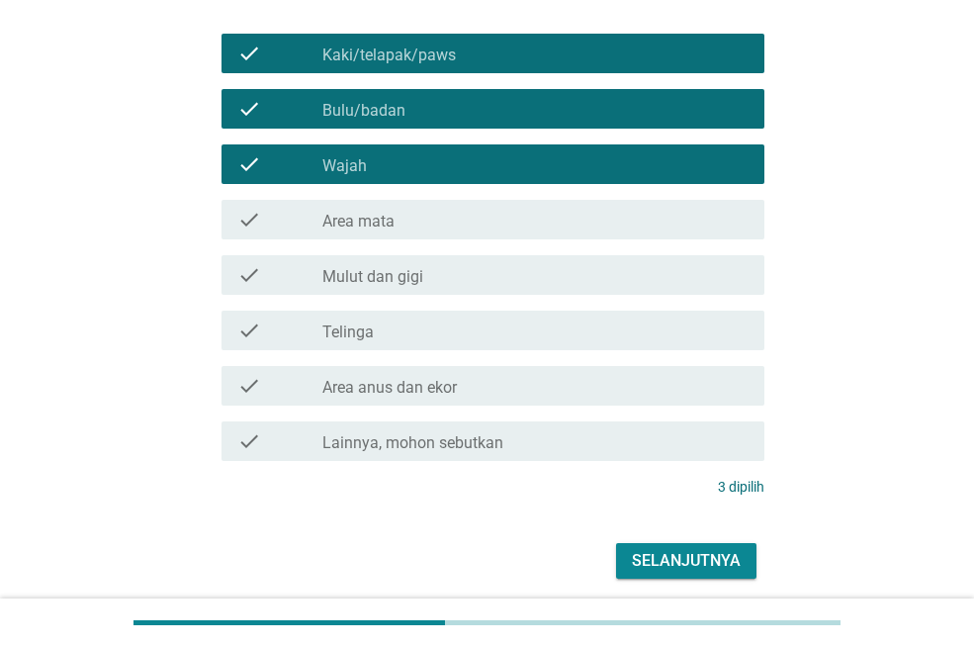
click at [740, 557] on div "Selanjutnya" at bounding box center [686, 561] width 109 height 24
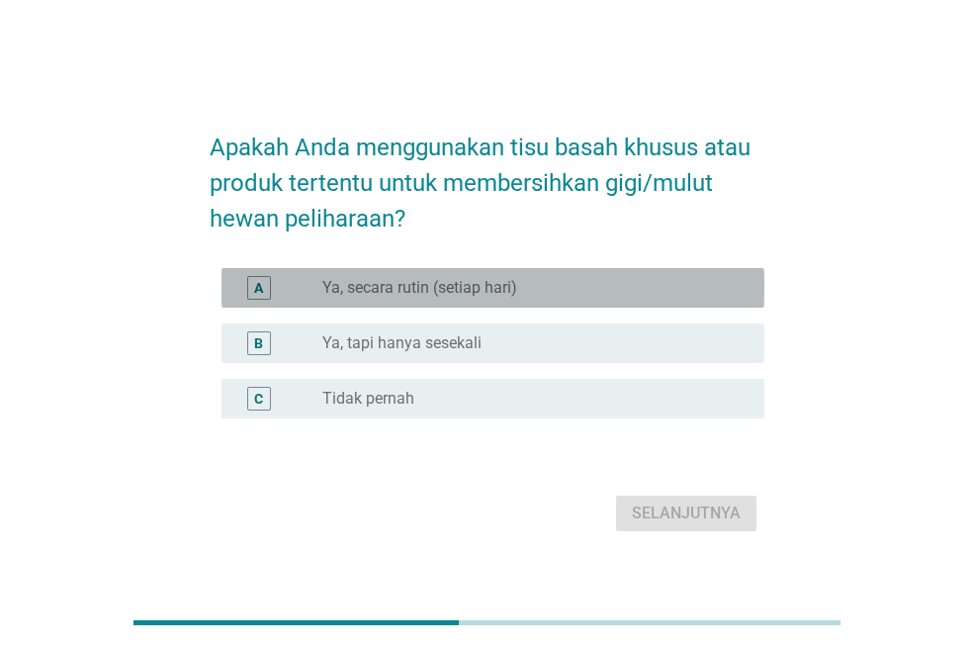
click at [598, 281] on div "radio_button_unchecked Ya, secara rutin (setiap hari)" at bounding box center [527, 288] width 410 height 20
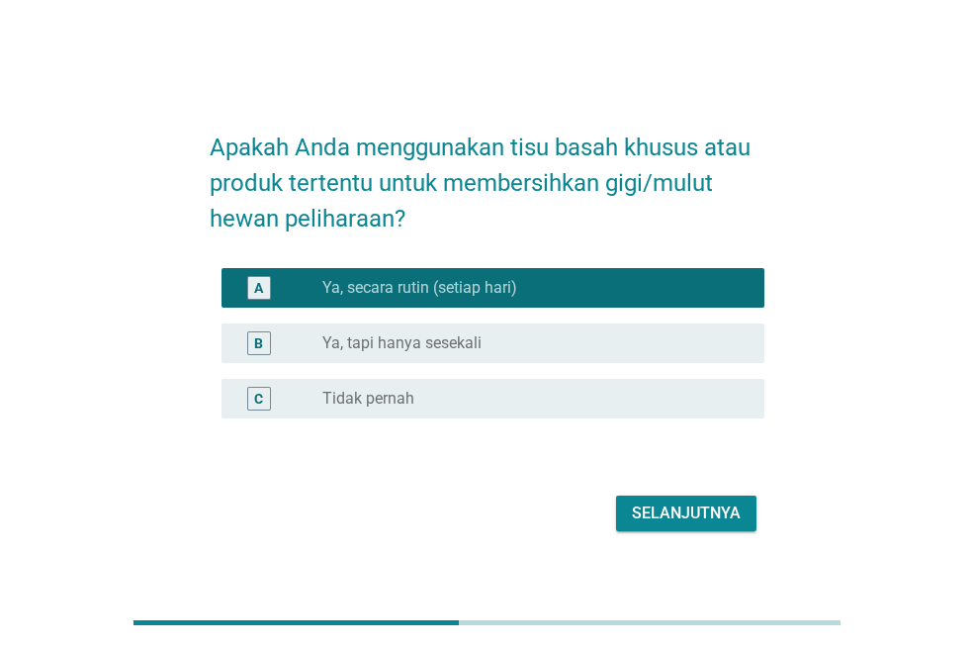
click at [598, 336] on div "radio_button_unchecked Ya, tapi hanya sesekali" at bounding box center [527, 343] width 410 height 20
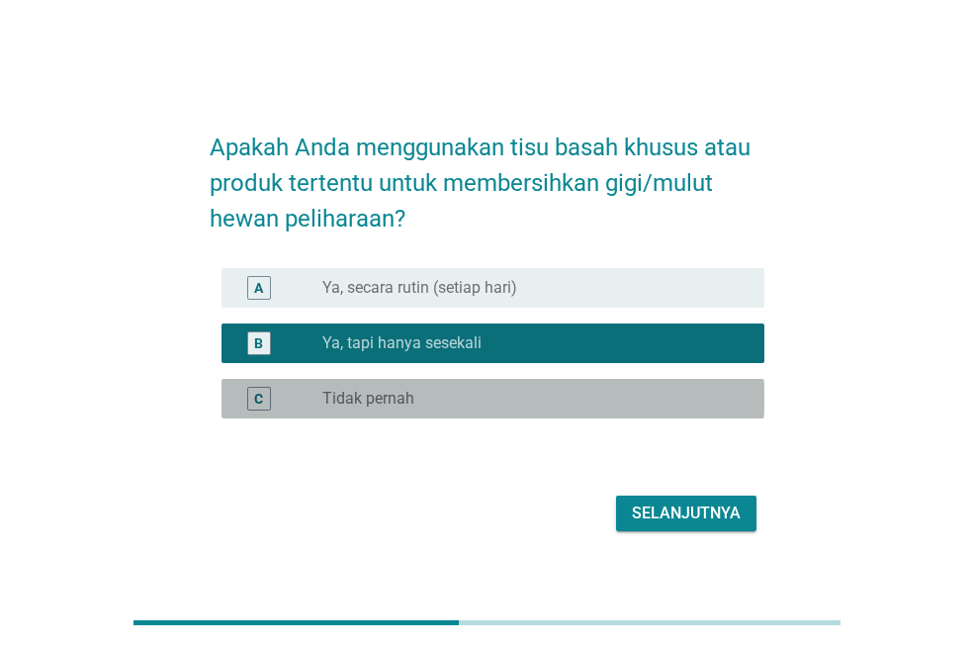
click at [612, 388] on div "radio_button_unchecked Tidak pernah" at bounding box center [535, 399] width 426 height 24
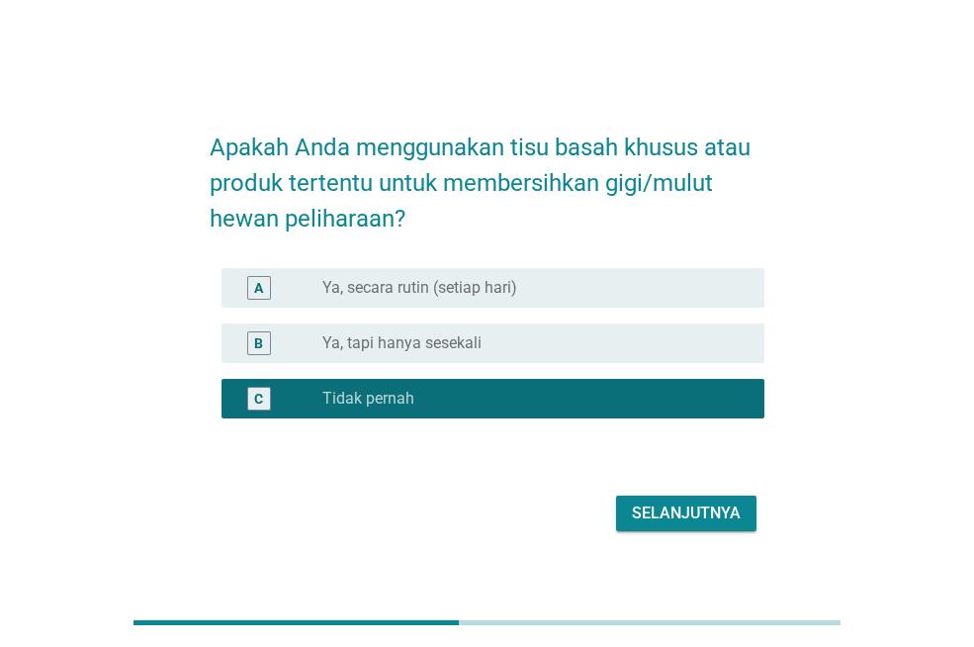
click at [667, 508] on div "Selanjutnya" at bounding box center [686, 513] width 109 height 24
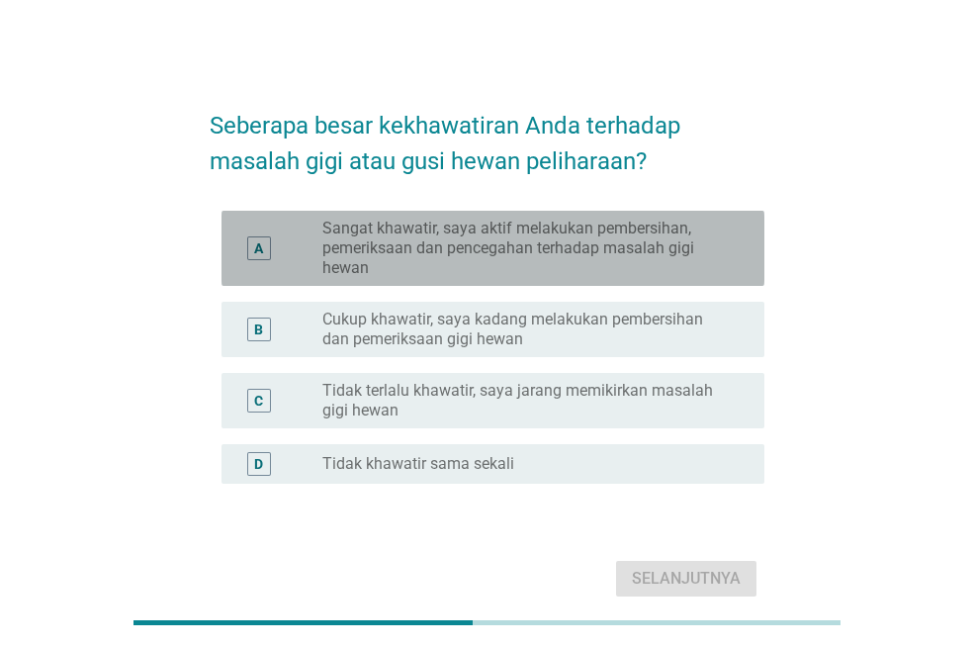
click at [571, 234] on label "Sangat khawatir, saya aktif melakukan pembersihan, pemeriksaan dan pencegahan t…" at bounding box center [527, 248] width 410 height 59
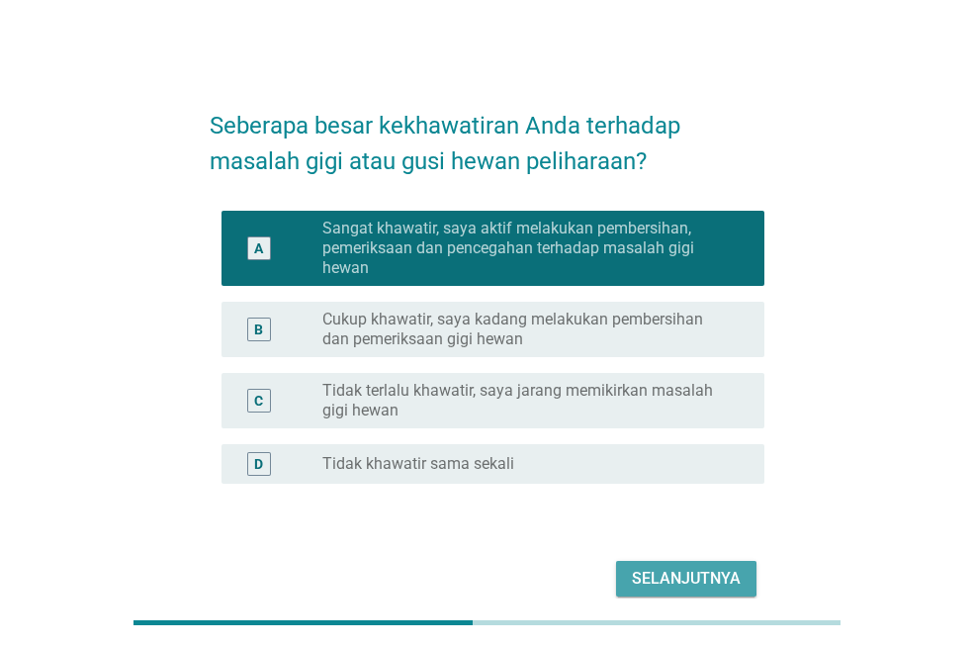
click at [684, 573] on div "Selanjutnya" at bounding box center [686, 579] width 109 height 24
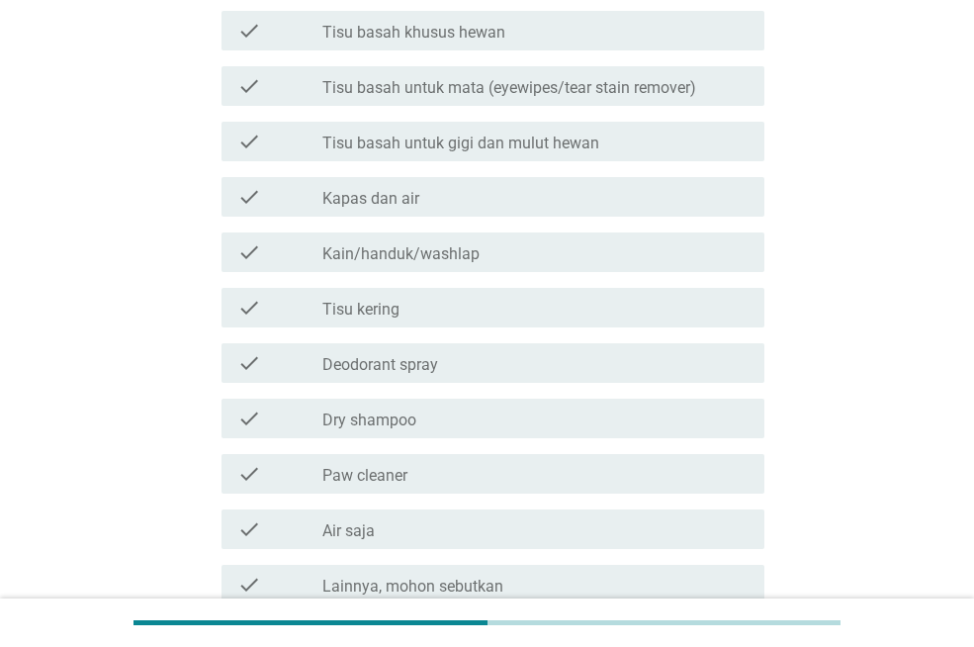
scroll to position [299, 0]
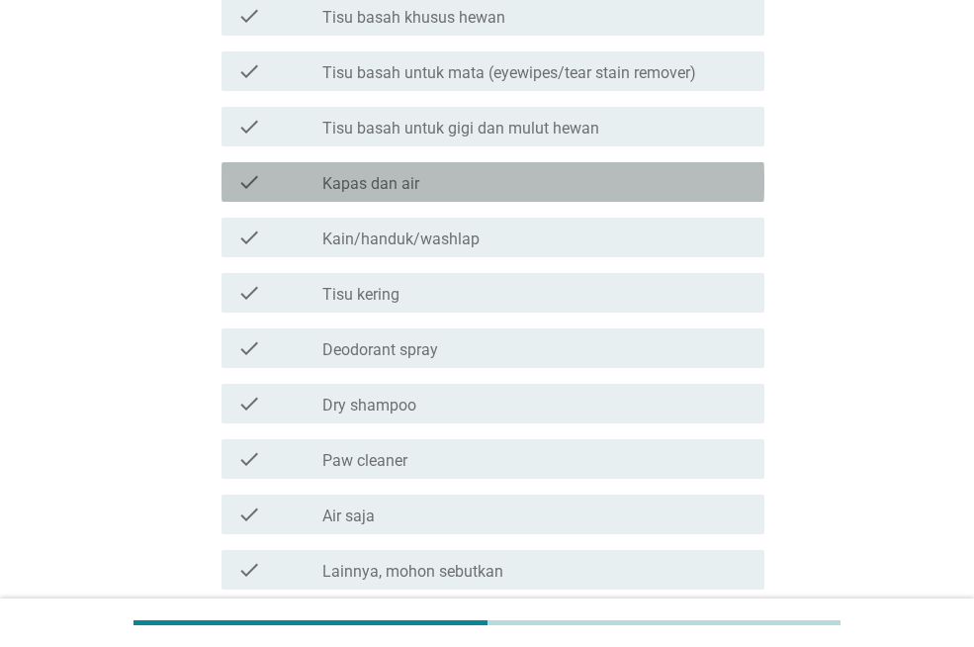
click at [626, 187] on div "check_box_outline_blank Kapas dan air" at bounding box center [535, 182] width 426 height 24
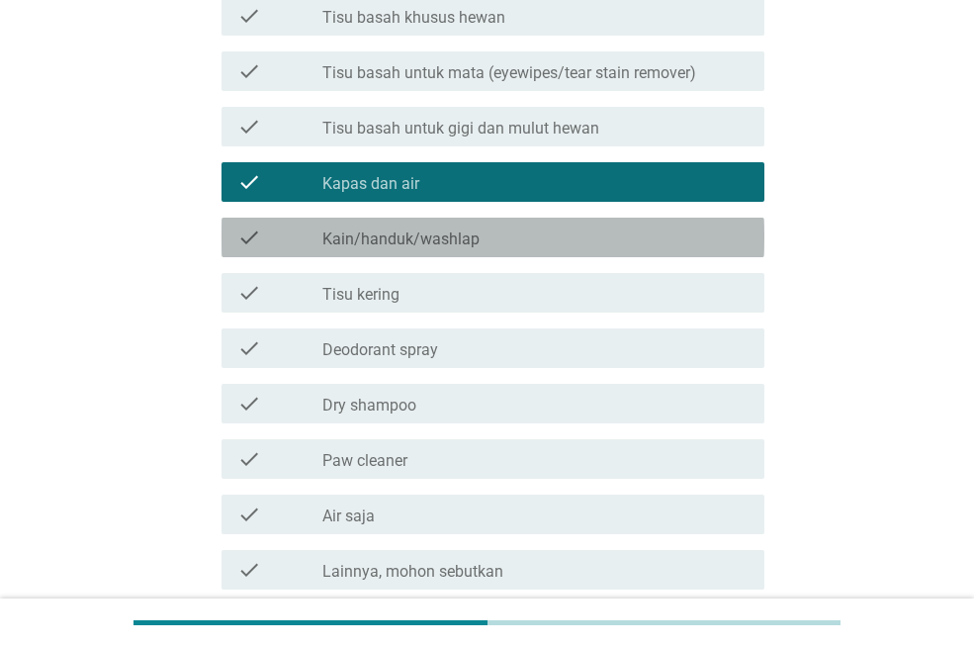
click at [638, 236] on div "check_box_outline_blank Kain/handuk/washlap" at bounding box center [535, 238] width 426 height 24
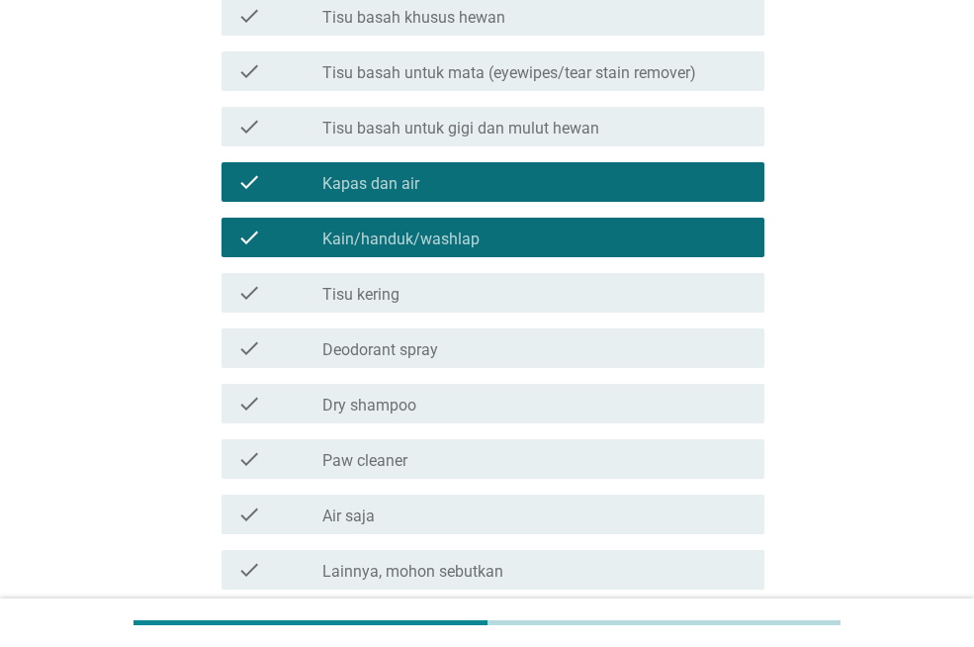
click at [640, 287] on div "check_box_outline_blank Tisu kering" at bounding box center [535, 293] width 426 height 24
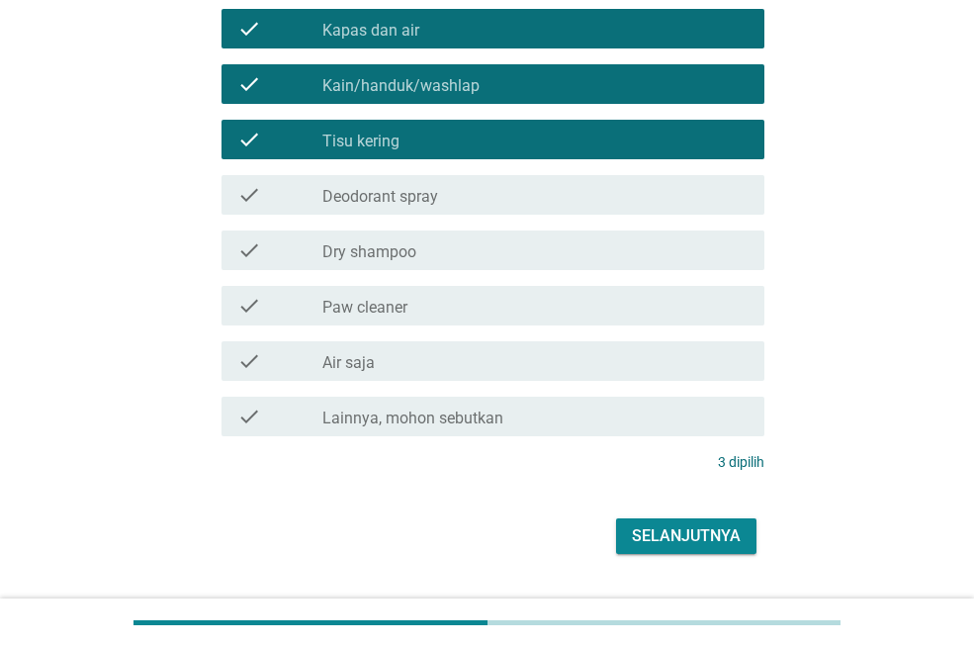
scroll to position [450, 0]
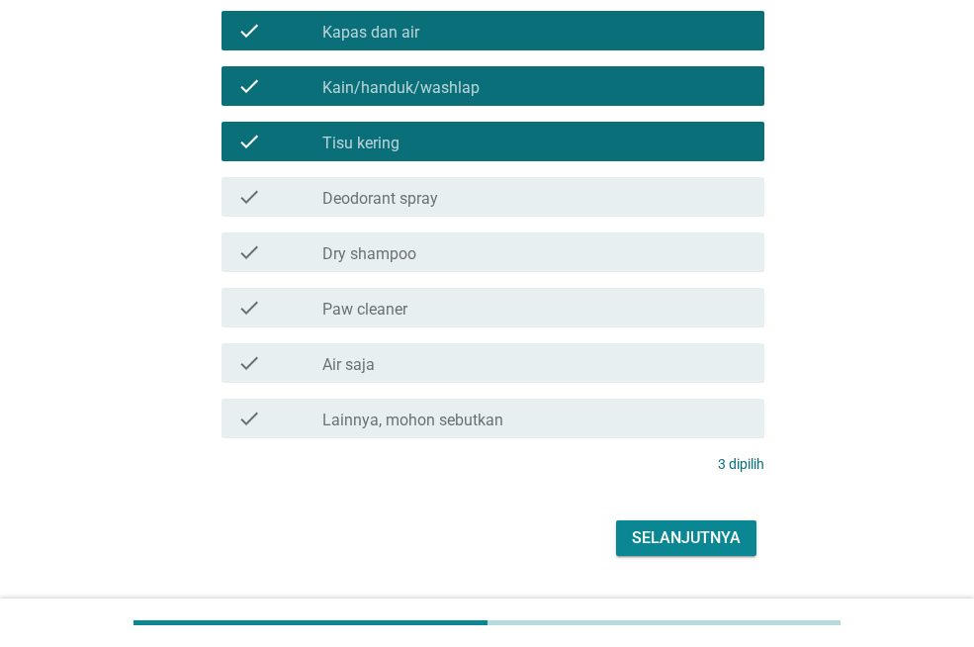
click at [579, 304] on div "check_box_outline_blank Paw cleaner" at bounding box center [535, 308] width 426 height 24
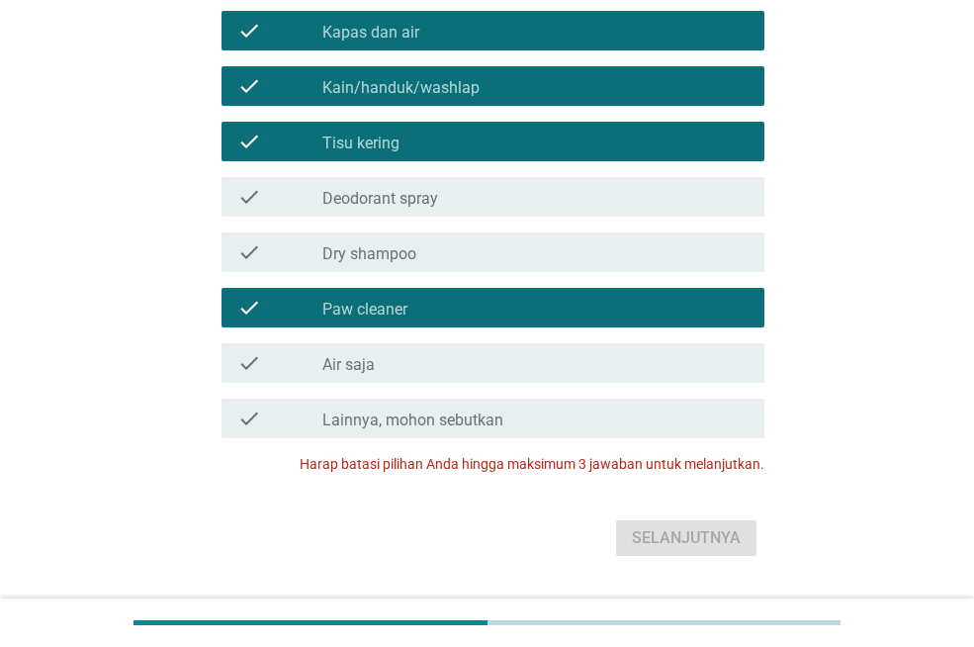
click at [644, 296] on div "check_box_outline_blank Paw cleaner" at bounding box center [535, 308] width 426 height 24
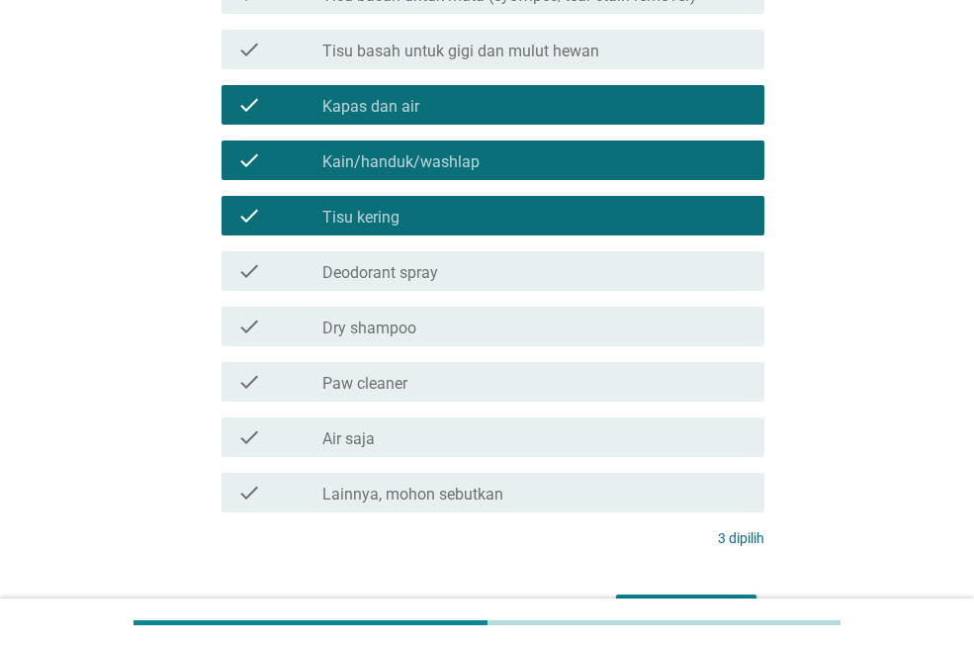
scroll to position [443, 0]
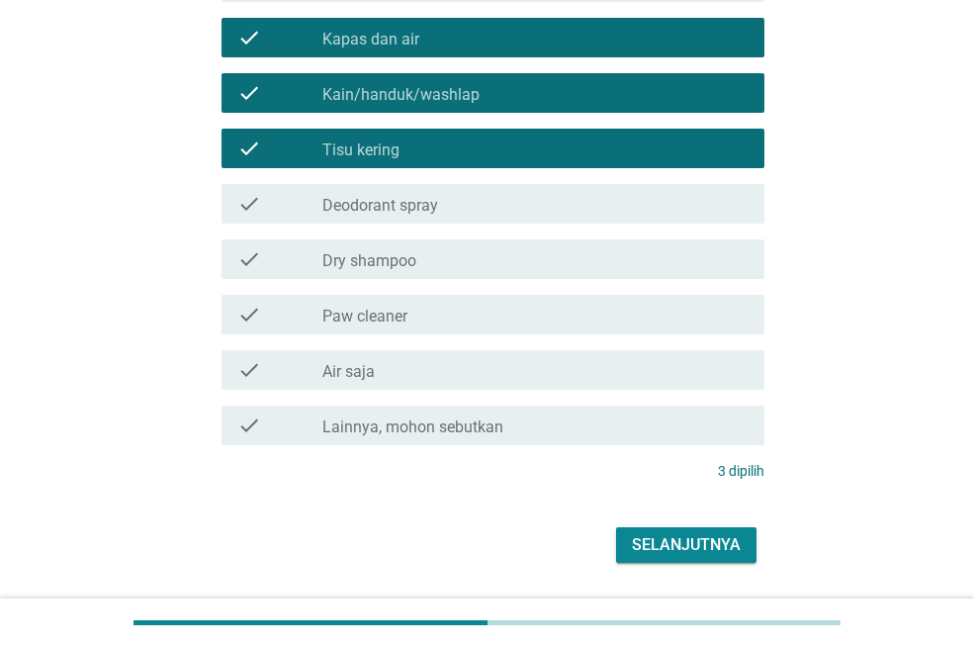
click at [721, 541] on div "Selanjutnya" at bounding box center [686, 545] width 109 height 24
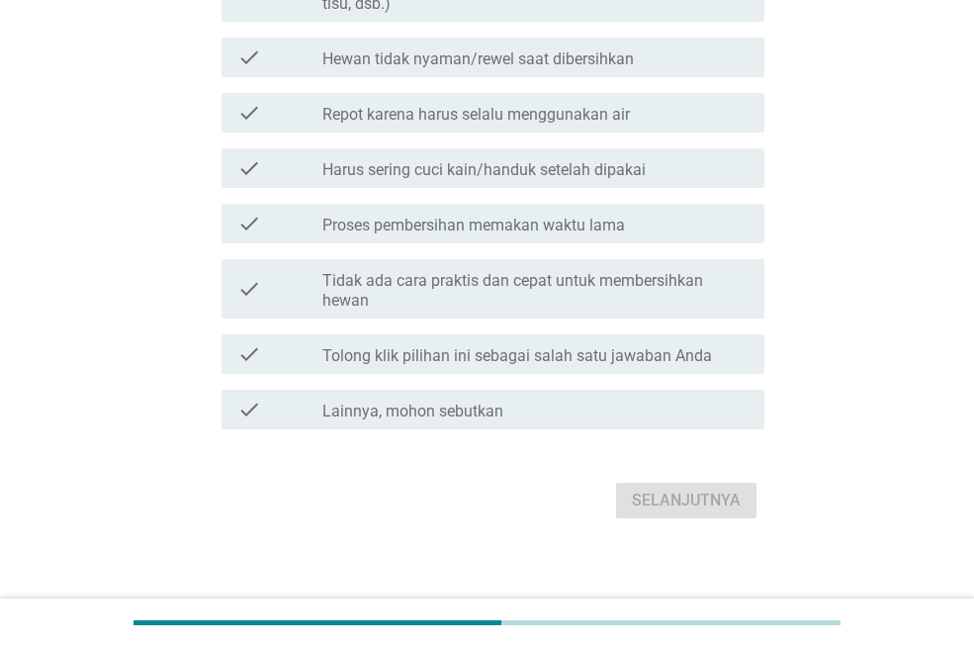
scroll to position [0, 0]
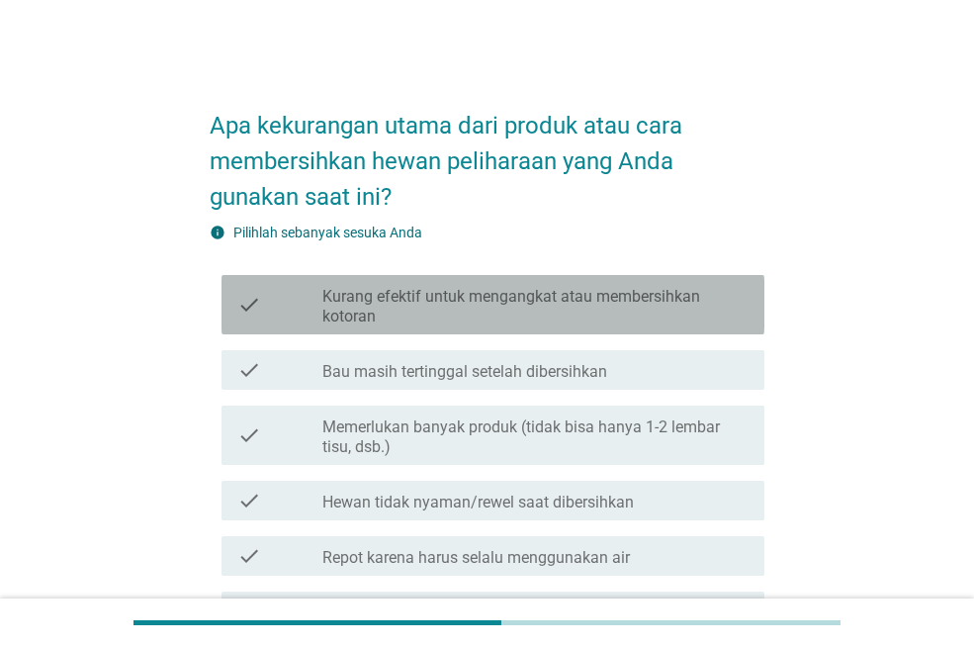
click at [611, 297] on label "Kurang efektif untuk mengangkat atau membersihkan kotoran" at bounding box center [535, 307] width 426 height 40
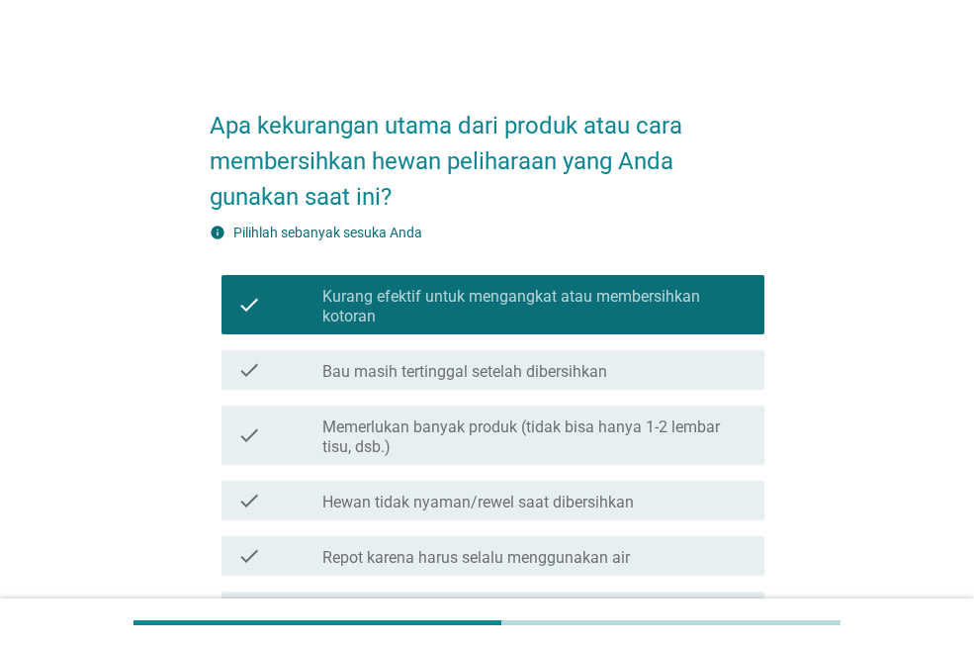
click at [645, 385] on div "check check_box_outline_blank Bau masih tertinggal setelah dibersihkan" at bounding box center [493, 370] width 543 height 40
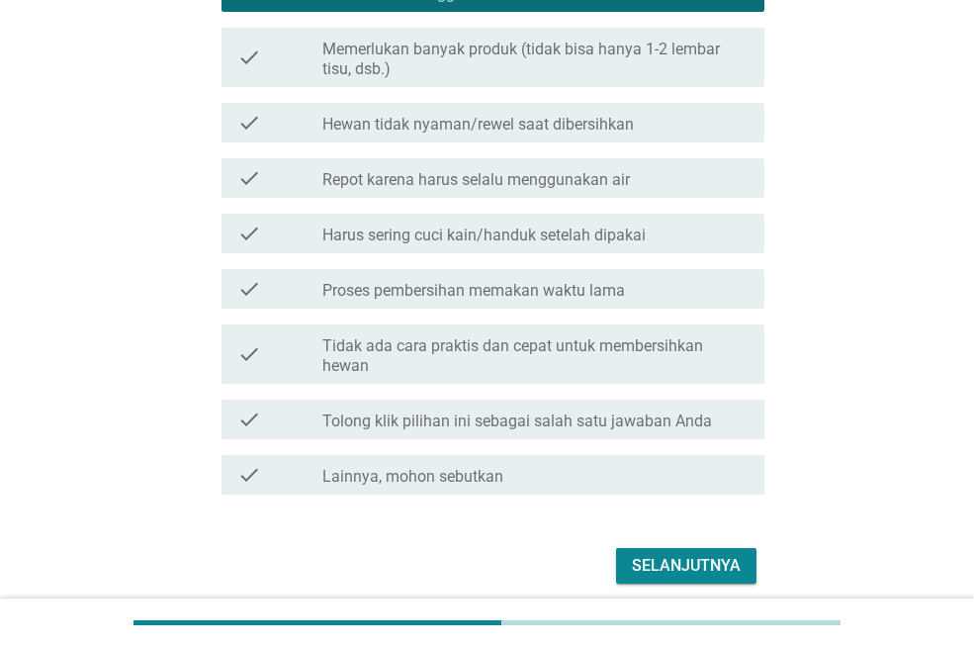
scroll to position [383, 0]
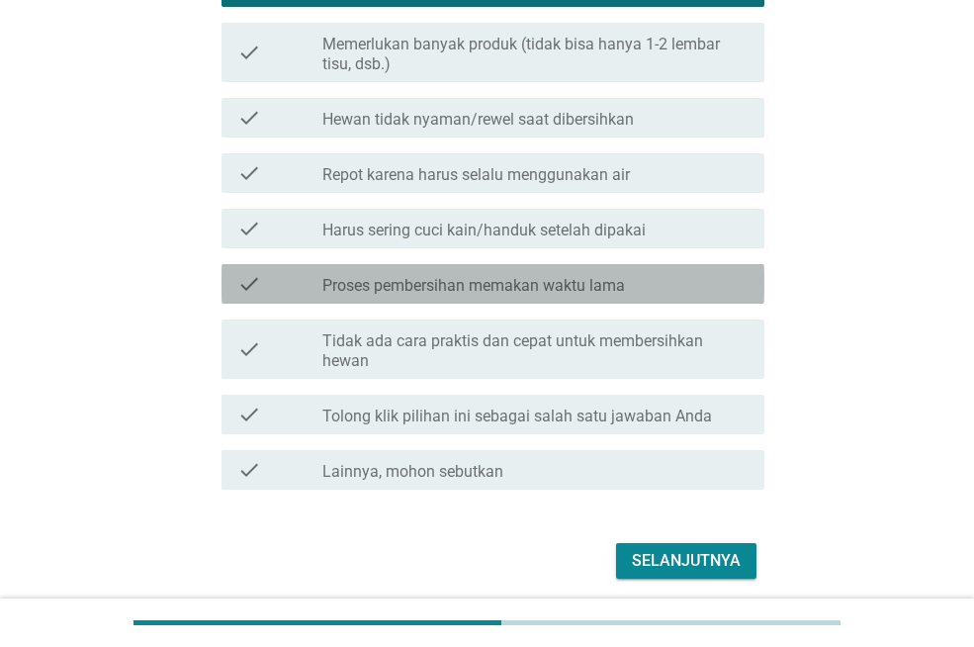
click at [586, 279] on label "Proses pembersihan memakan waktu lama" at bounding box center [473, 286] width 303 height 20
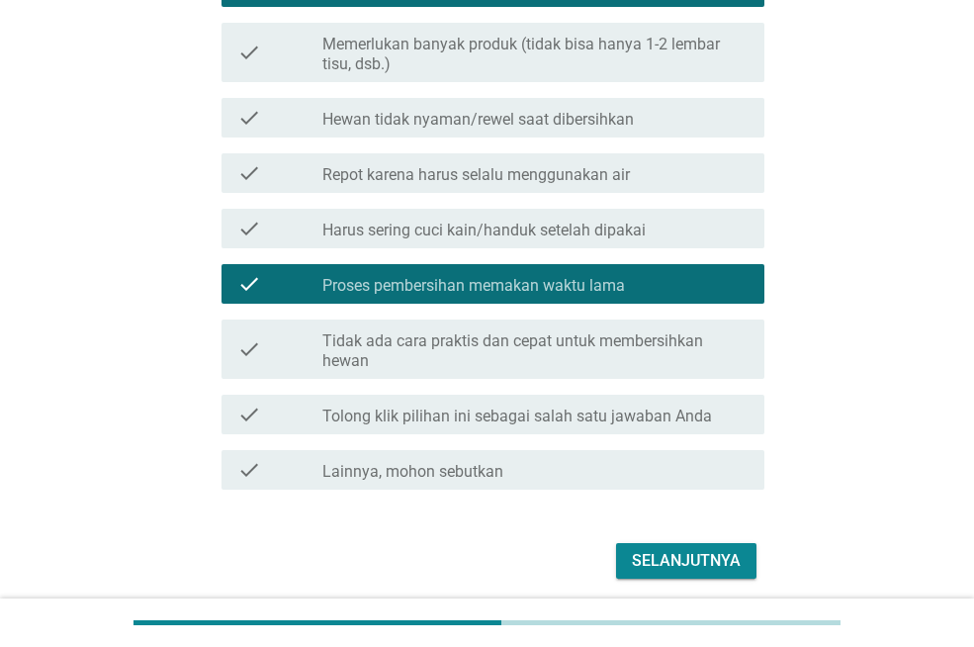
click at [647, 554] on div "Selanjutnya" at bounding box center [686, 561] width 109 height 24
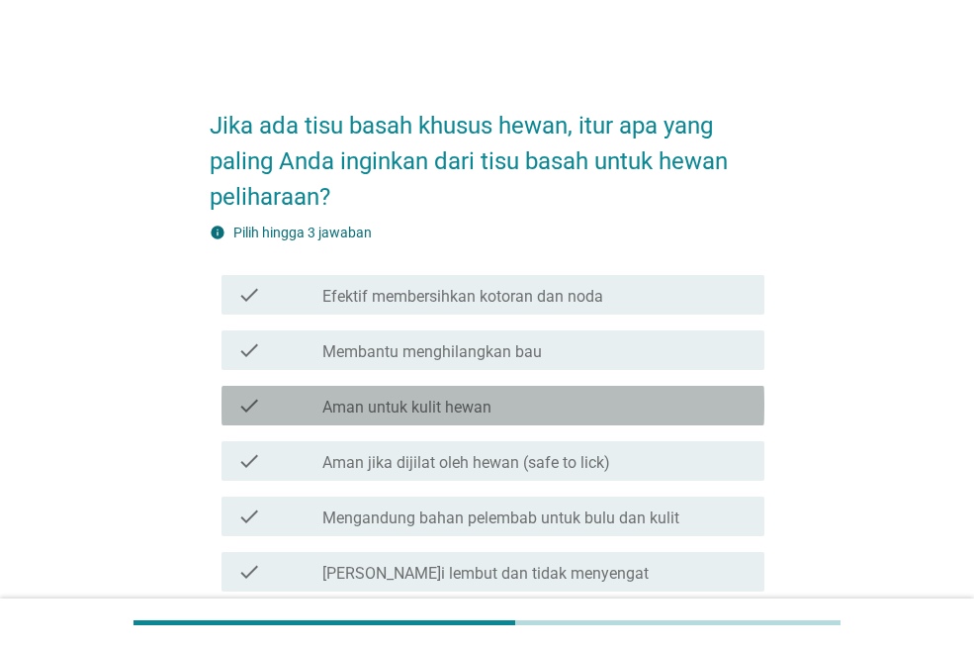
click at [565, 414] on div "check_box_outline_blank Aman untuk kulit hewan" at bounding box center [535, 406] width 426 height 24
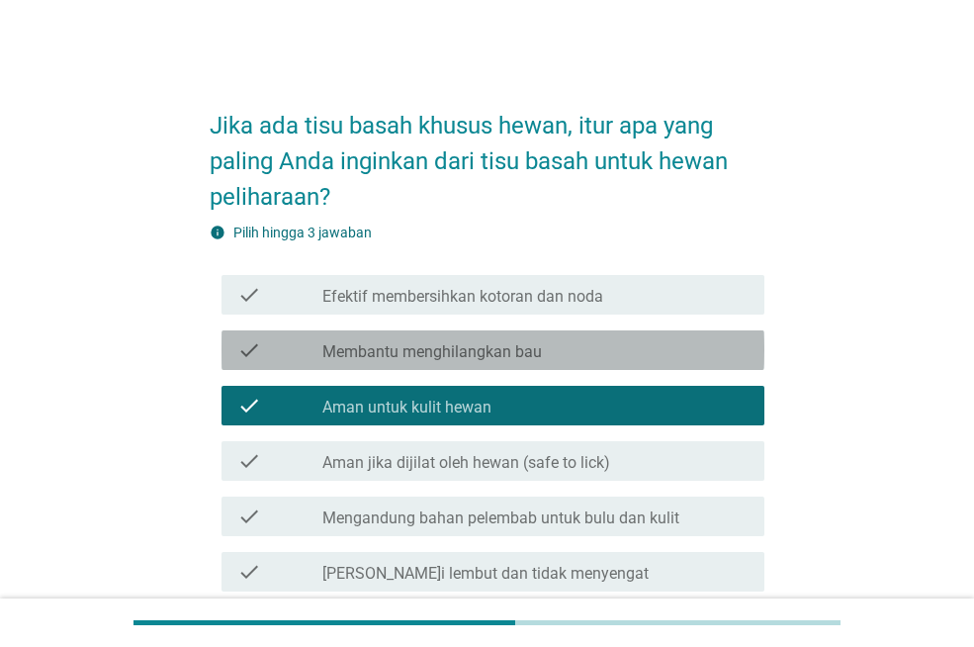
click at [581, 340] on div "check_box_outline_blank Membantu menghilangkan bau" at bounding box center [535, 350] width 426 height 24
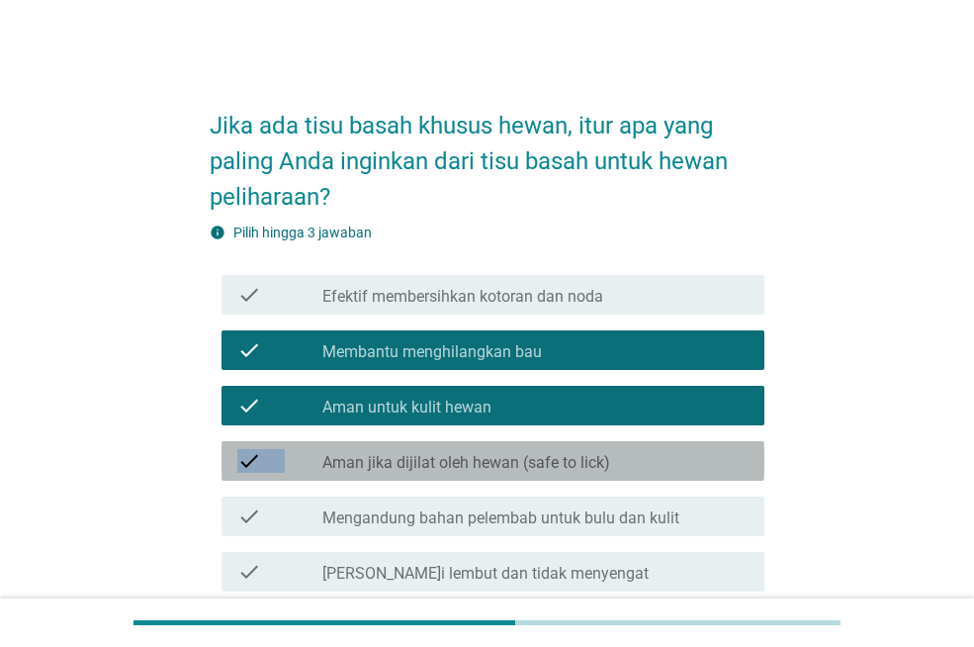
drag, startPoint x: 676, startPoint y: 458, endPoint x: 949, endPoint y: 403, distance: 278.6
click at [949, 403] on div "Jika ada tisu basah khusus hewan, itur apa yang paling Anda inginkan dari tisu …" at bounding box center [487, 539] width 927 height 983
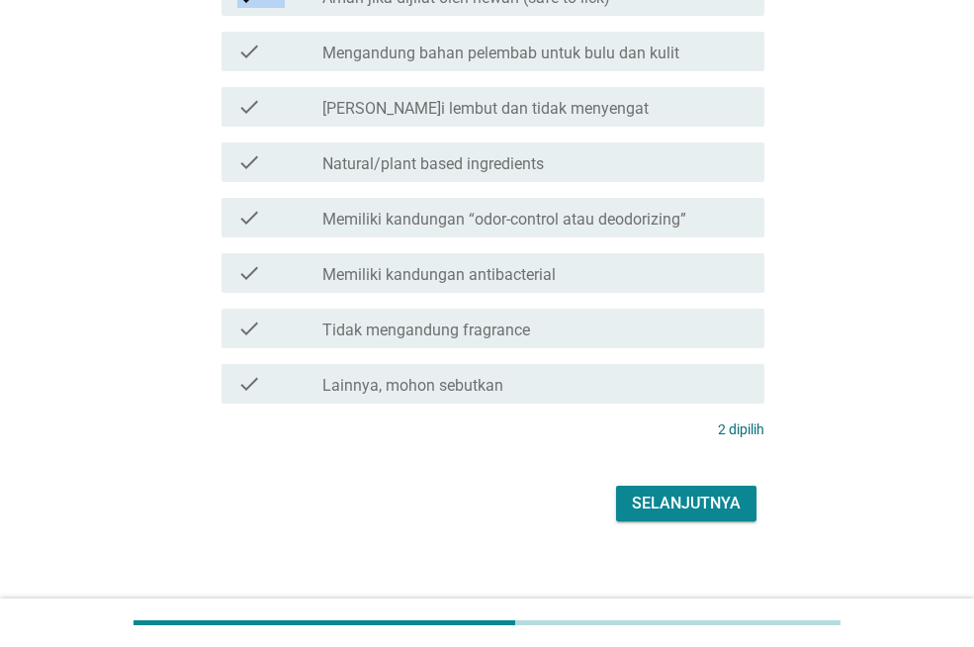
scroll to position [481, 0]
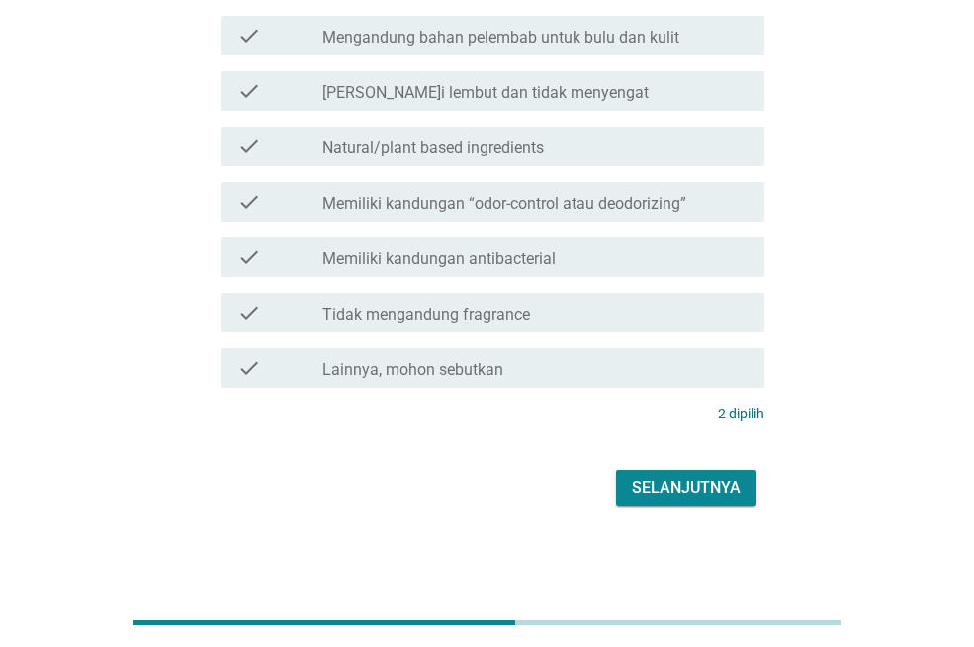
click at [663, 310] on div "check_box_outline_blank Tidak mengandung fragrance" at bounding box center [535, 313] width 426 height 24
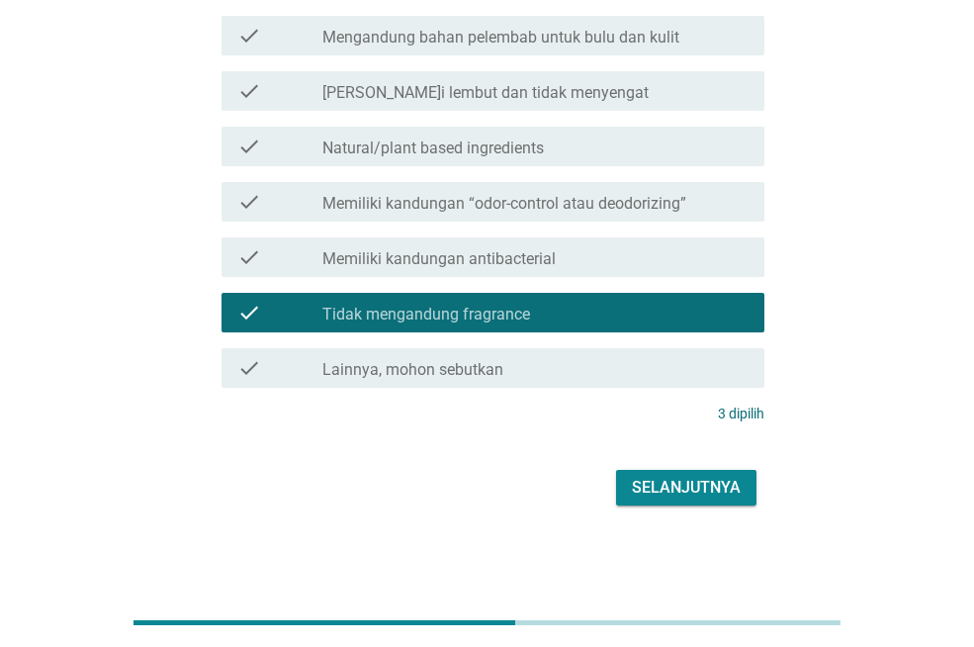
click at [710, 481] on div "Selanjutnya" at bounding box center [686, 488] width 109 height 24
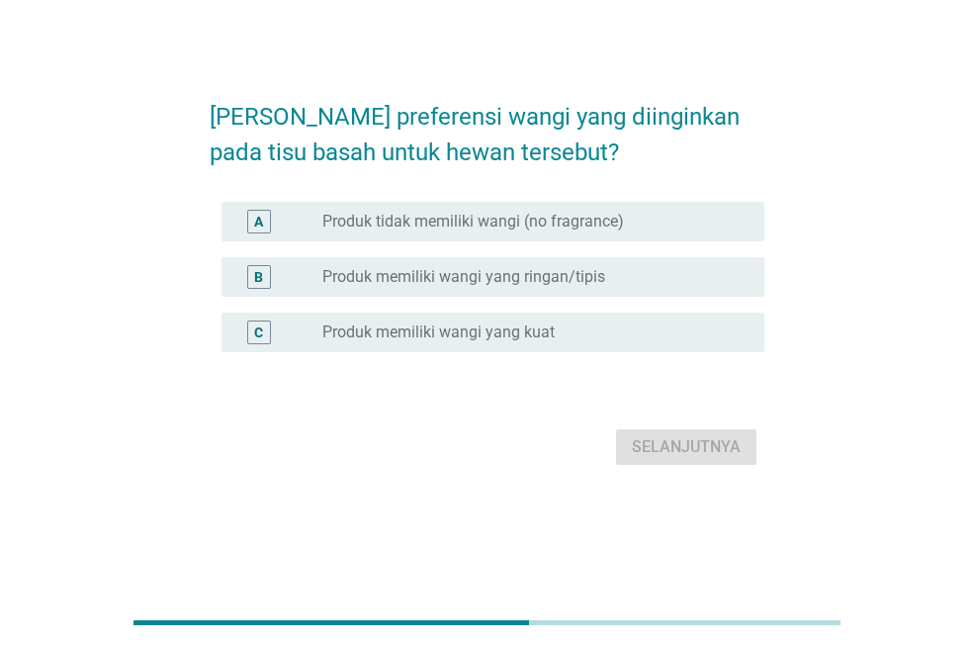
scroll to position [0, 0]
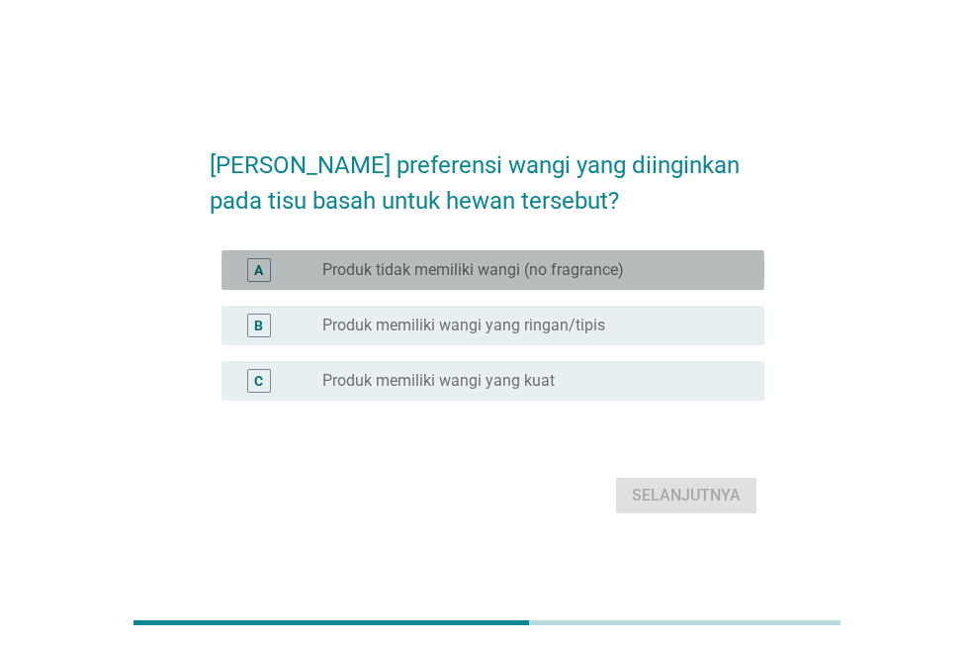
click at [631, 275] on div "radio_button_unchecked Produk tidak memiliki wangi (no fragrance)" at bounding box center [527, 270] width 410 height 20
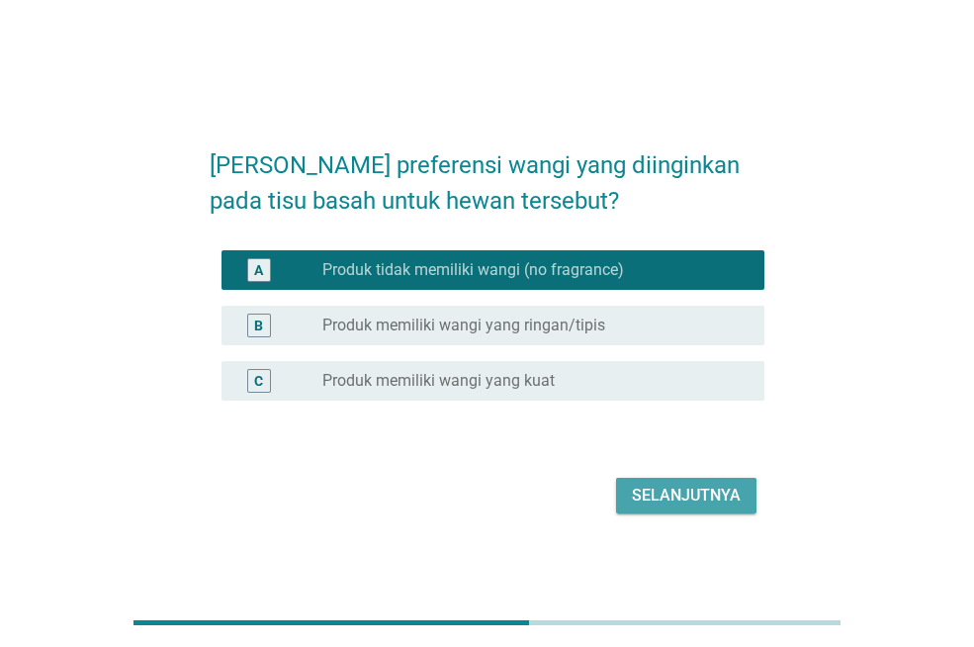
click at [690, 484] on div "Selanjutnya" at bounding box center [686, 496] width 109 height 24
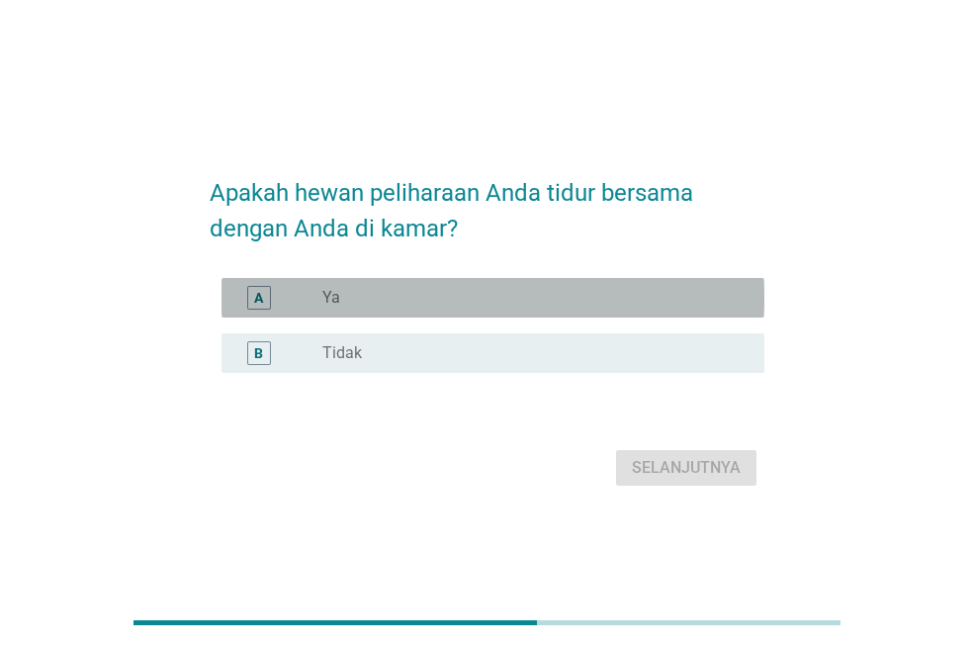
click at [647, 286] on div "radio_button_unchecked Ya" at bounding box center [535, 298] width 426 height 24
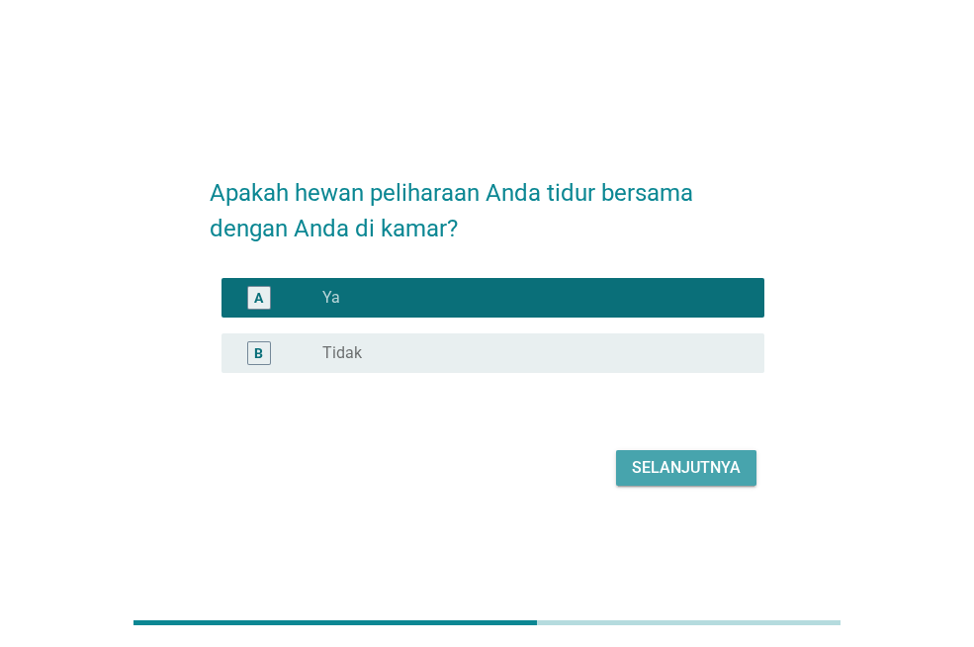
click at [687, 462] on div "Selanjutnya" at bounding box center [686, 468] width 109 height 24
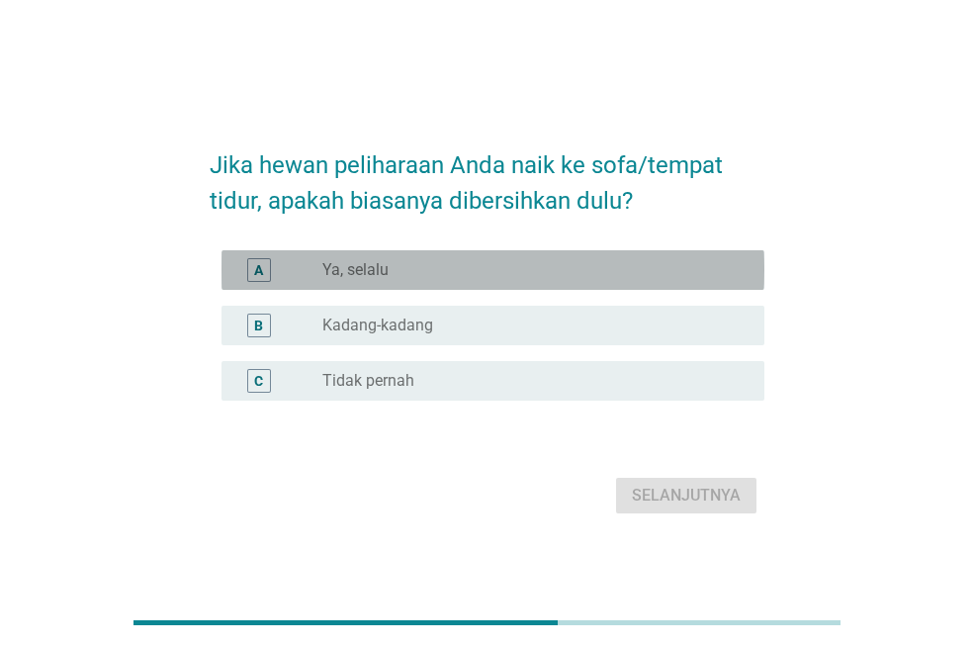
click at [616, 267] on div "radio_button_unchecked Ya, selalu" at bounding box center [527, 270] width 410 height 20
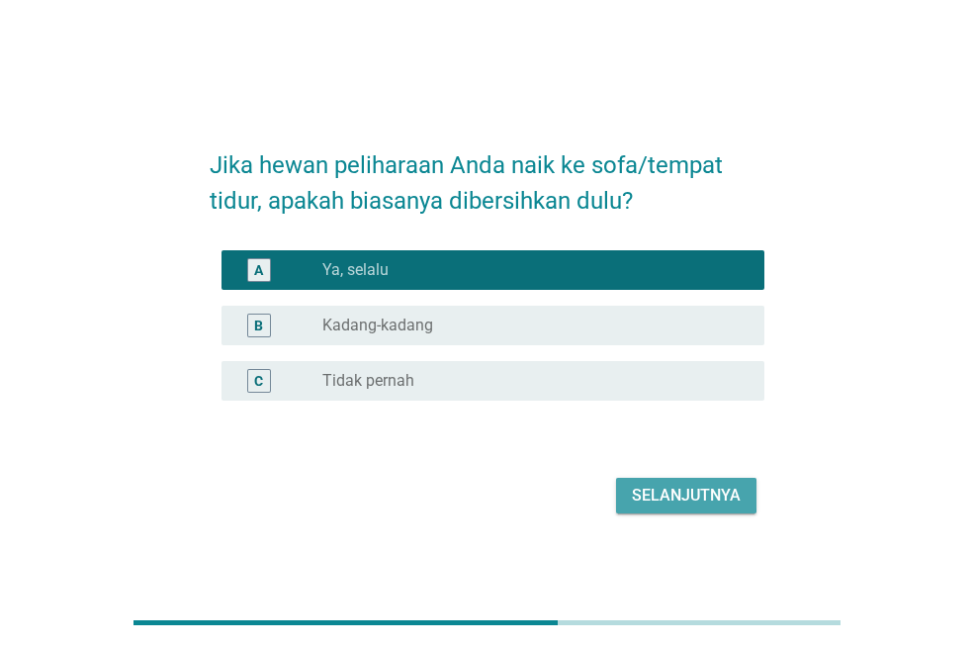
click at [713, 500] on div "Selanjutnya" at bounding box center [686, 496] width 109 height 24
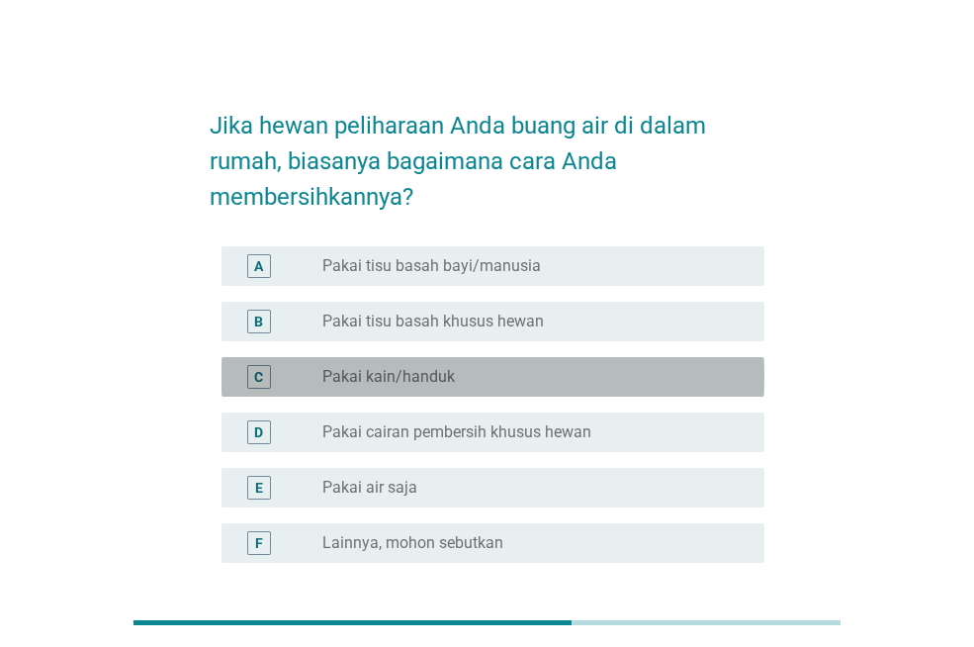
click at [647, 377] on div "radio_button_unchecked Pakai kain/handuk" at bounding box center [527, 377] width 410 height 20
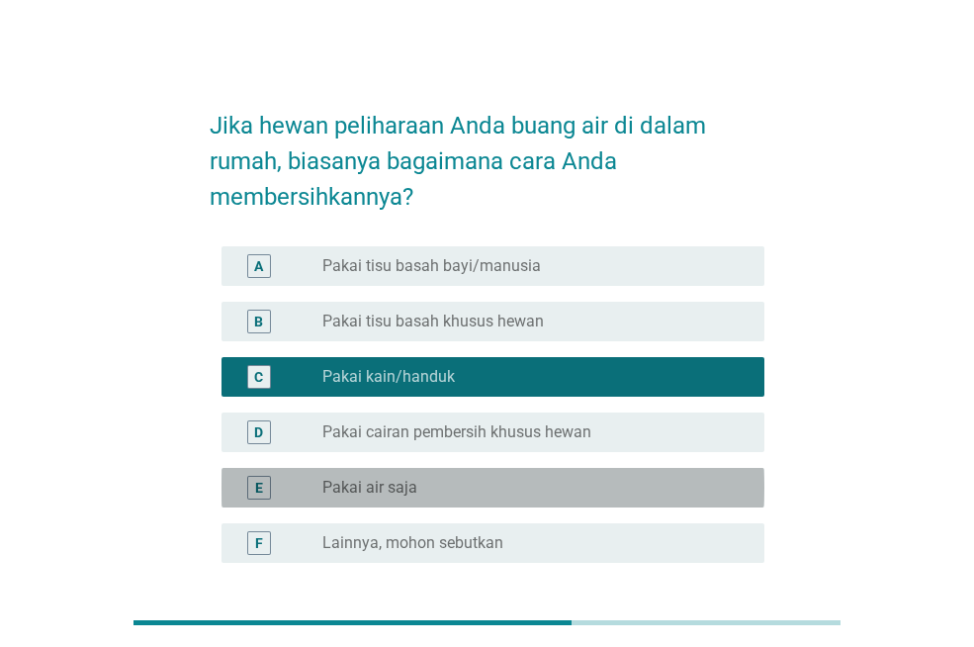
click at [722, 490] on div "radio_button_unchecked Pakai air saja" at bounding box center [527, 488] width 410 height 20
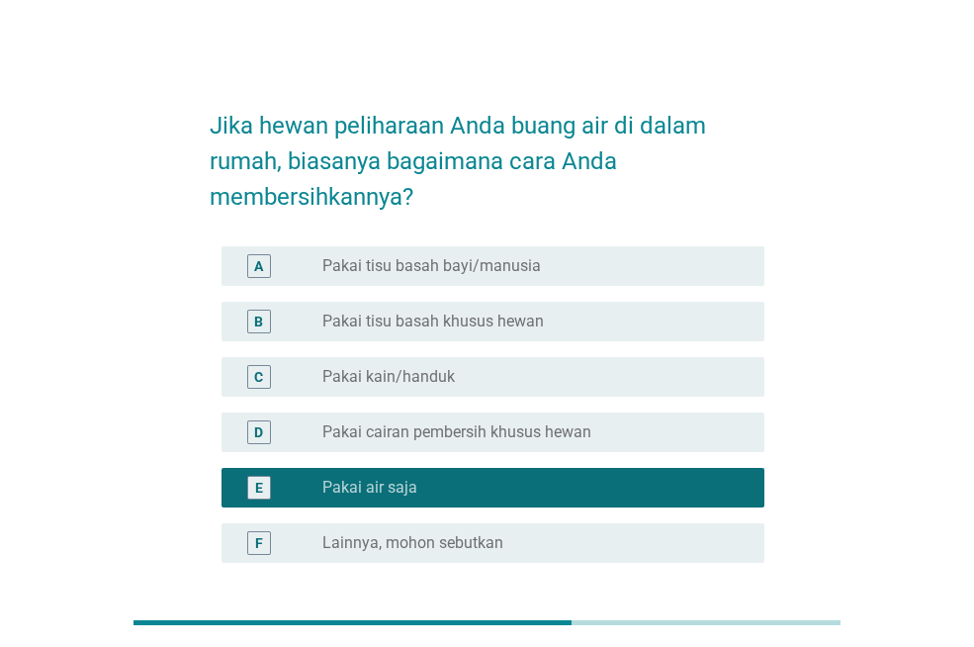
click at [739, 383] on div "radio_button_unchecked Pakai kain/handuk" at bounding box center [535, 377] width 426 height 20
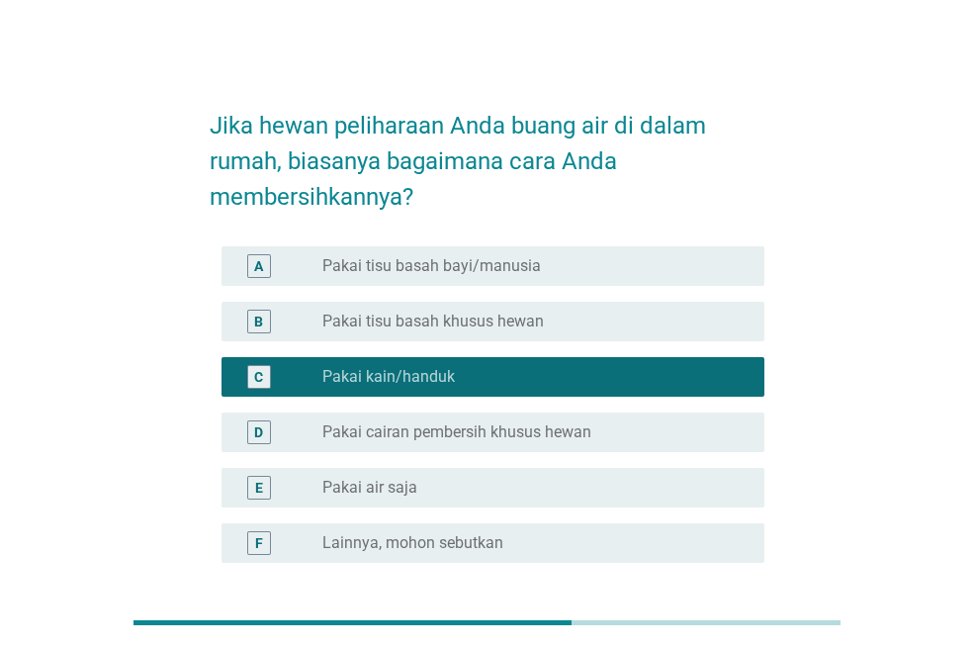
scroll to position [170, 0]
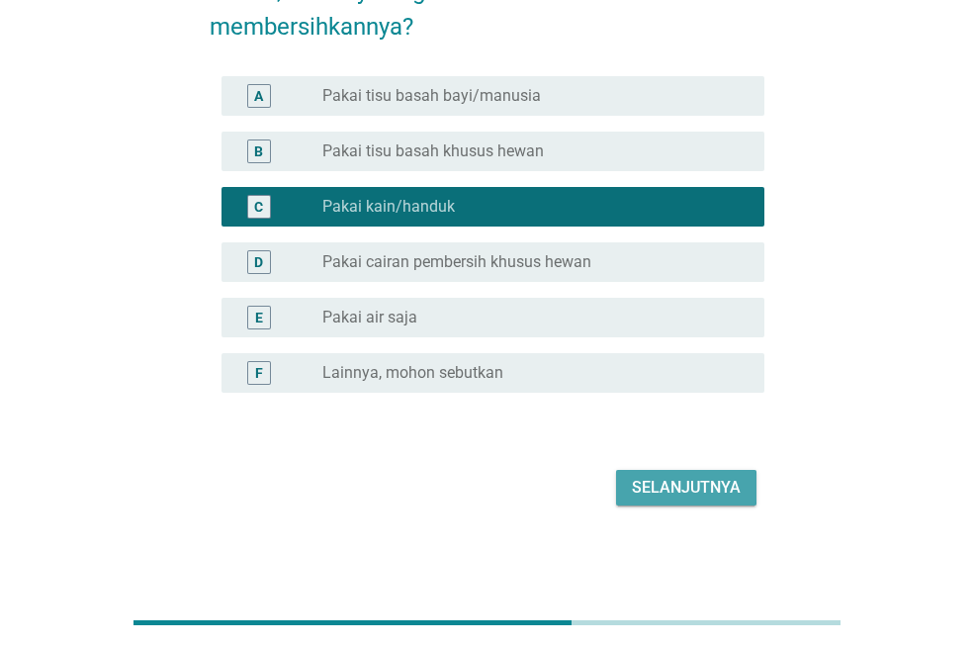
click at [690, 484] on div "Selanjutnya" at bounding box center [686, 488] width 109 height 24
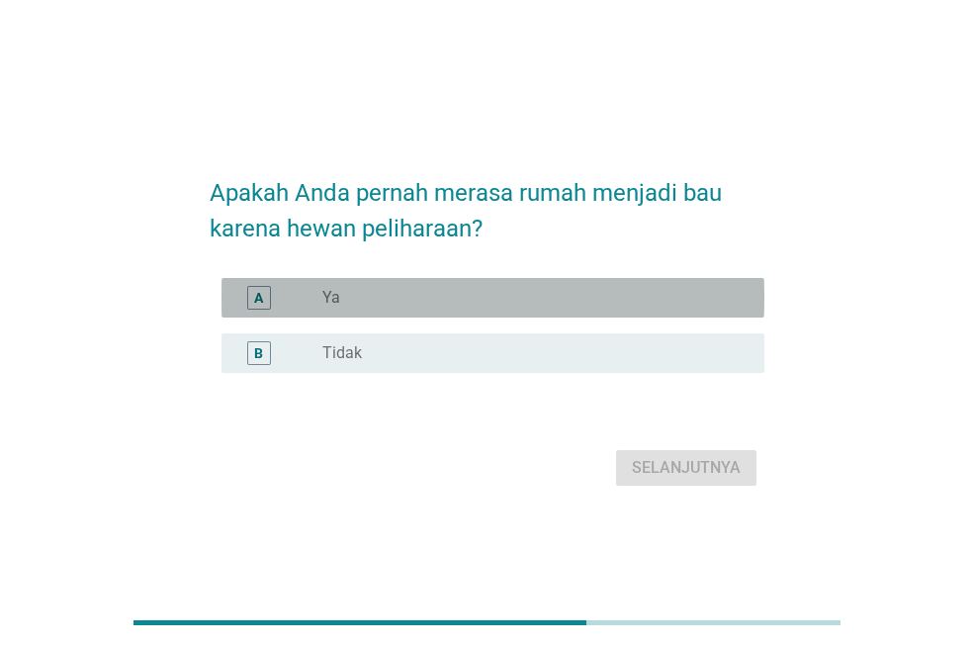
click at [584, 284] on div "A radio_button_unchecked Ya" at bounding box center [493, 298] width 543 height 40
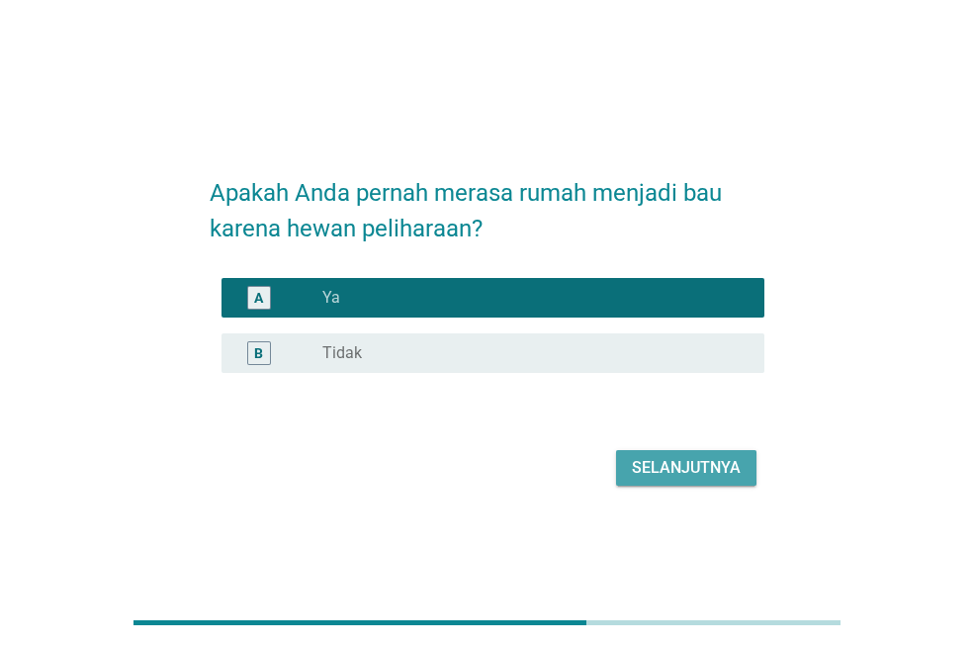
click at [679, 476] on div "Selanjutnya" at bounding box center [686, 468] width 109 height 24
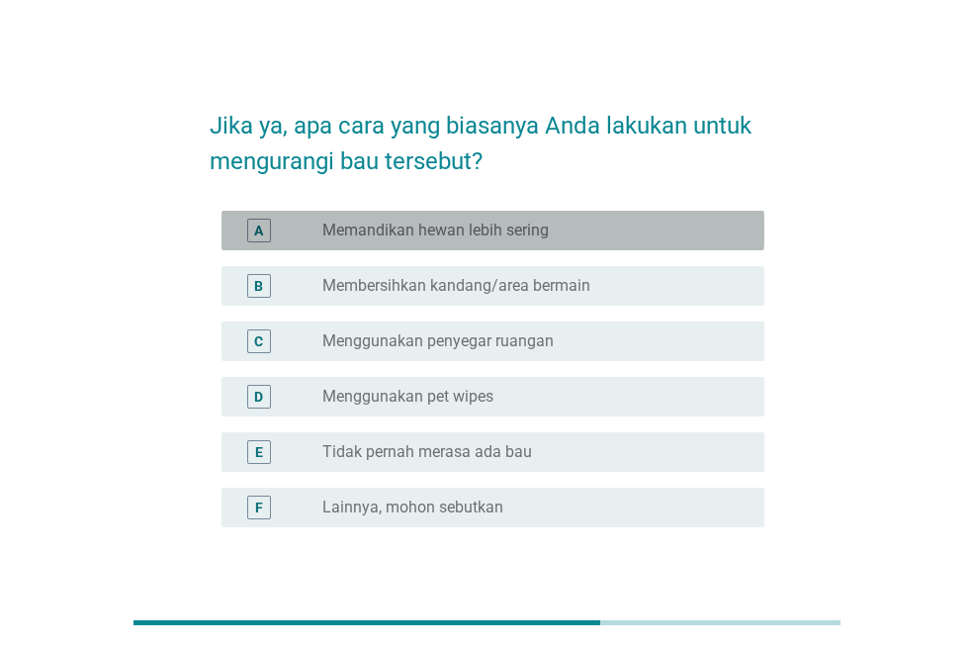
click at [611, 228] on div "radio_button_unchecked Memandikan hewan lebih sering" at bounding box center [527, 231] width 410 height 20
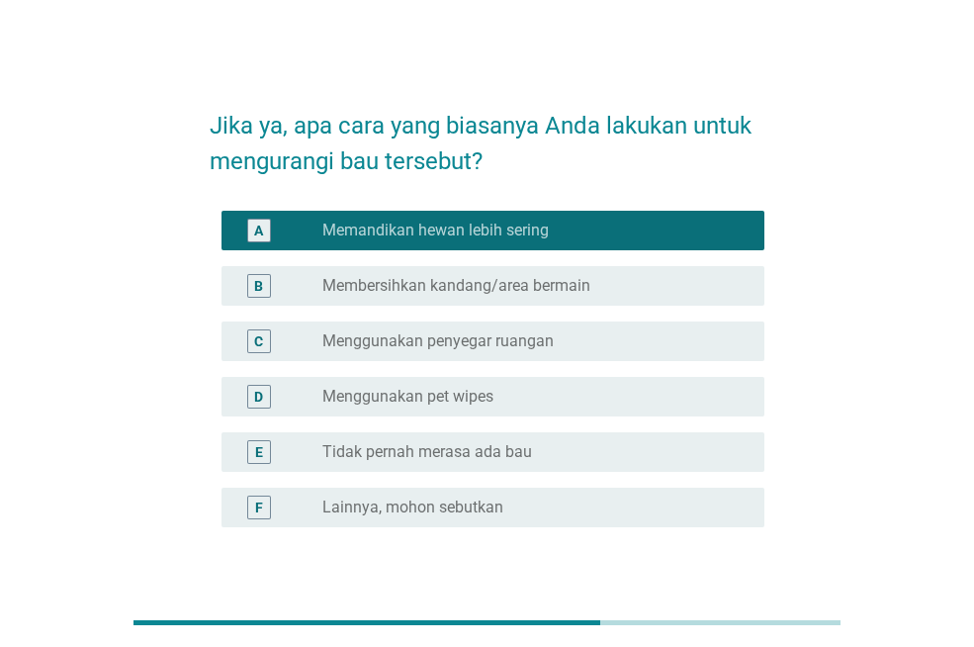
scroll to position [135, 0]
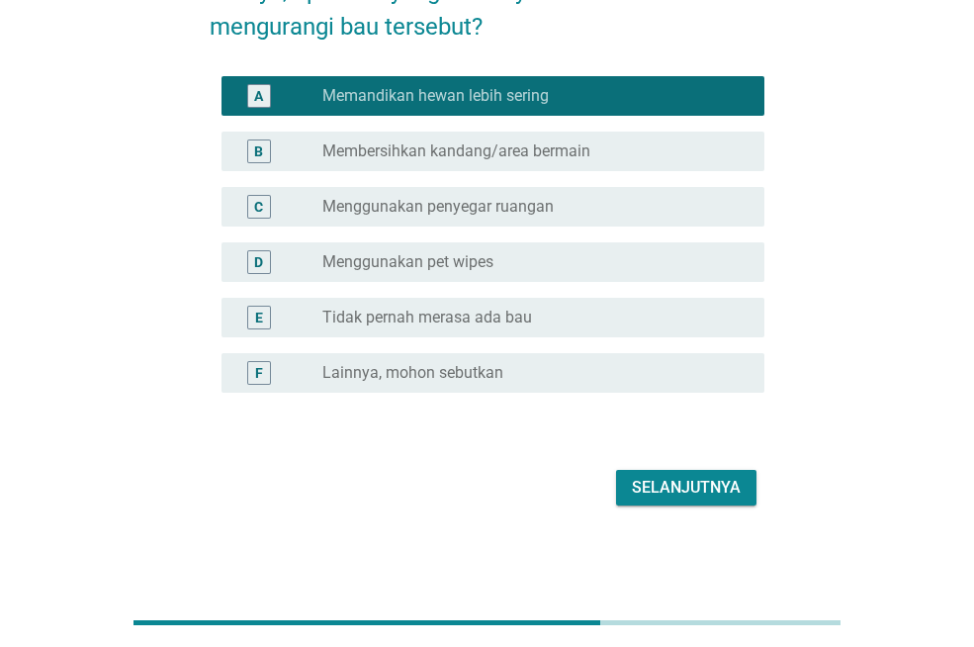
click at [751, 499] on button "Selanjutnya" at bounding box center [686, 488] width 140 height 36
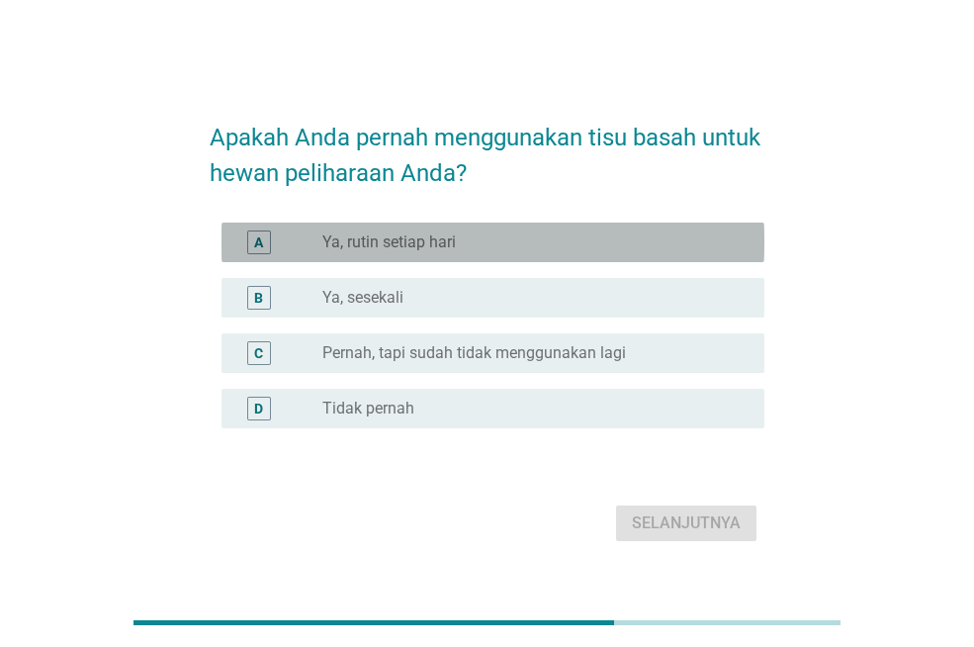
click at [652, 250] on div "radio_button_unchecked Ya, rutin setiap hari" at bounding box center [527, 242] width 410 height 20
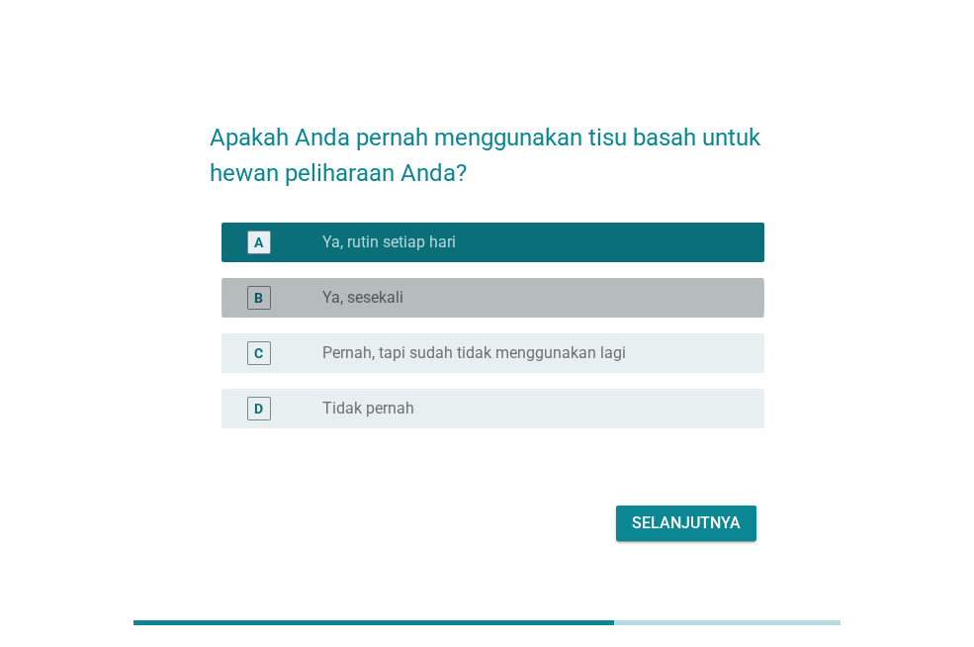
click at [660, 314] on div "B radio_button_unchecked Ya, sesekali" at bounding box center [493, 298] width 543 height 40
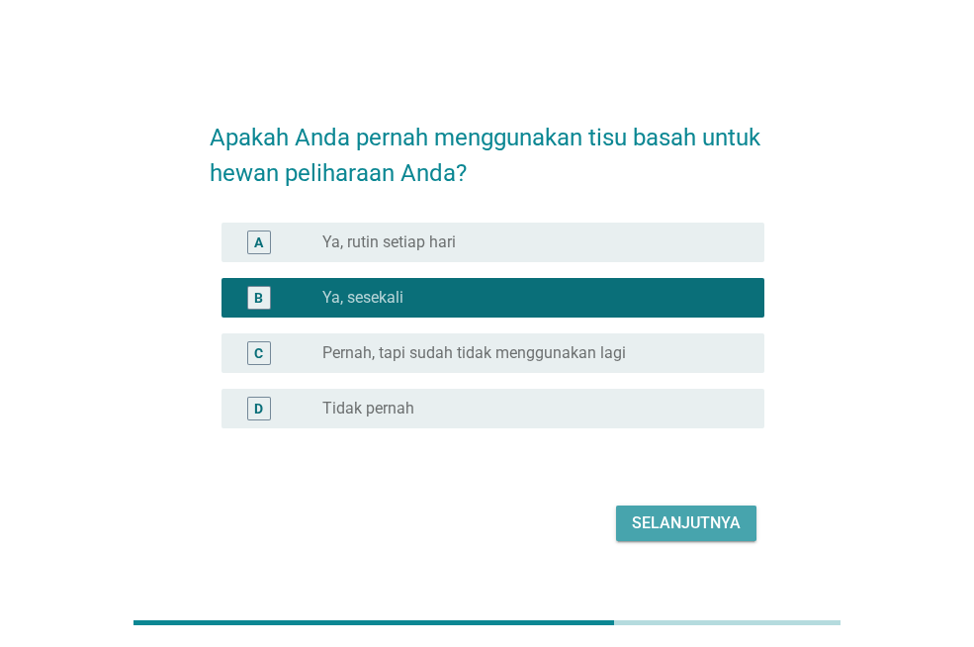
click at [720, 509] on button "Selanjutnya" at bounding box center [686, 523] width 140 height 36
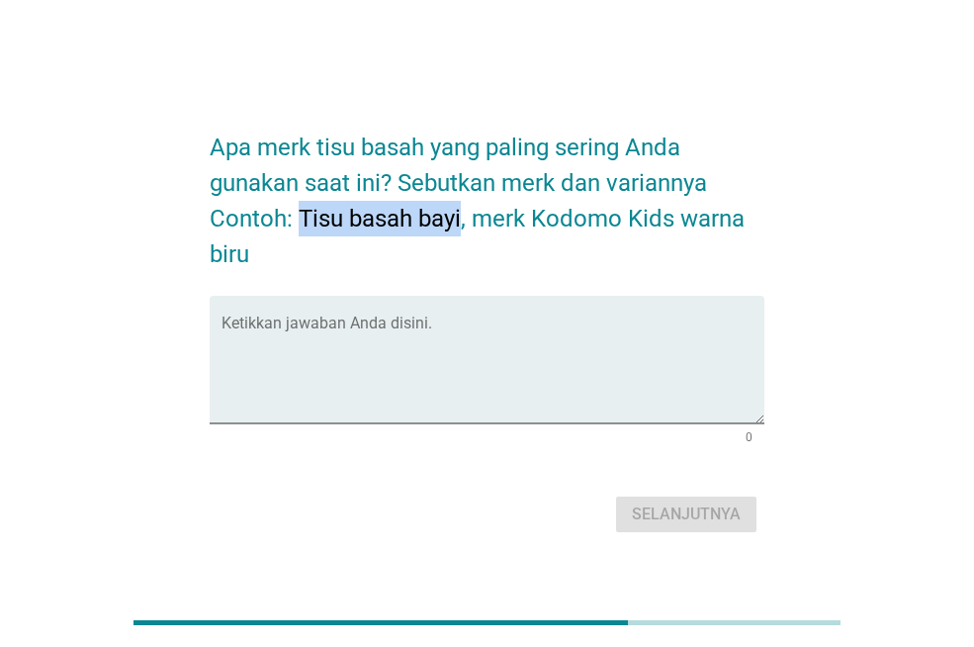
drag, startPoint x: 304, startPoint y: 217, endPoint x: 461, endPoint y: 221, distance: 157.3
click at [461, 221] on h2 "Apa merk tisu basah yang paling sering Anda gunakan saat ini? Sebutkan merk dan…" at bounding box center [487, 191] width 555 height 162
copy h2 "Tisu basah bayi"
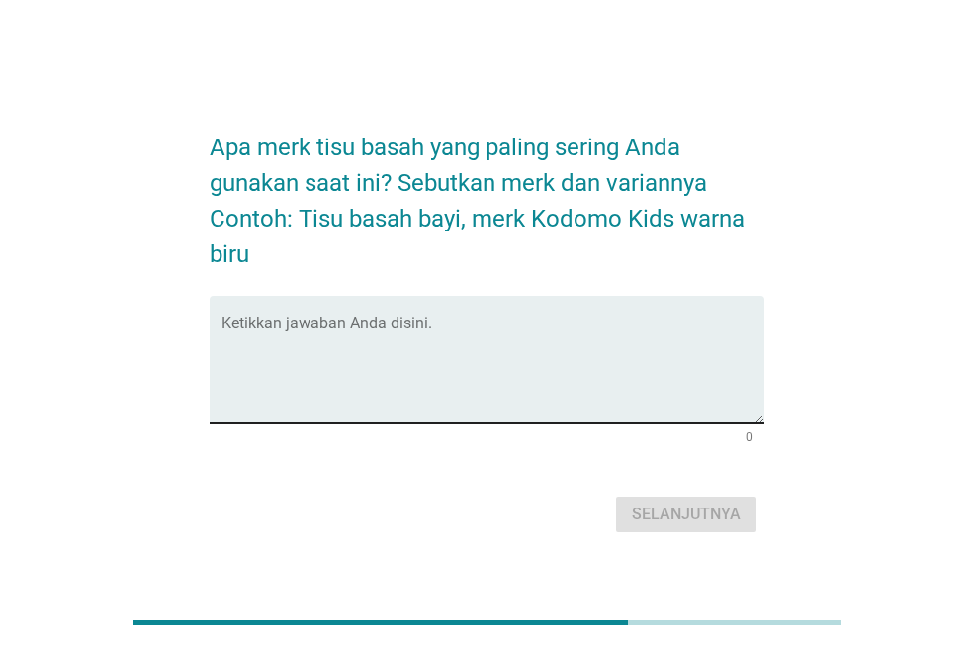
click at [463, 320] on textarea "Ketikkan jawaban Anda disini." at bounding box center [493, 371] width 543 height 104
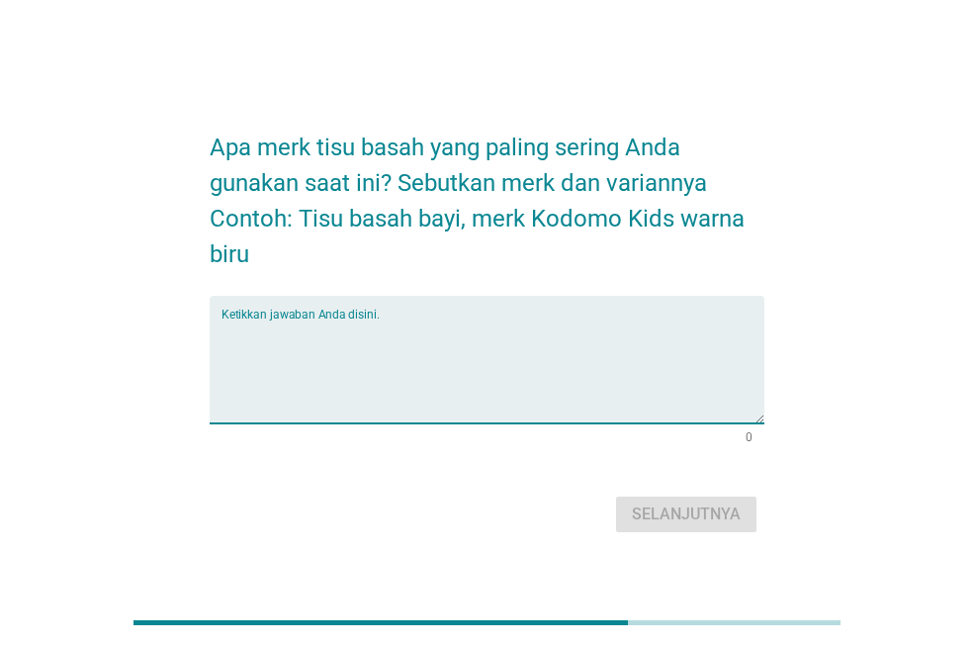
paste textarea "Tisu basah bayi"
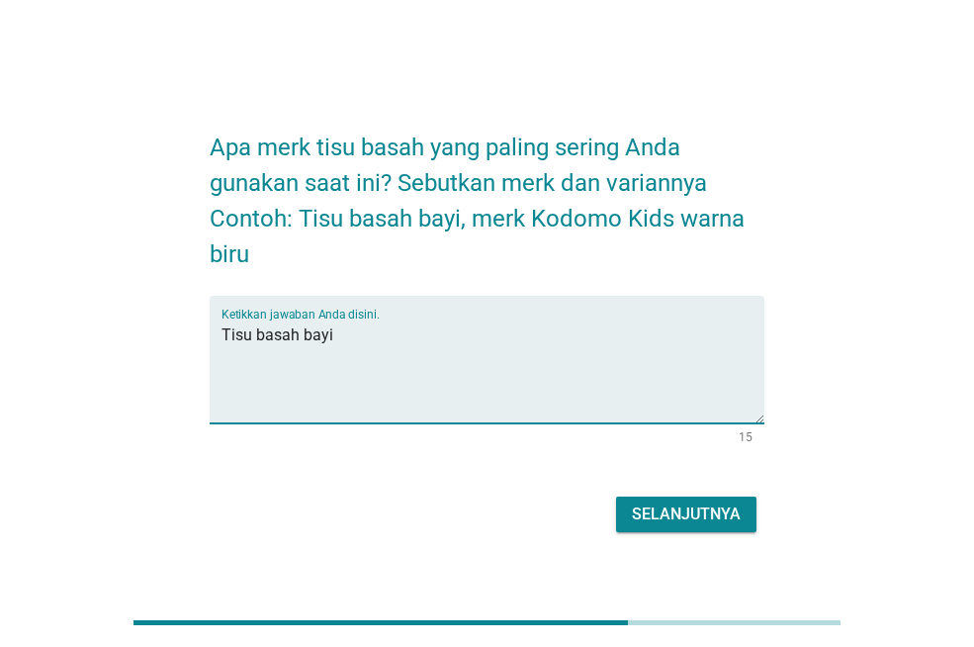
type textarea "Tisu basah bayi"
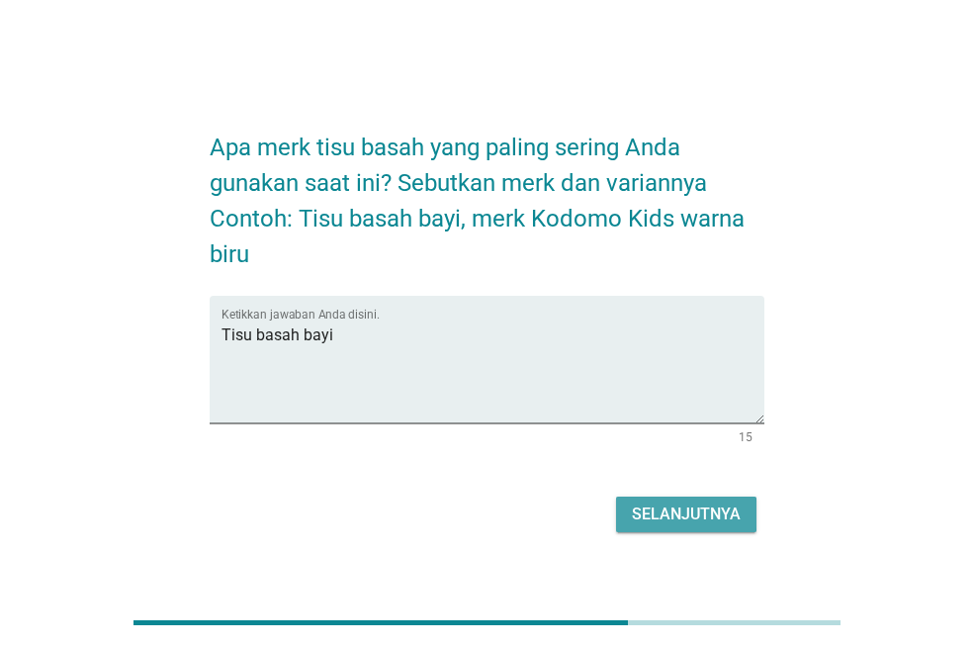
click at [621, 517] on button "Selanjutnya" at bounding box center [686, 515] width 140 height 36
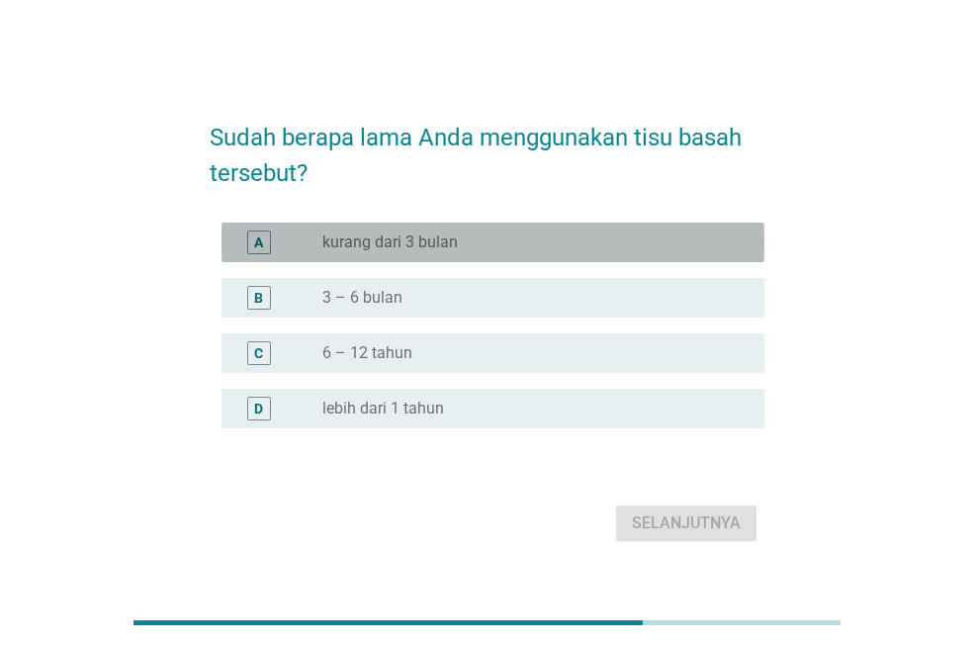
click at [548, 249] on div "radio_button_unchecked kurang dari 3 bulan" at bounding box center [527, 242] width 410 height 20
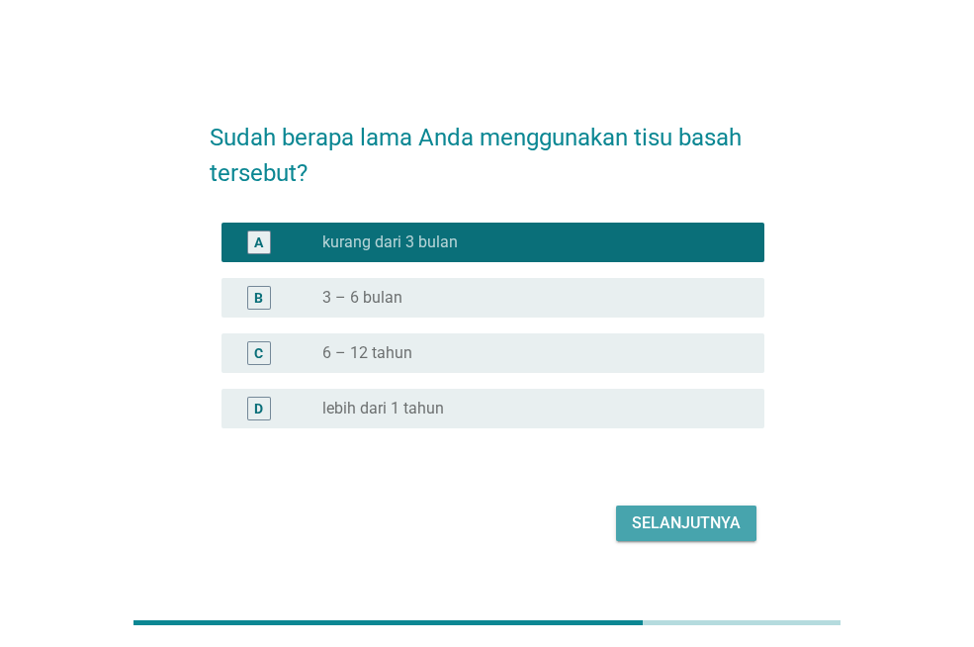
click at [680, 520] on div "Selanjutnya" at bounding box center [686, 523] width 109 height 24
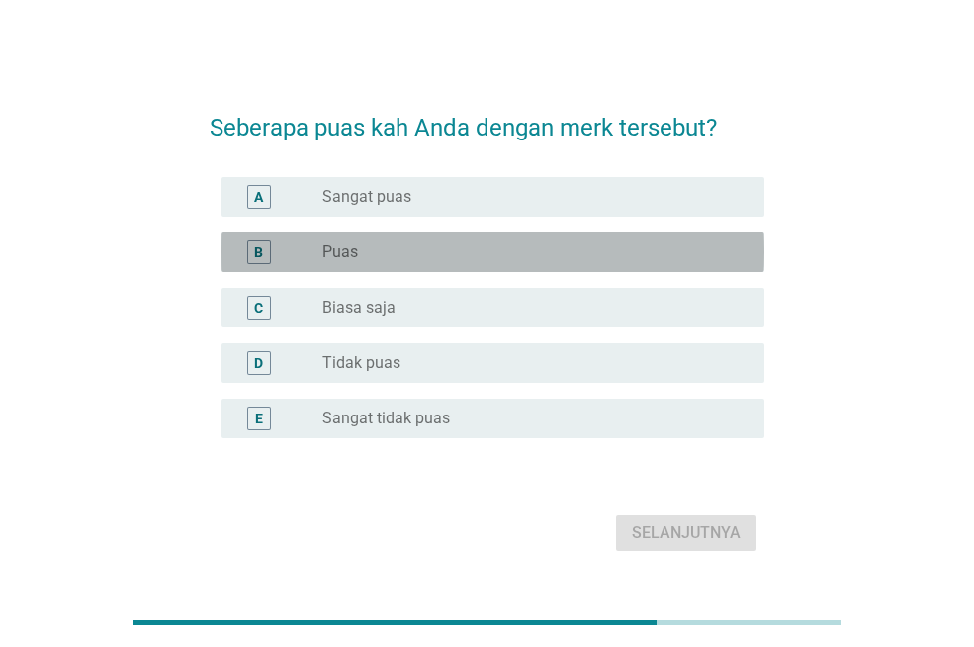
click at [575, 251] on div "radio_button_unchecked Puas" at bounding box center [527, 252] width 410 height 20
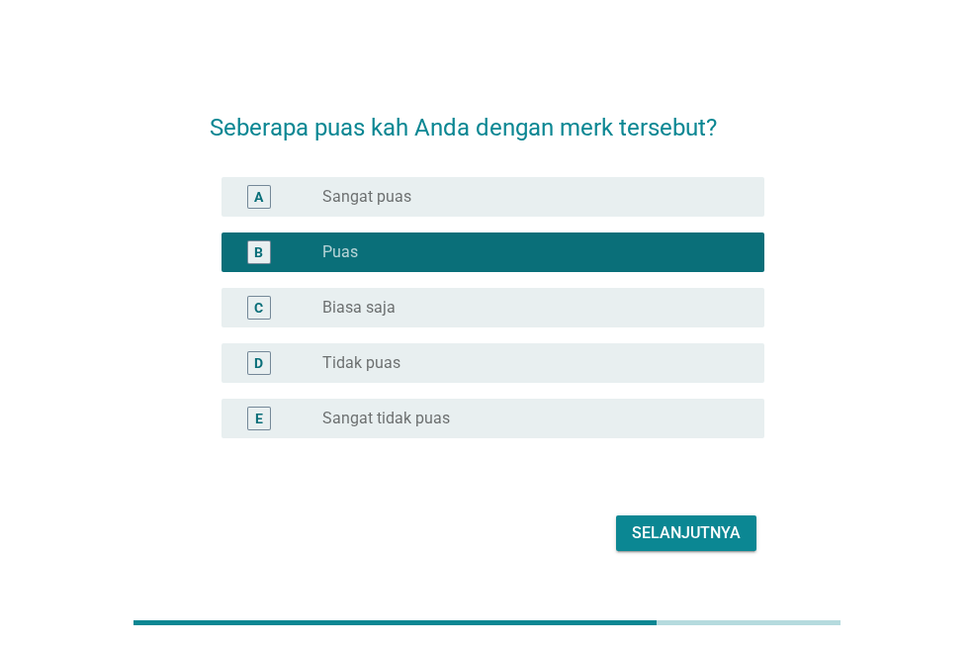
click at [720, 528] on div "Selanjutnya" at bounding box center [686, 533] width 109 height 24
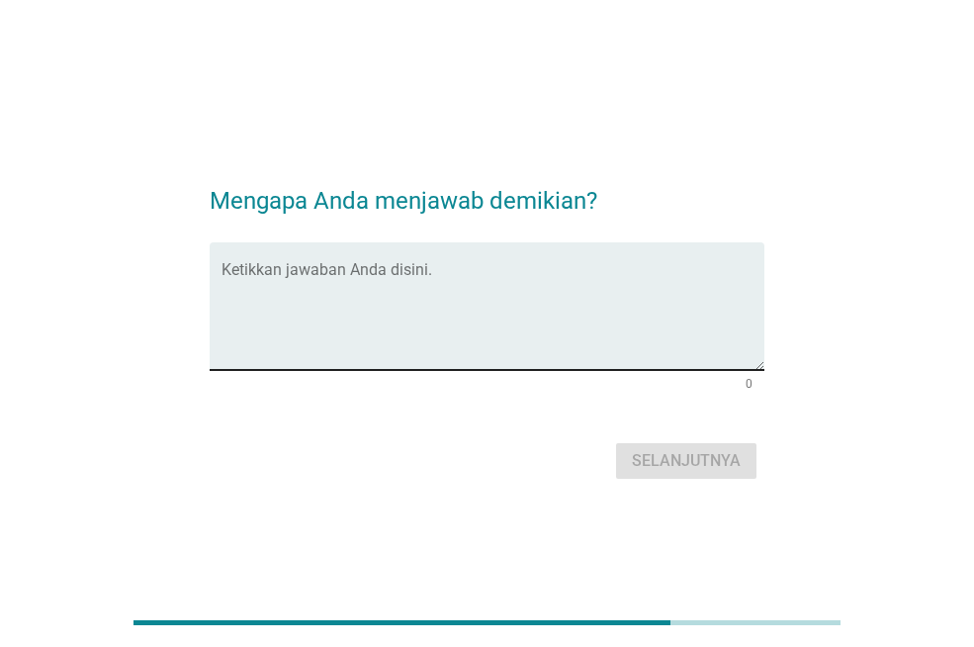
click at [572, 257] on div "Ketikkan jawaban Anda disini." at bounding box center [493, 306] width 543 height 128
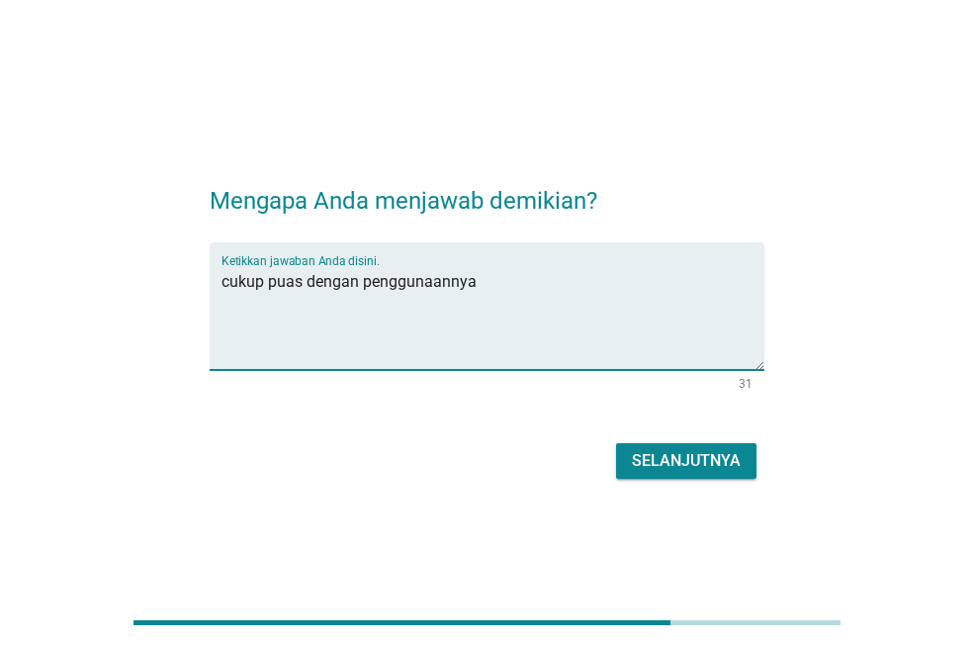
type textarea "cukup puas dengan penggunaannya"
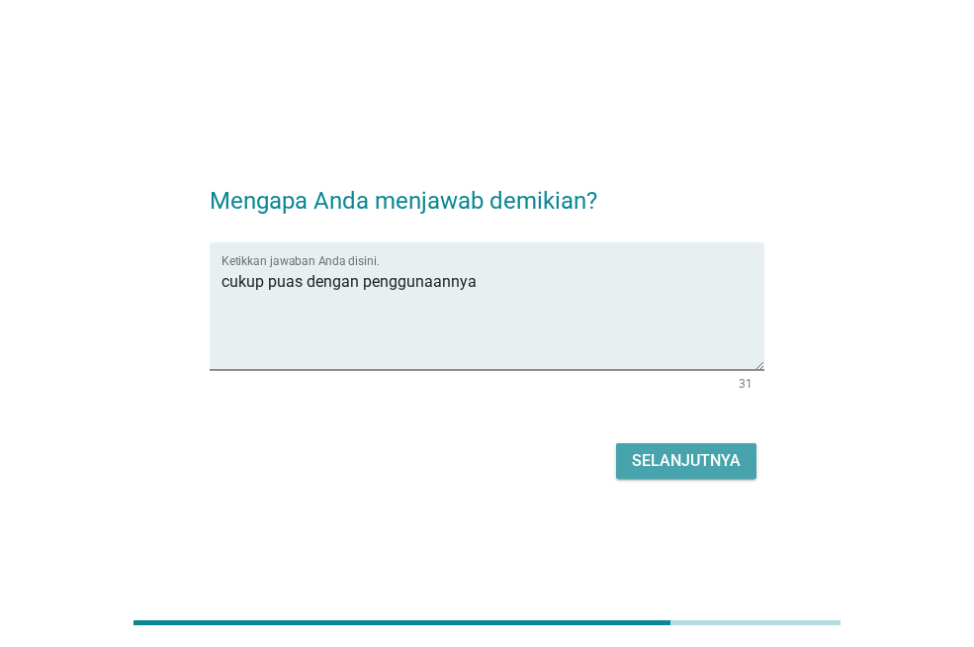
click at [671, 466] on div "Selanjutnya" at bounding box center [686, 461] width 109 height 24
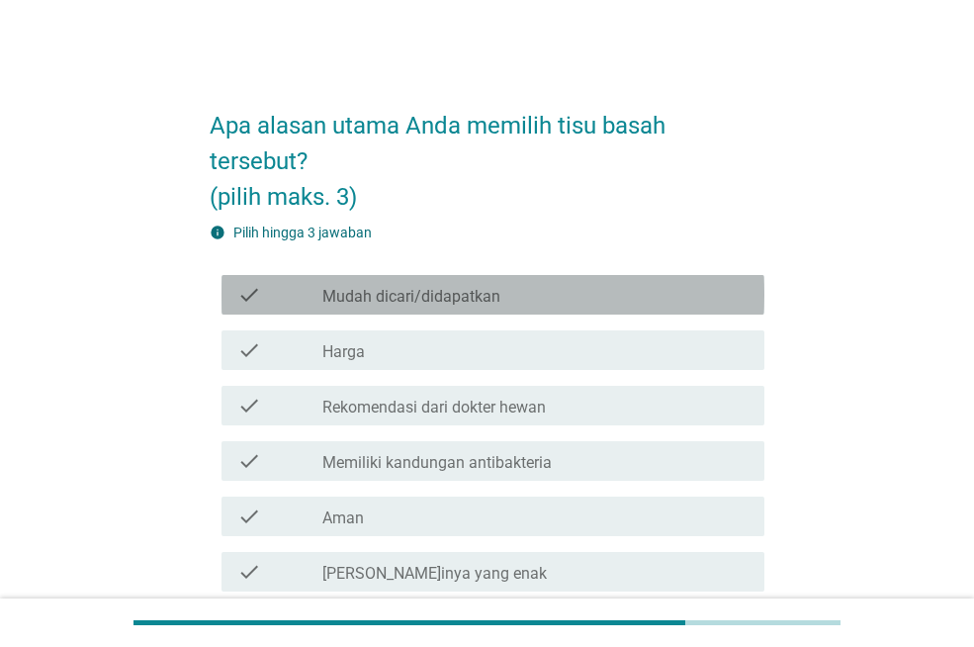
click at [603, 298] on div "check_box_outline_blank Mudah dicari/didapatkan" at bounding box center [535, 295] width 426 height 24
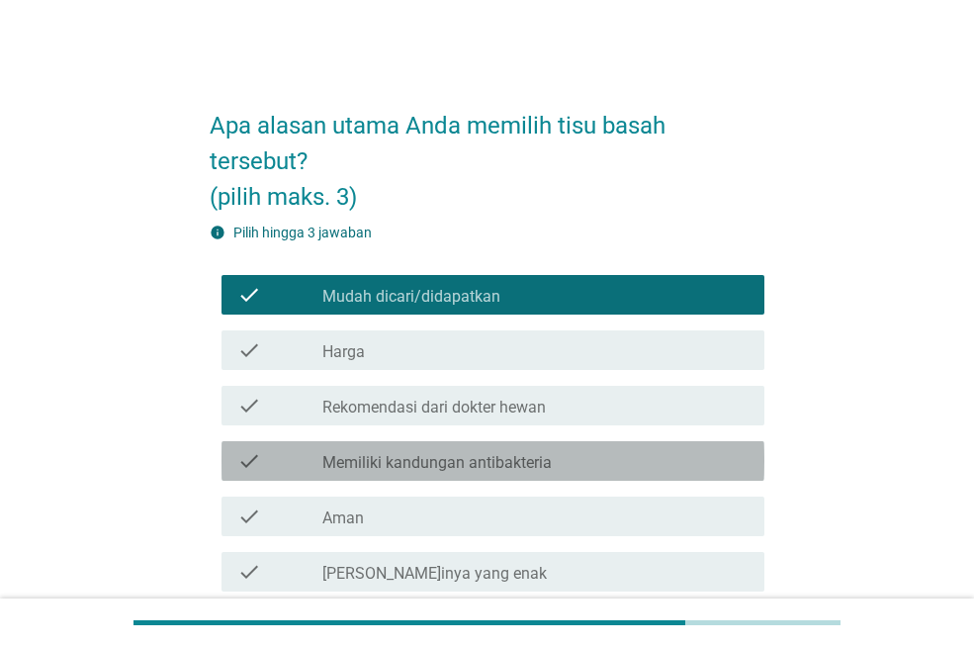
click at [677, 449] on div "check_box_outline_blank Memiliki kandungan antibakteria" at bounding box center [535, 461] width 426 height 24
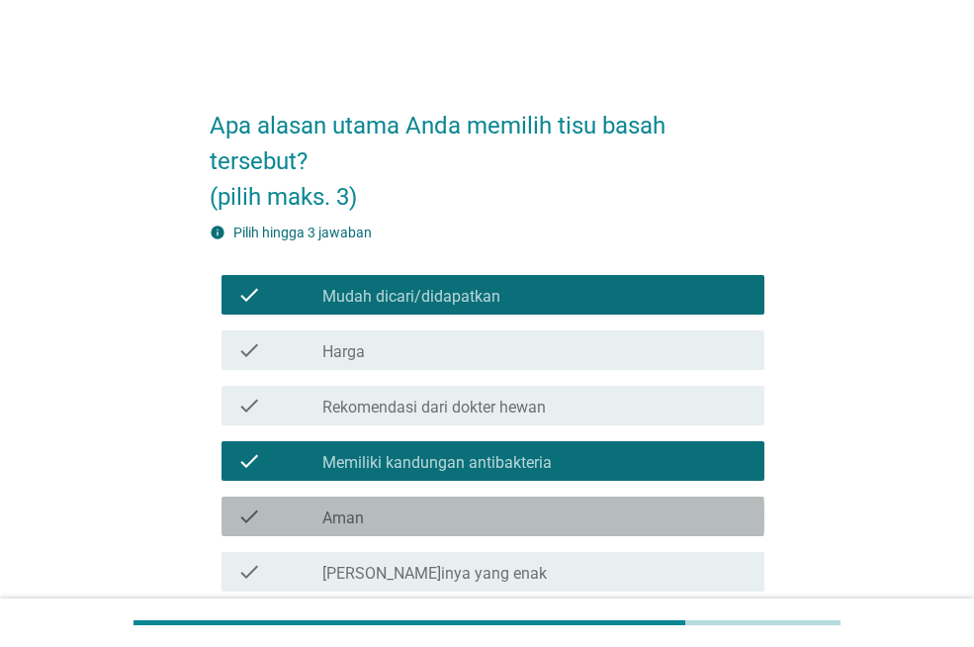
click at [594, 508] on div "check_box_outline_blank Aman" at bounding box center [535, 516] width 426 height 24
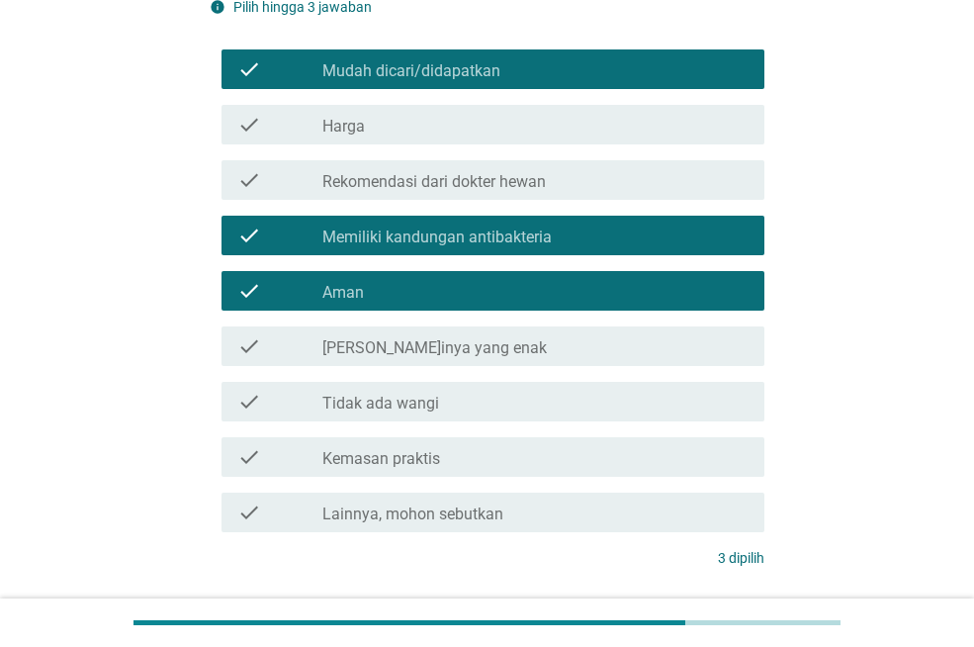
scroll to position [370, 0]
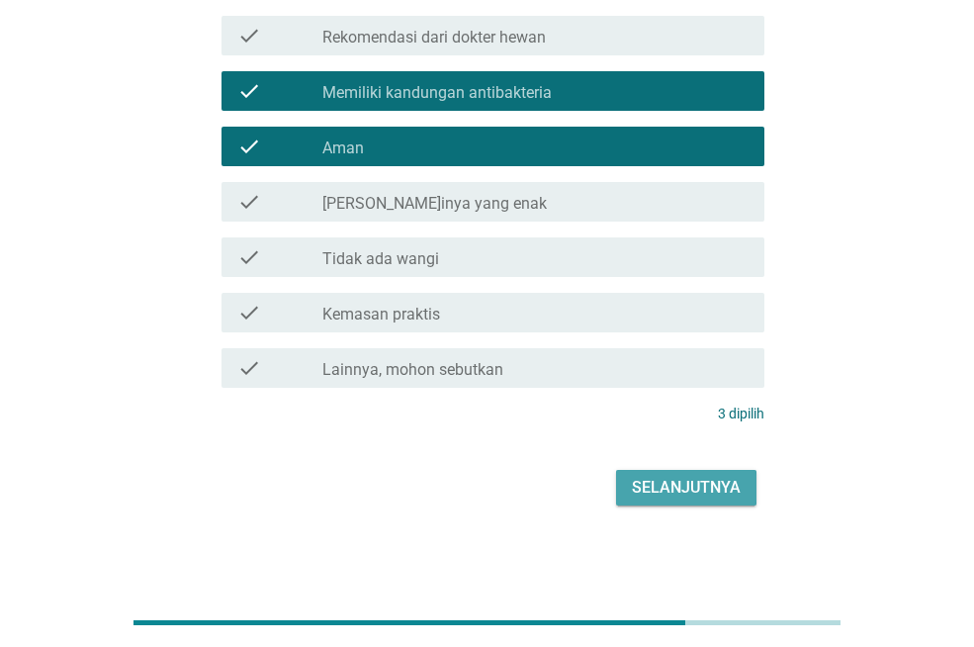
click at [712, 488] on div "Selanjutnya" at bounding box center [686, 488] width 109 height 24
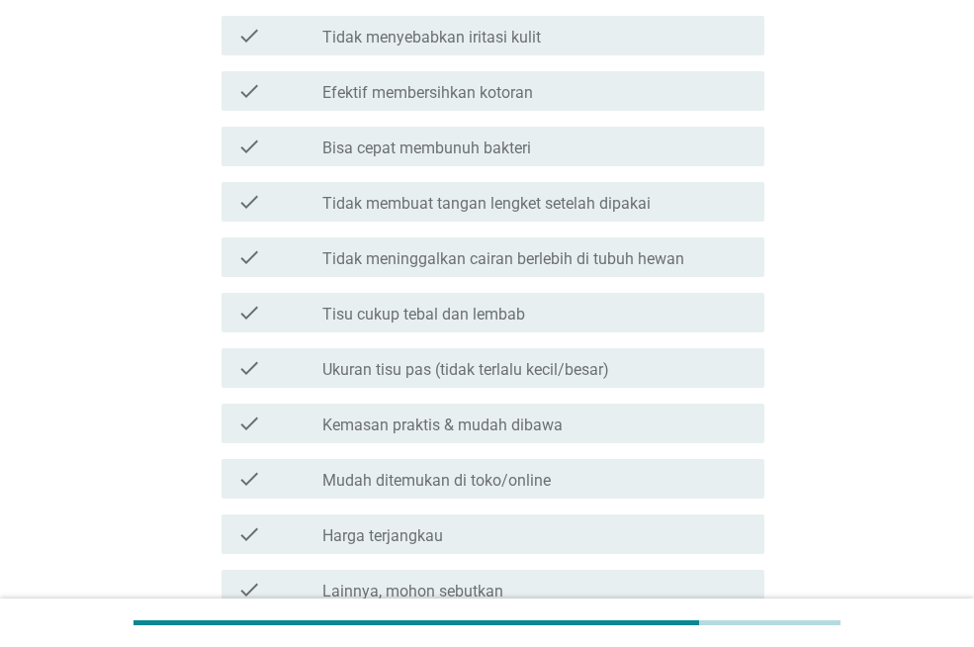
scroll to position [0, 0]
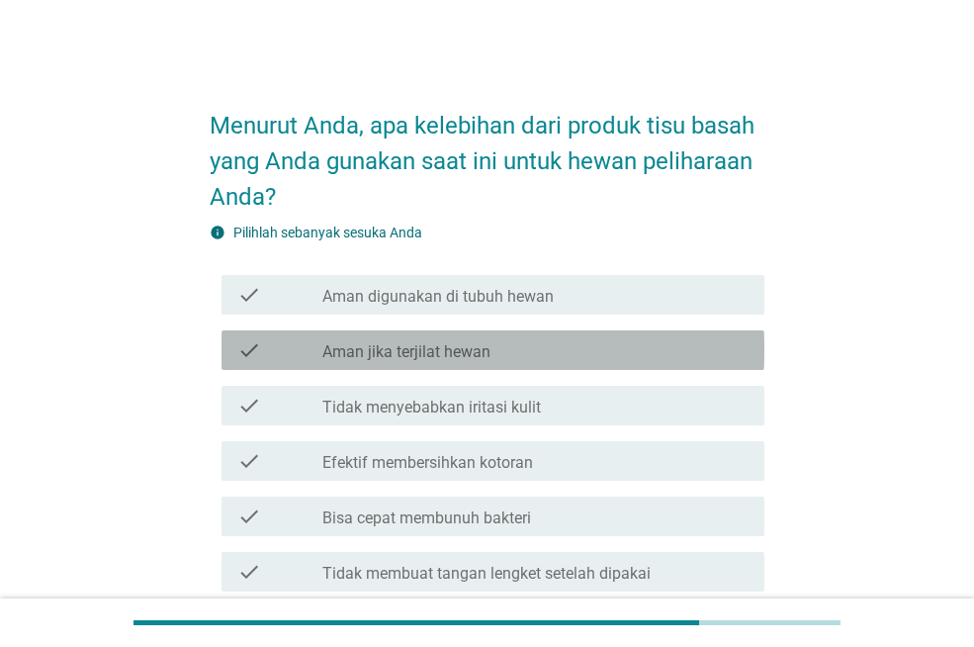
click at [651, 349] on div "check_box_outline_blank Aman jika terjilat hewan" at bounding box center [535, 350] width 426 height 24
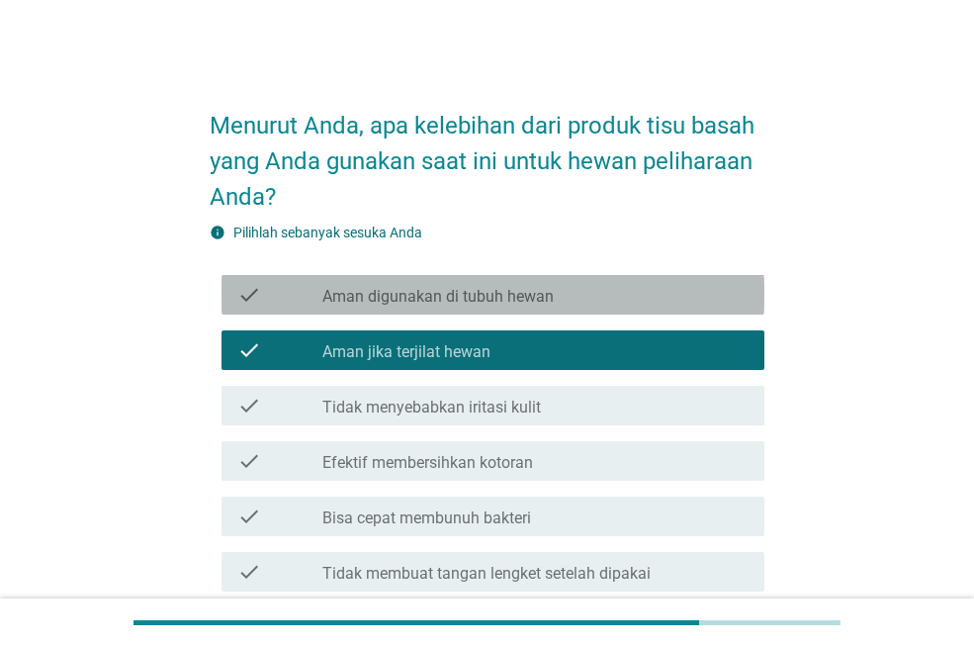
click at [587, 299] on div "check_box_outline_blank Aman digunakan di tubuh hewan" at bounding box center [535, 295] width 426 height 24
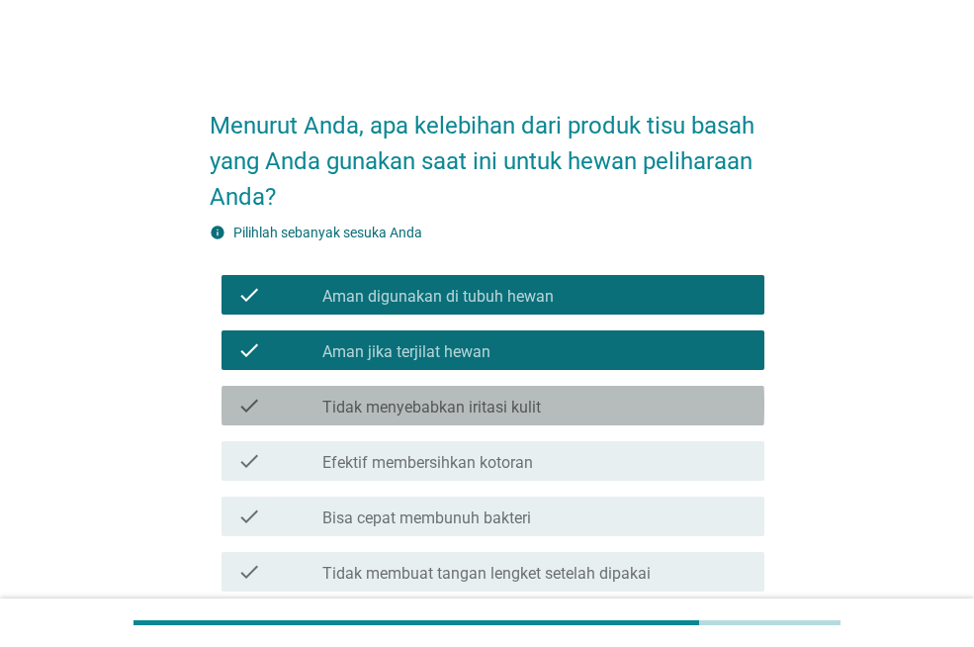
click at [590, 415] on div "check_box_outline_blank Tidak menyebabkan iritasi kulit" at bounding box center [535, 406] width 426 height 24
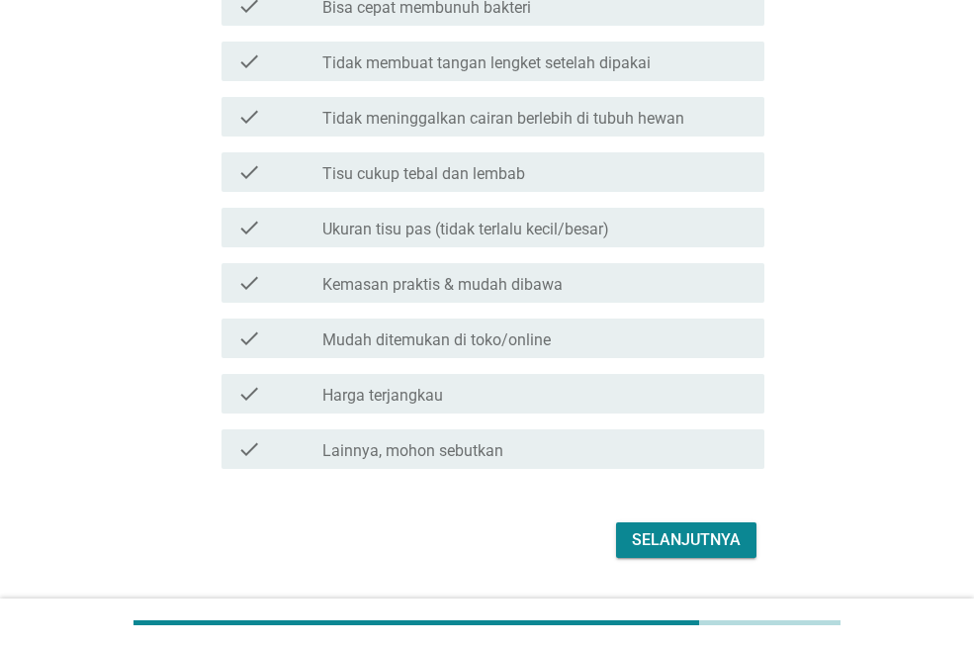
scroll to position [563, 0]
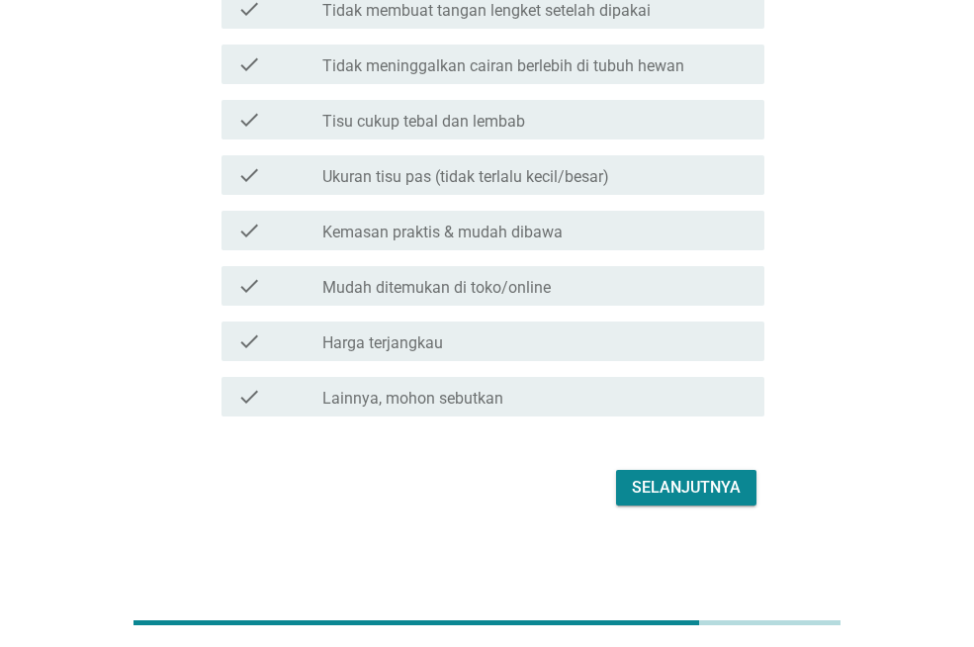
click at [719, 487] on div "Selanjutnya" at bounding box center [686, 488] width 109 height 24
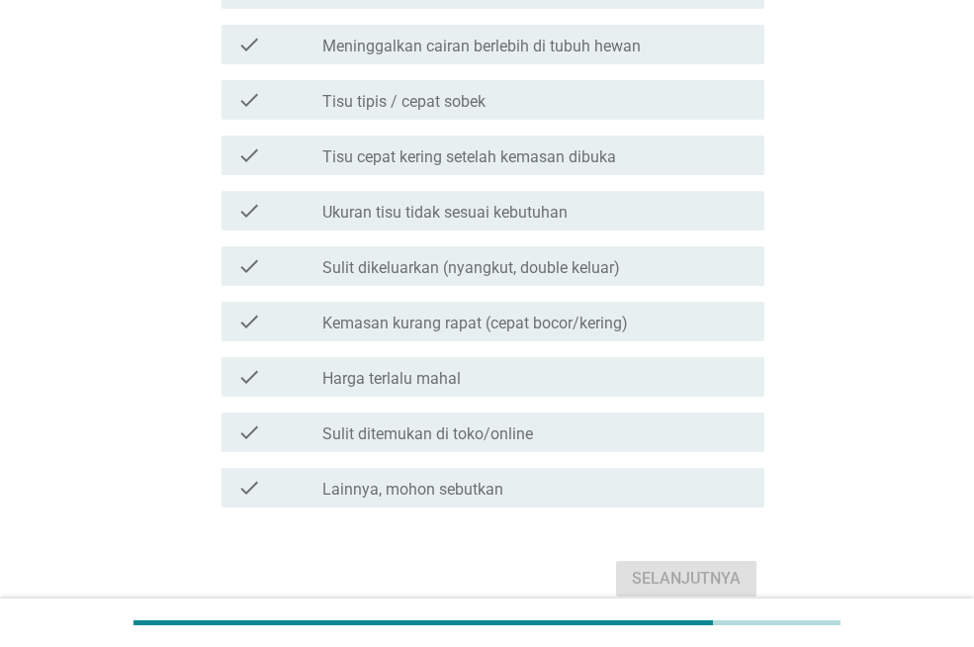
scroll to position [0, 0]
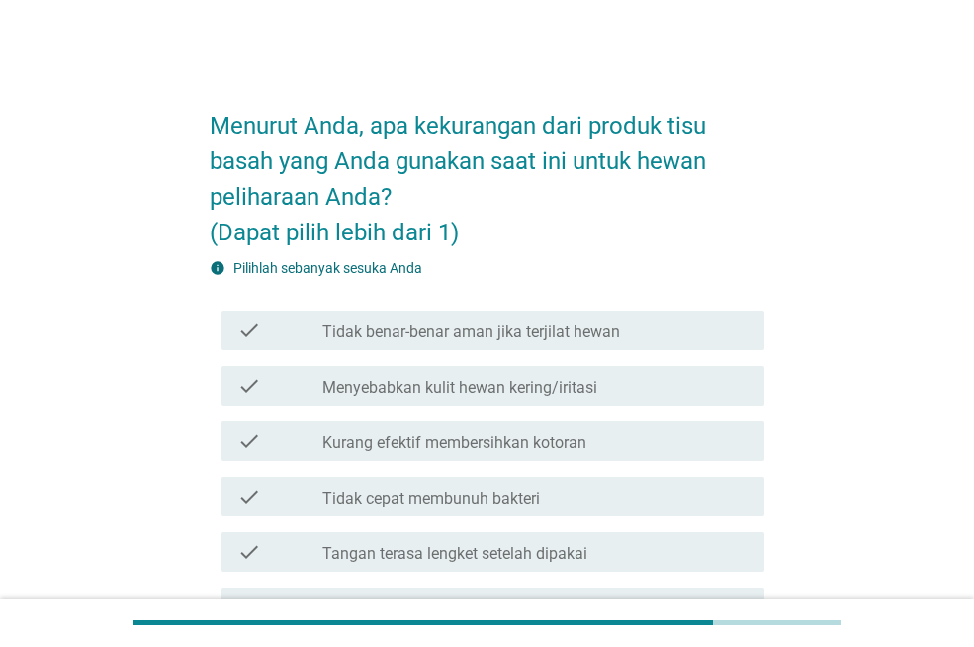
click at [668, 380] on div "check_box_outline_blank Menyebabkan kulit hewan kering/iritasi" at bounding box center [535, 386] width 426 height 24
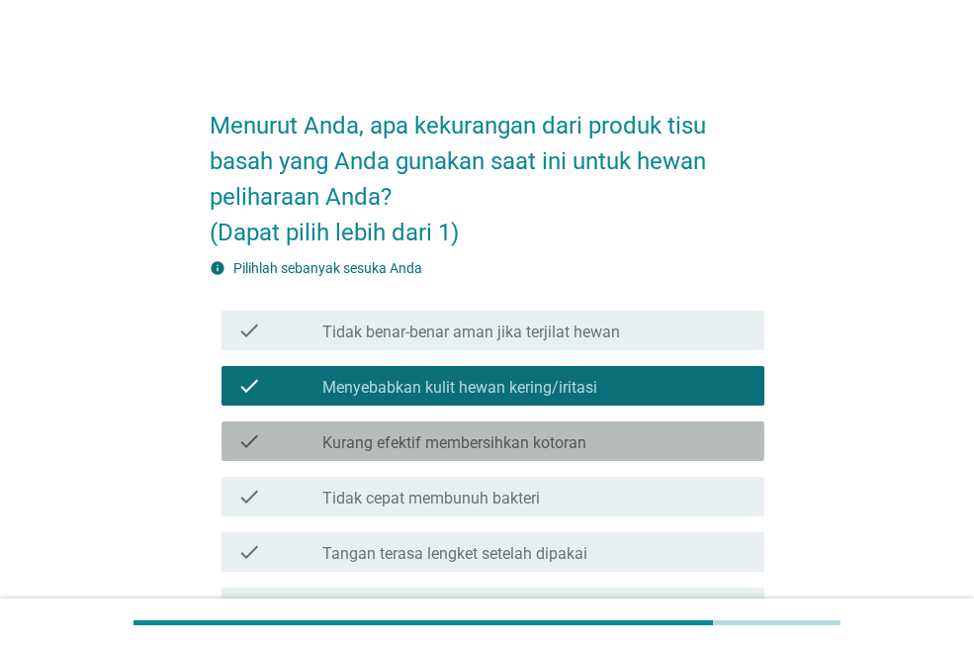
click at [665, 442] on div "check_box_outline_blank Kurang efektif membersihkan kotoran" at bounding box center [535, 441] width 426 height 24
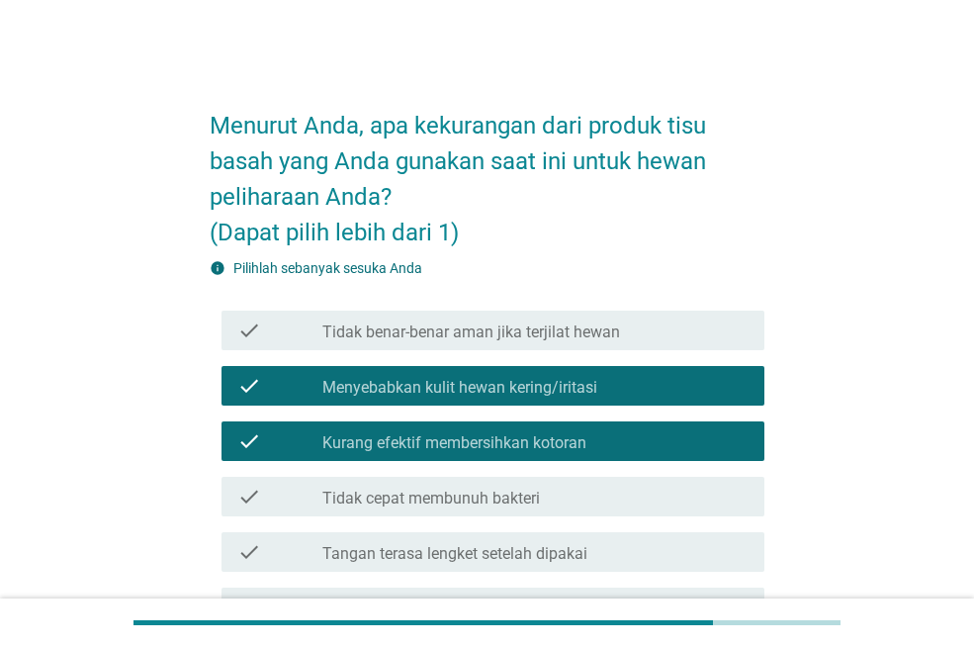
click at [697, 559] on div "check_box_outline_blank Tangan terasa lengket setelah dipakai" at bounding box center [535, 552] width 426 height 24
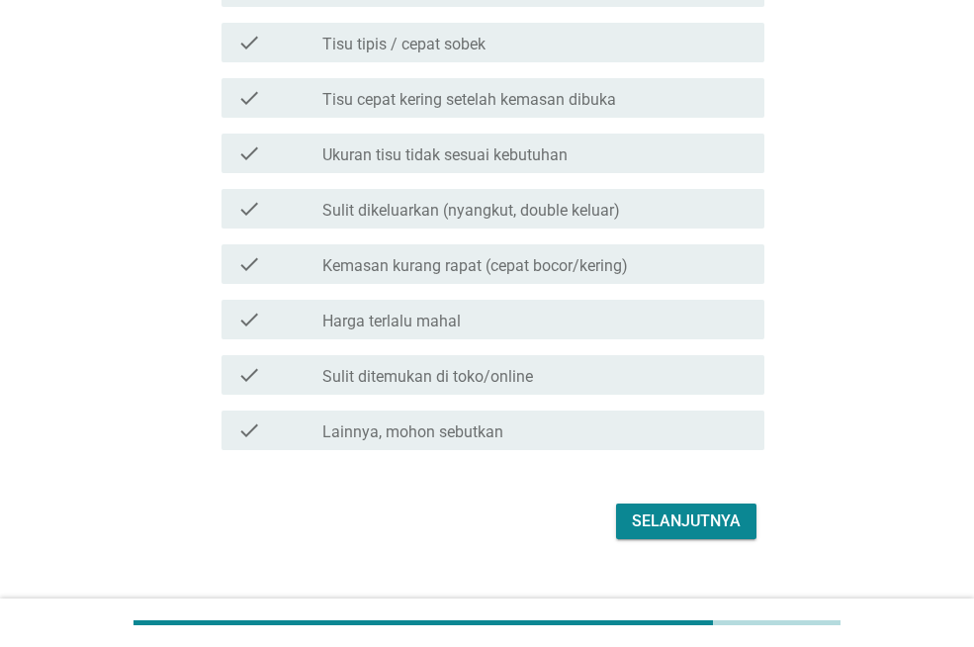
scroll to position [654, 0]
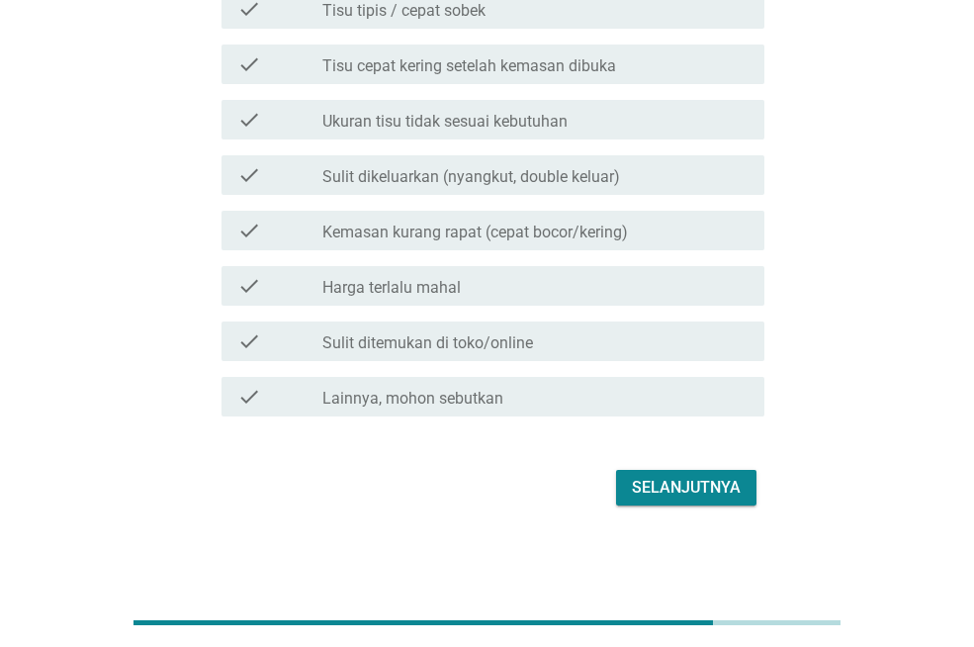
click at [728, 488] on div "Selanjutnya" at bounding box center [686, 488] width 109 height 24
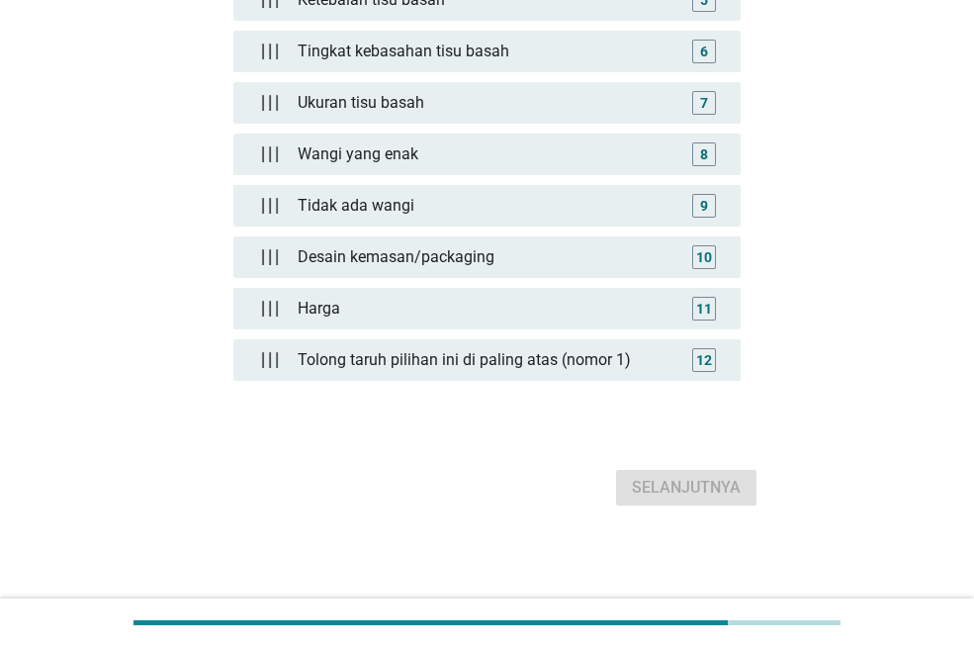
scroll to position [0, 0]
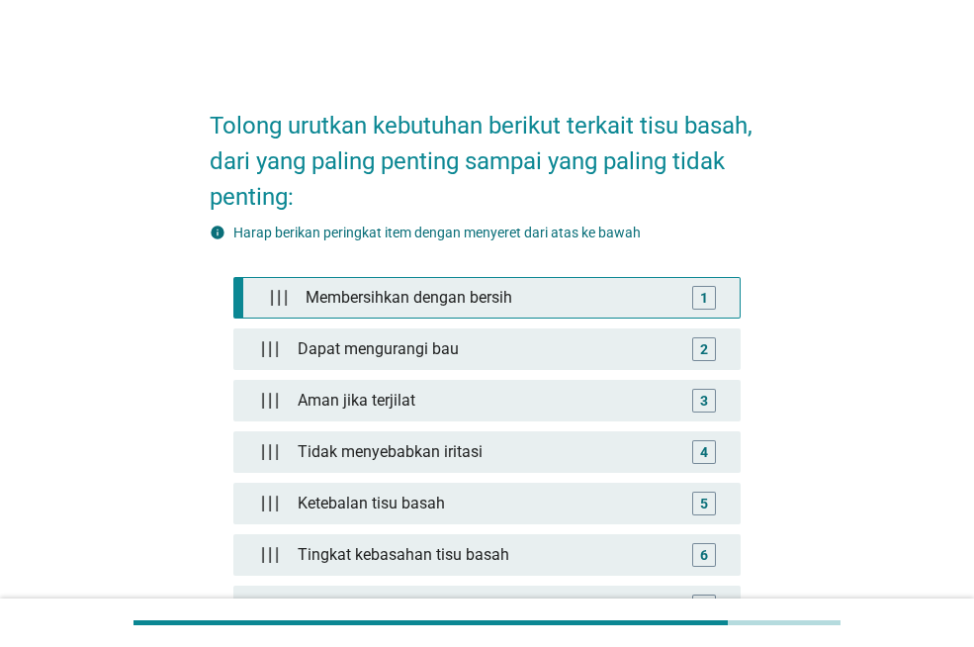
click at [646, 298] on div "Membersihkan dengan bersih" at bounding box center [491, 298] width 387 height 40
click at [704, 297] on div "1" at bounding box center [704, 297] width 8 height 21
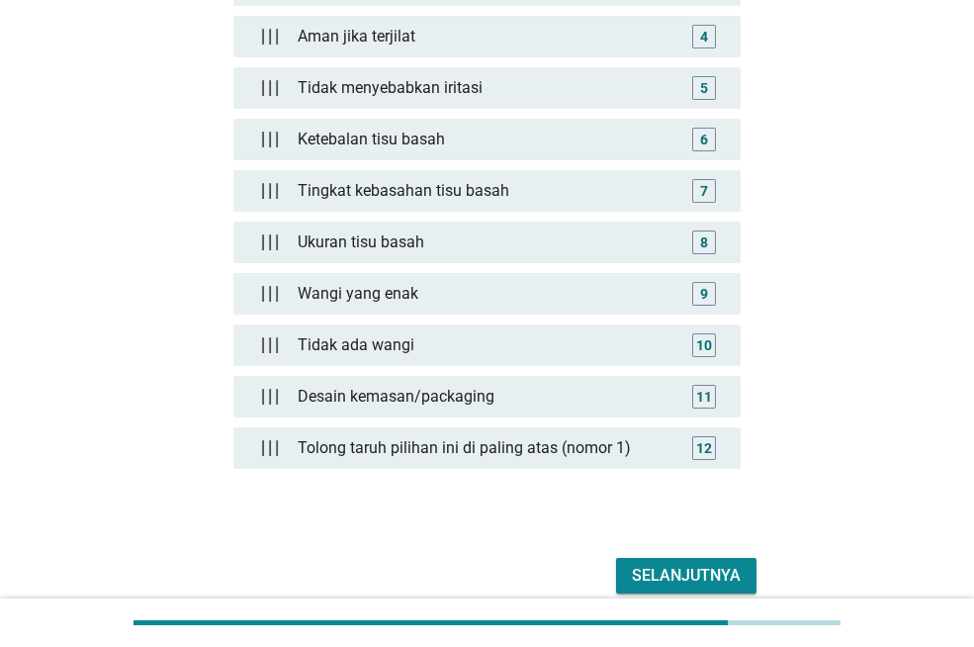
scroll to position [503, 0]
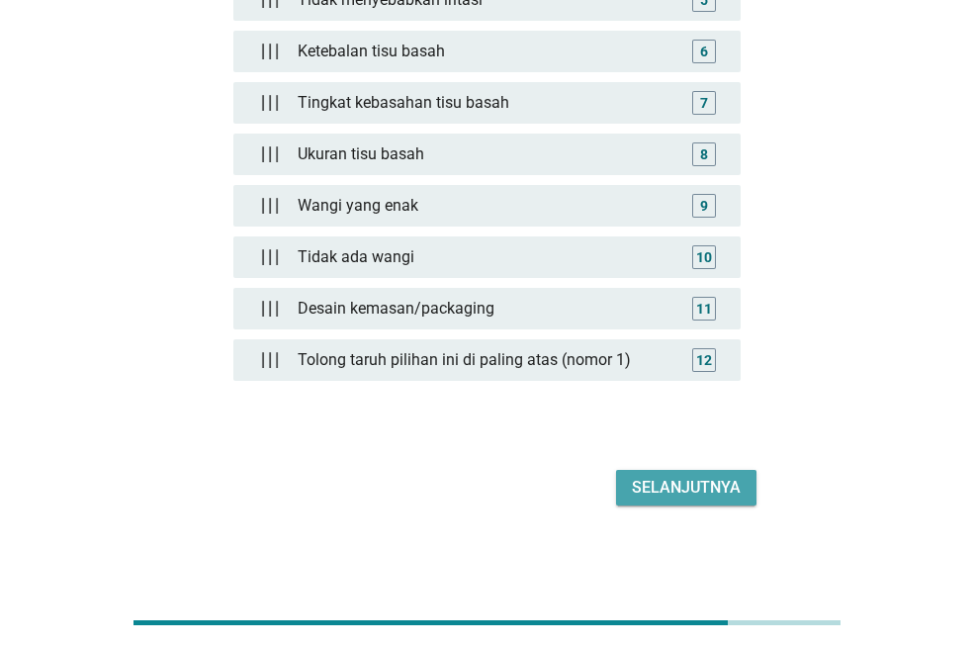
click at [724, 494] on div "Selanjutnya" at bounding box center [686, 488] width 109 height 24
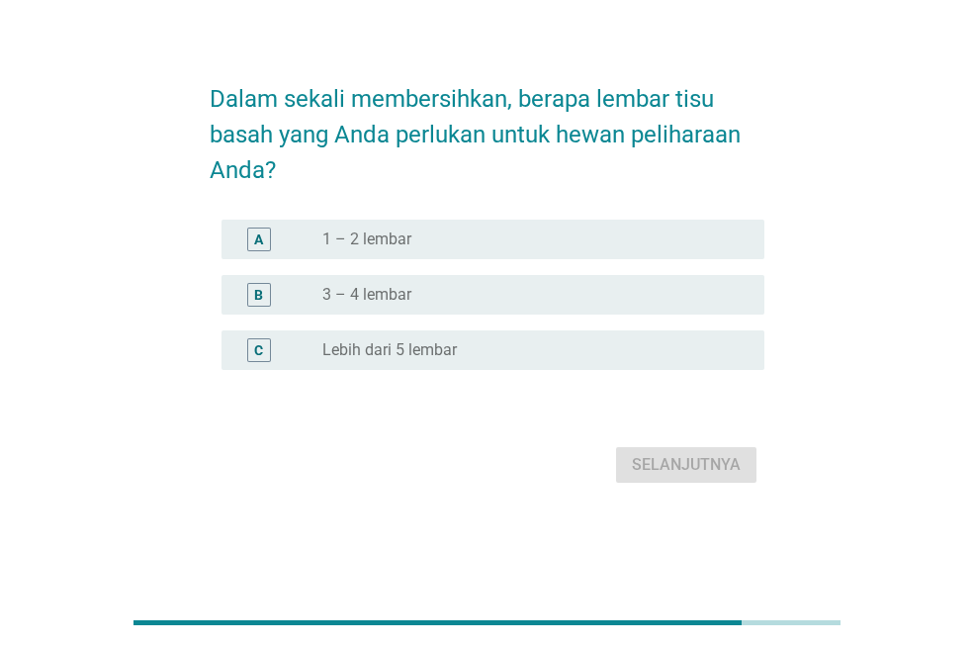
scroll to position [0, 0]
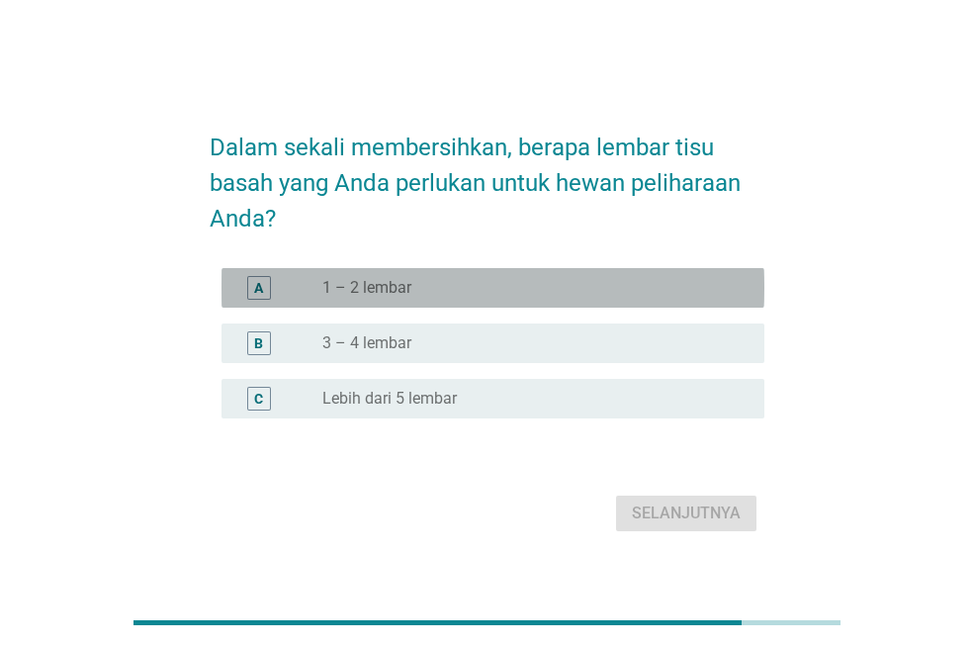
click at [599, 283] on div "radio_button_unchecked 1 – 2 lembar" at bounding box center [527, 288] width 410 height 20
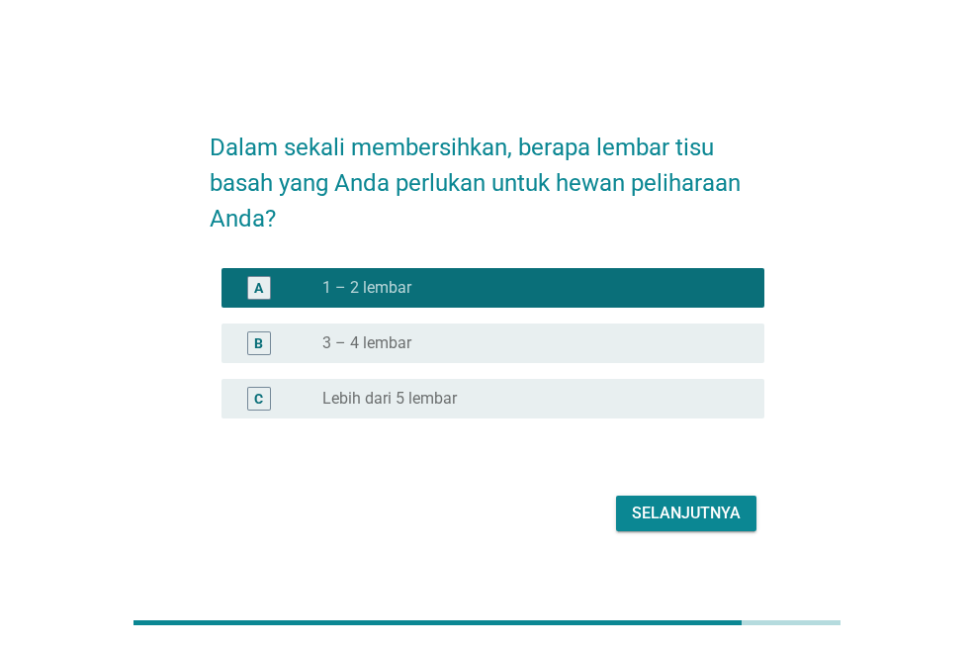
click at [694, 516] on div "Selanjutnya" at bounding box center [686, 513] width 109 height 24
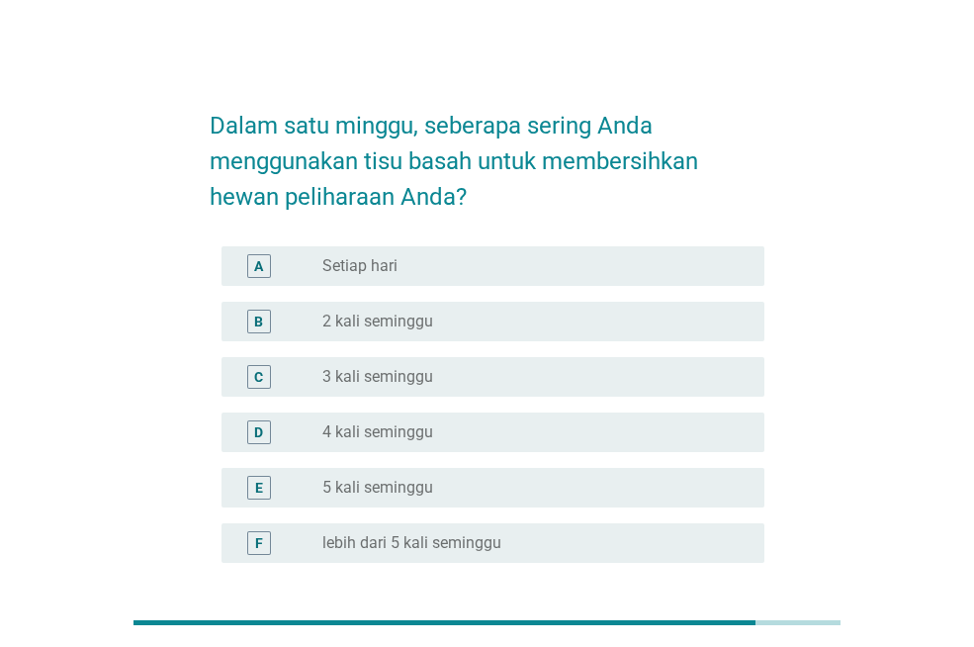
click at [623, 324] on div "radio_button_unchecked 2 kali seminggu" at bounding box center [527, 322] width 410 height 20
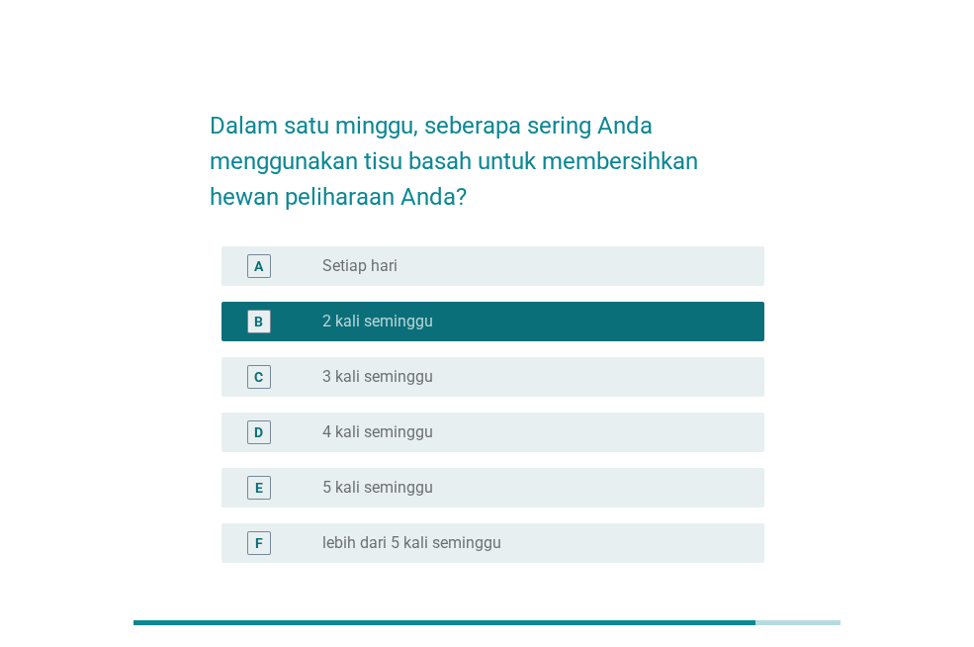
scroll to position [170, 0]
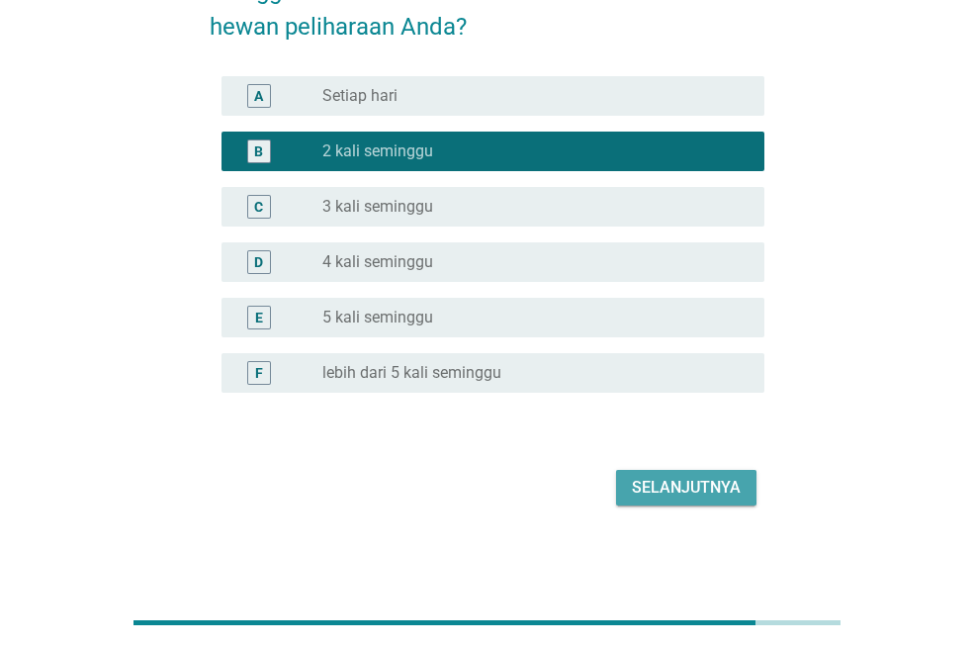
click at [719, 499] on div "Selanjutnya" at bounding box center [686, 488] width 109 height 24
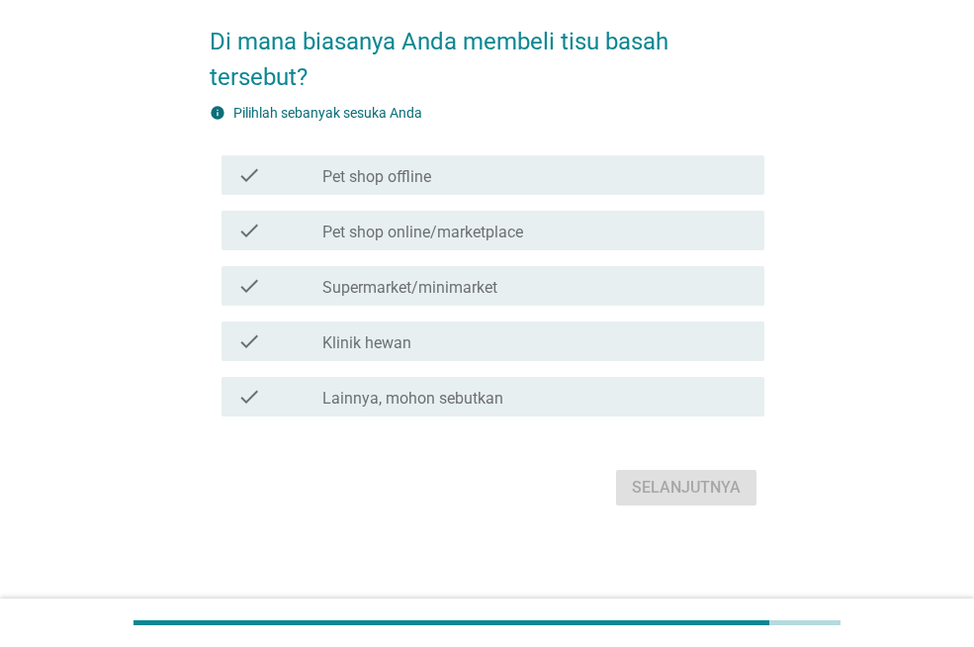
scroll to position [0, 0]
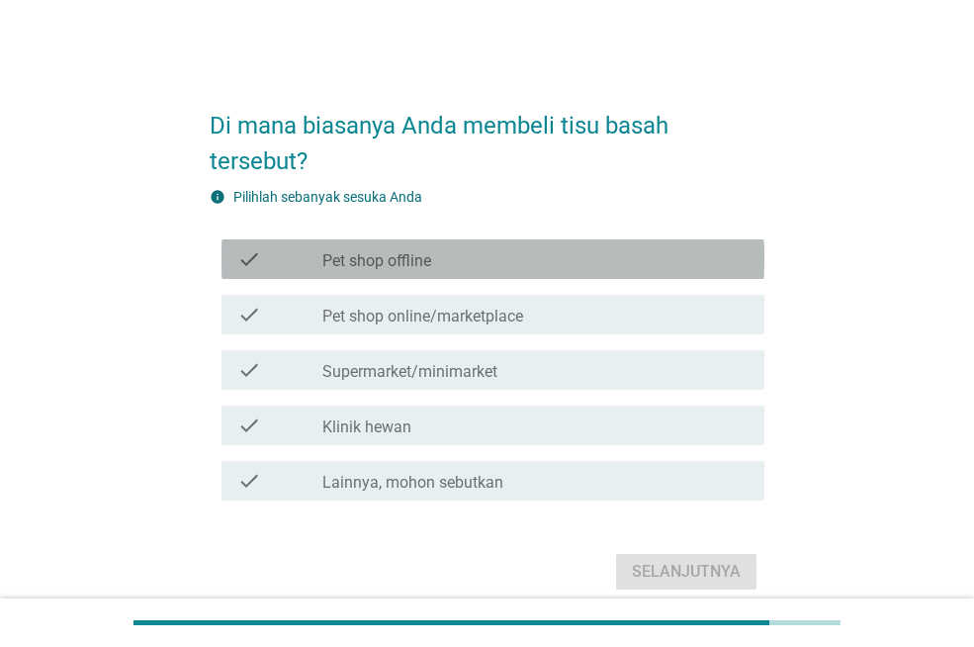
click at [577, 256] on div "check_box_outline_blank Pet shop offline" at bounding box center [535, 259] width 426 height 24
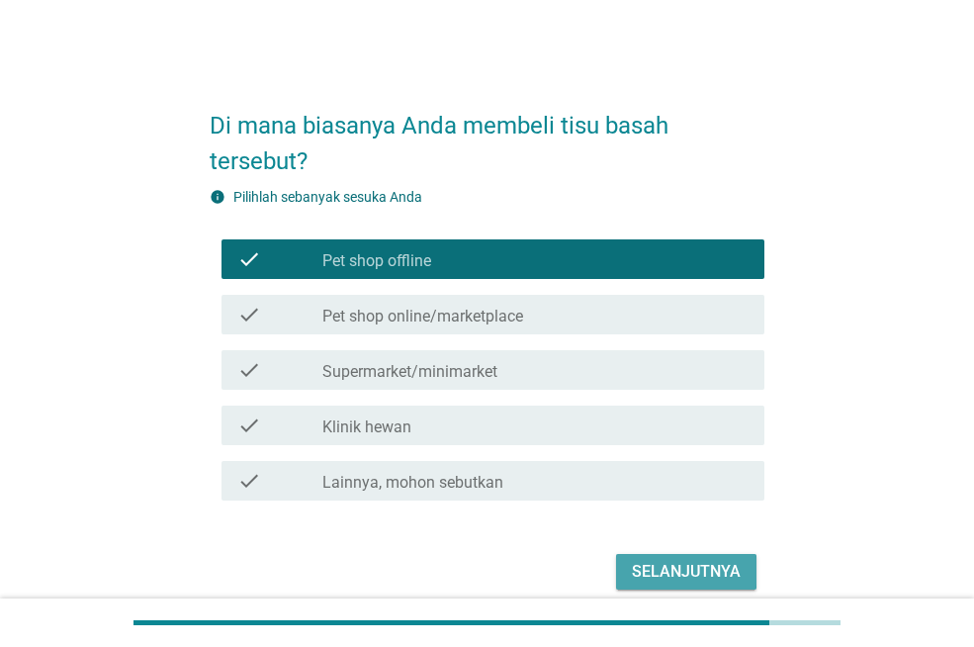
click at [727, 561] on div "Selanjutnya" at bounding box center [686, 572] width 109 height 24
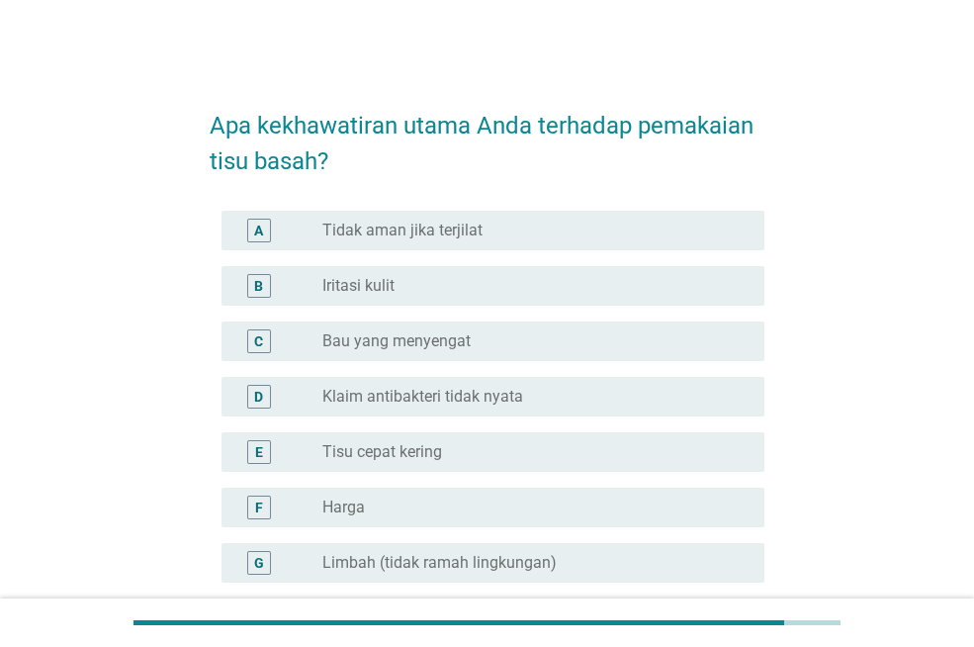
click at [599, 501] on div "radio_button_unchecked Harga" at bounding box center [527, 508] width 410 height 20
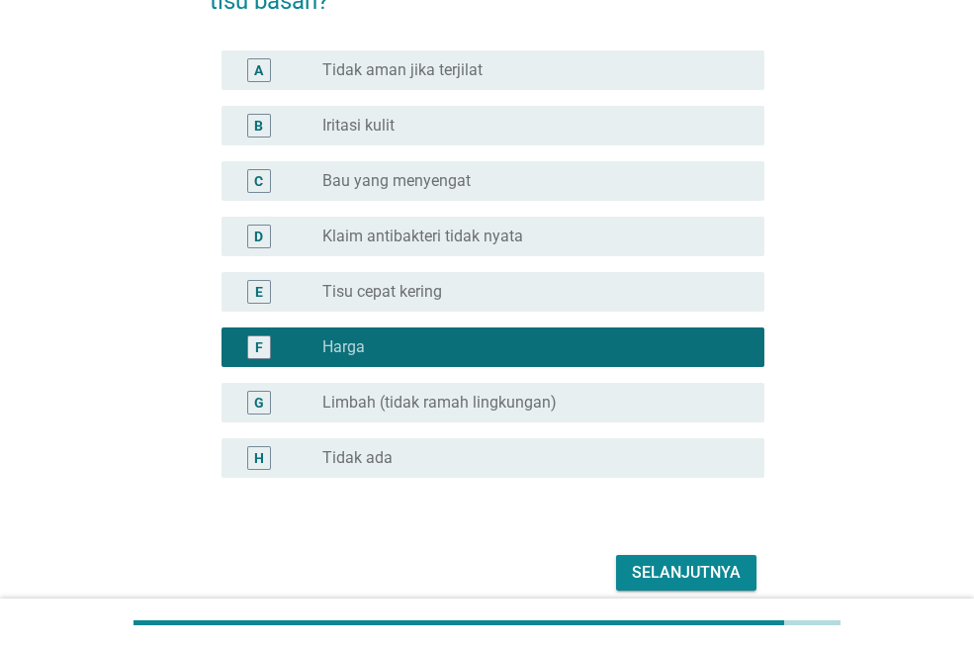
scroll to position [245, 0]
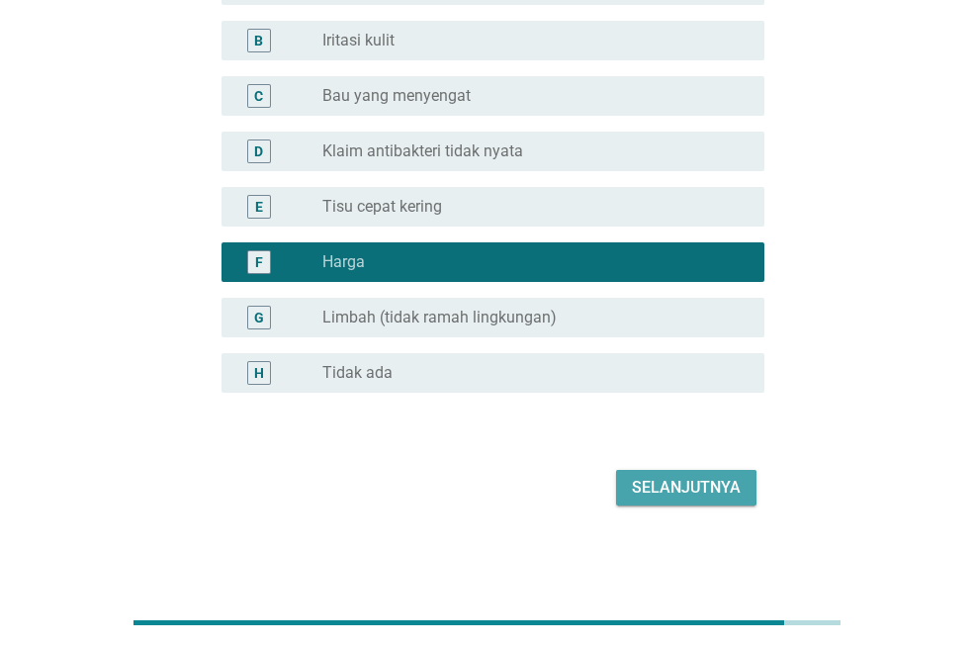
click at [746, 496] on button "Selanjutnya" at bounding box center [686, 488] width 140 height 36
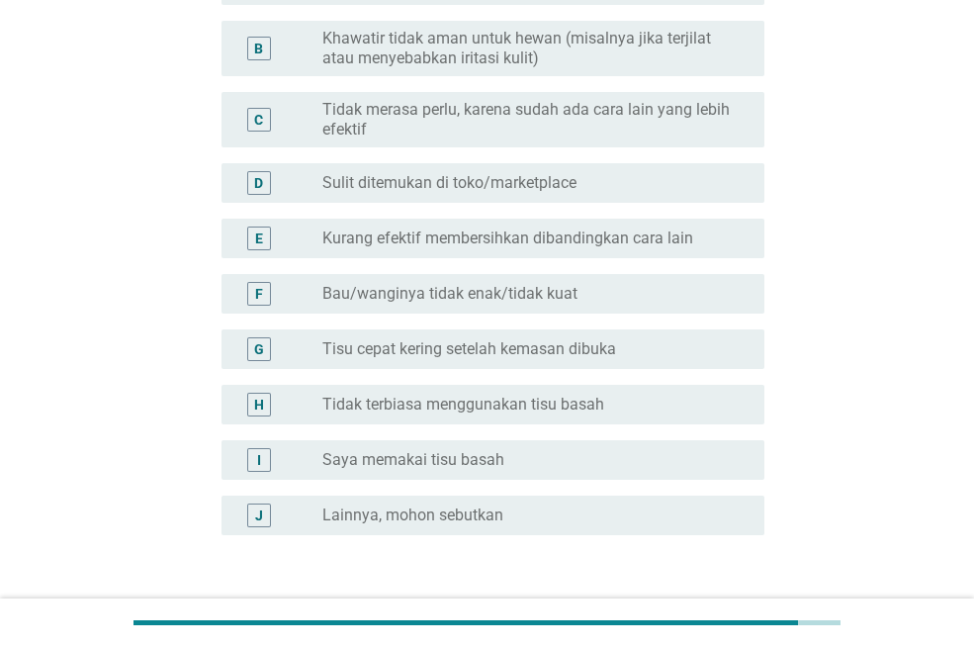
scroll to position [0, 0]
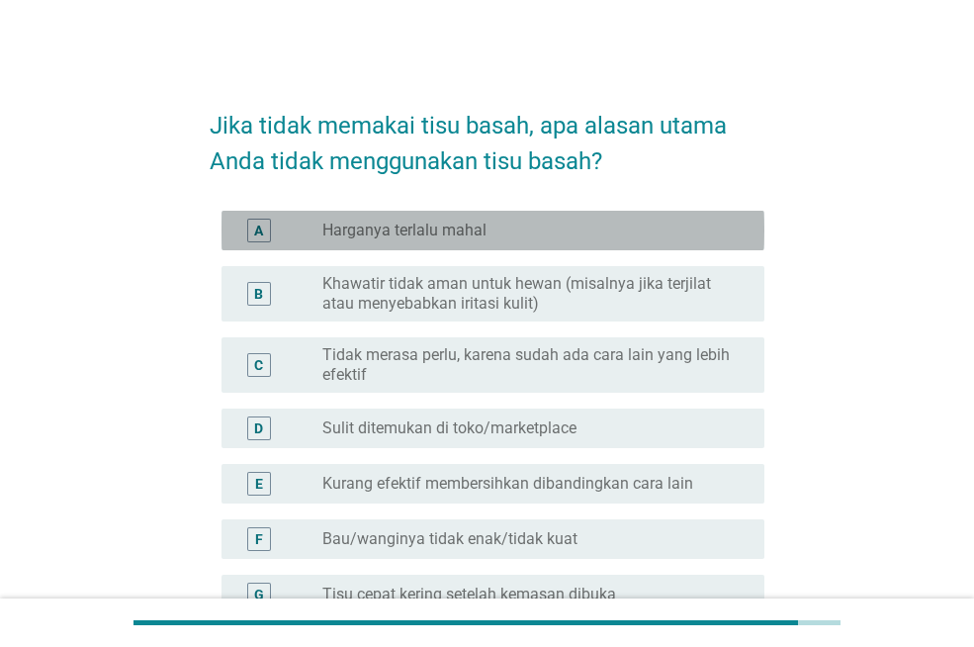
click at [652, 233] on div "radio_button_unchecked Harganya terlalu mahal" at bounding box center [527, 231] width 410 height 20
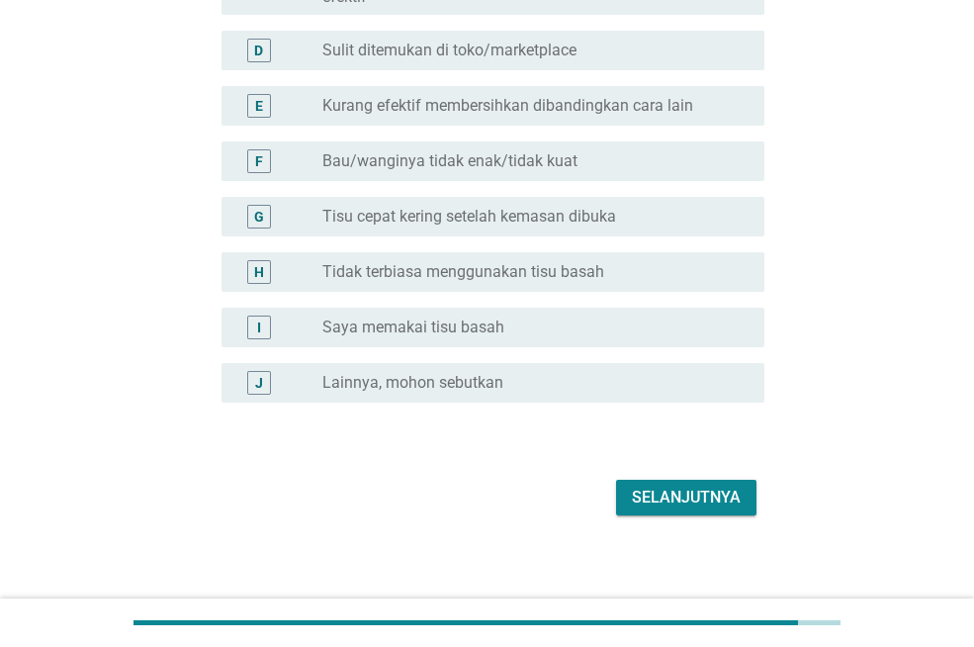
scroll to position [388, 0]
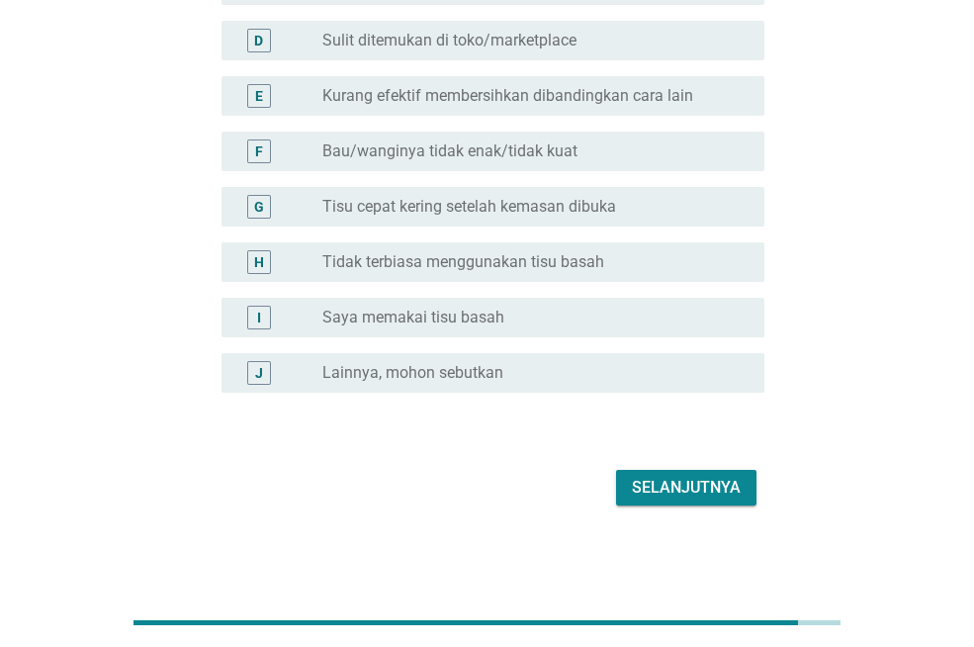
click at [742, 494] on button "Selanjutnya" at bounding box center [686, 488] width 140 height 36
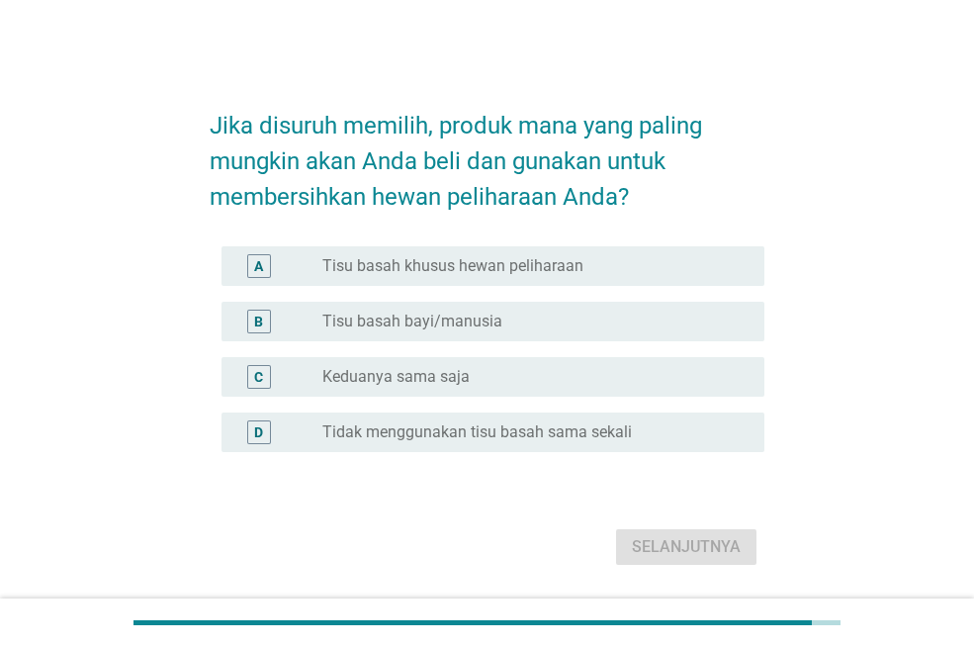
click at [632, 267] on div "radio_button_unchecked Tisu basah khusus hewan peliharaan" at bounding box center [527, 266] width 410 height 20
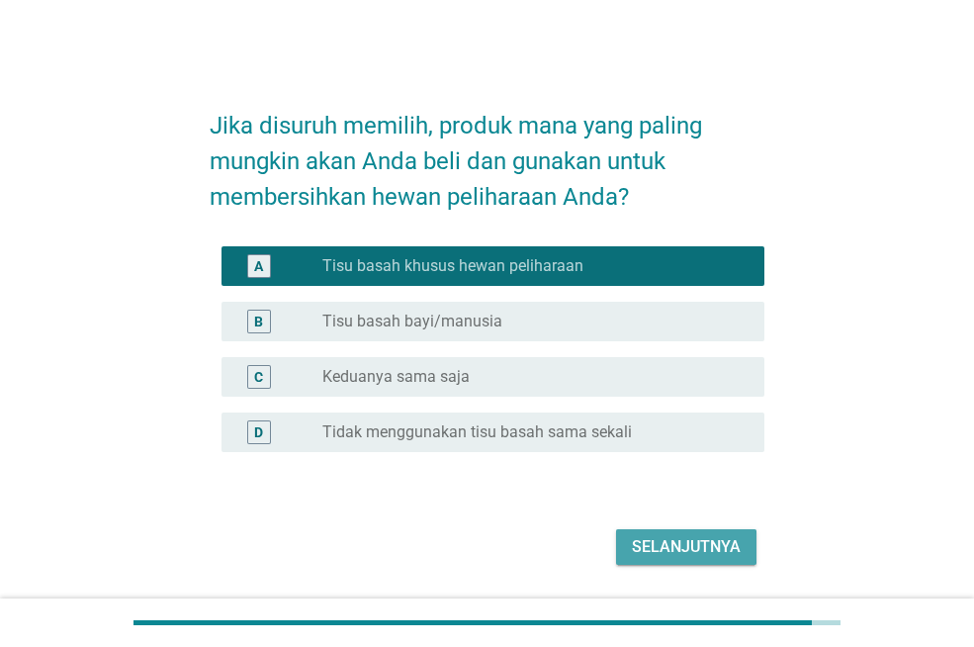
click at [677, 545] on div "Selanjutnya" at bounding box center [686, 547] width 109 height 24
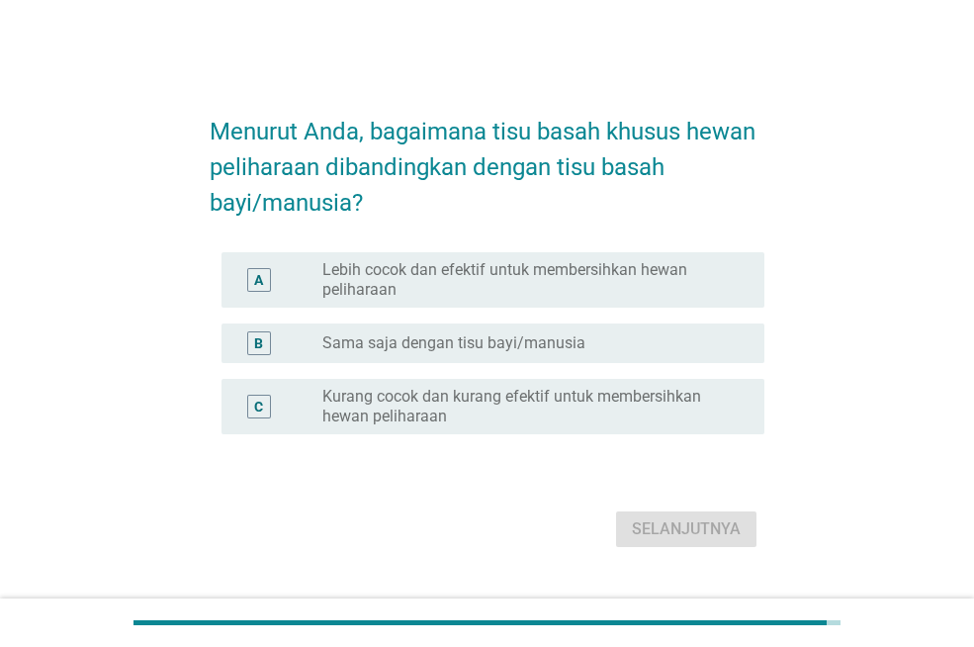
click at [594, 274] on label "Lebih cocok dan efektif untuk membersihkan hewan peliharaan" at bounding box center [527, 280] width 410 height 40
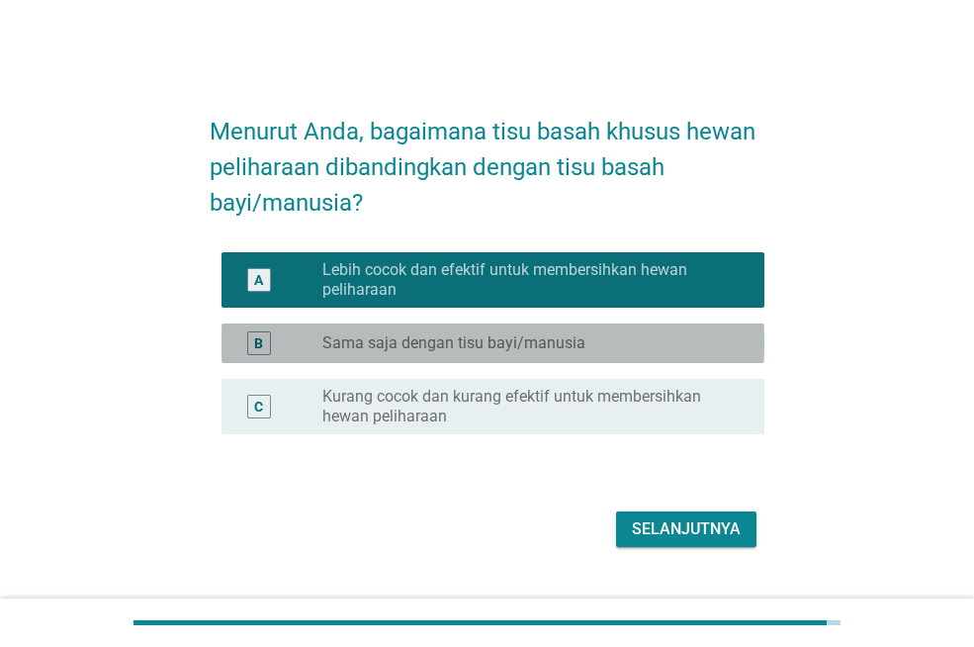
click at [617, 346] on div "radio_button_unchecked Sama saja dengan tisu bayi/manusia" at bounding box center [527, 343] width 410 height 20
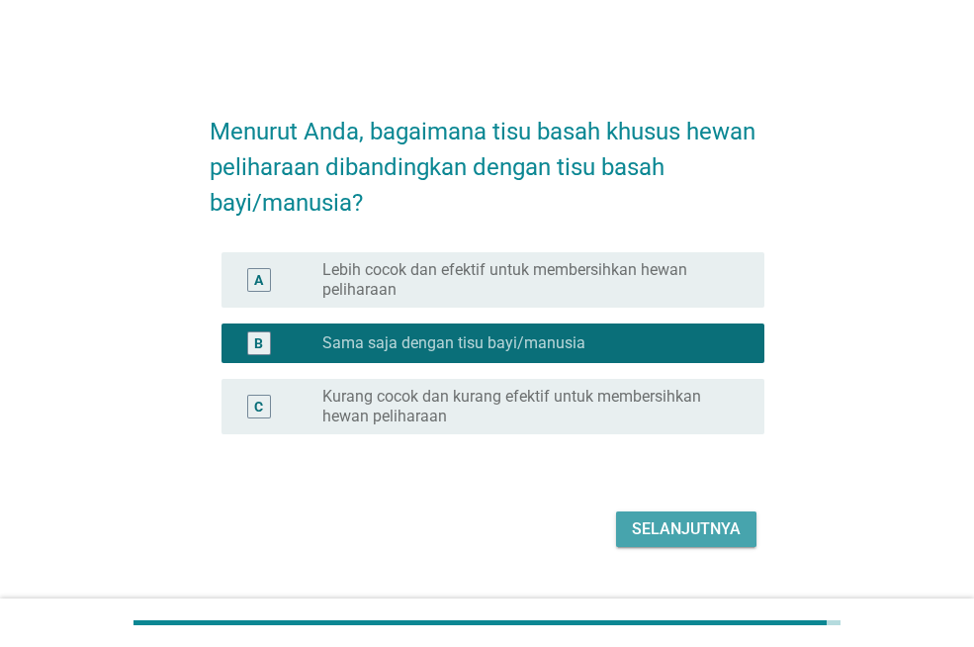
click at [669, 529] on div "Selanjutnya" at bounding box center [686, 529] width 109 height 24
